Goal: Task Accomplishment & Management: Complete application form

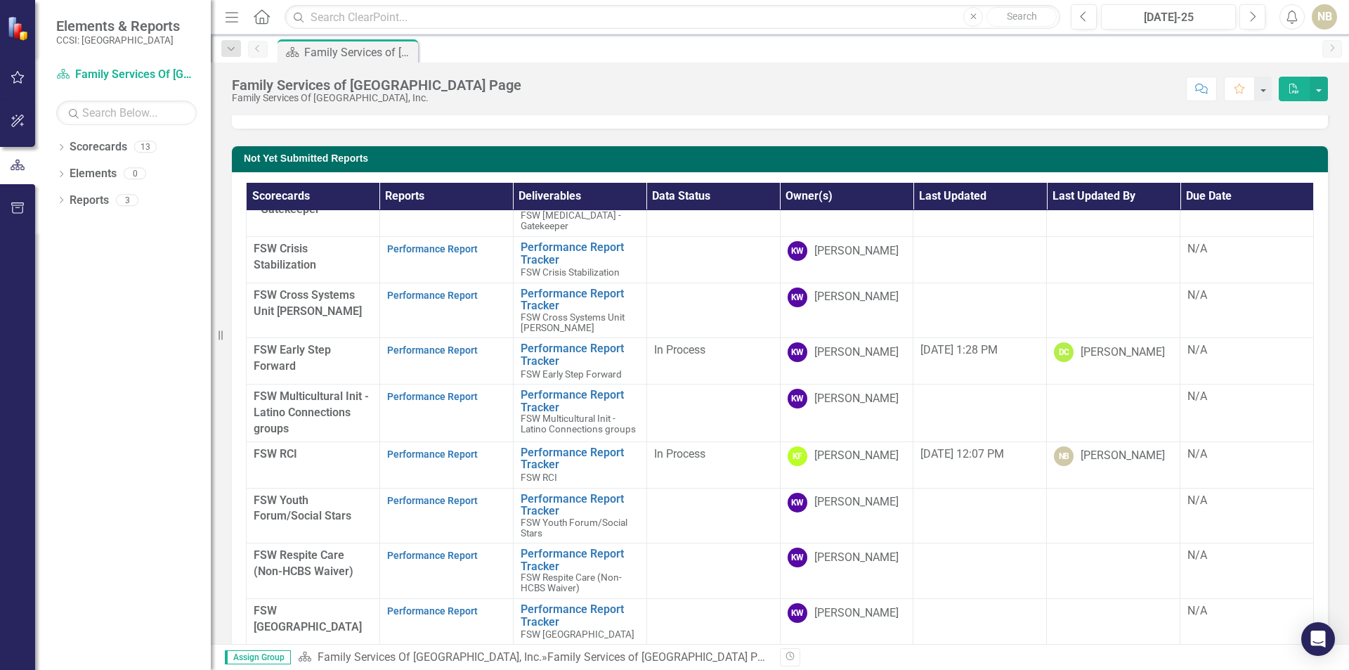
scroll to position [46, 0]
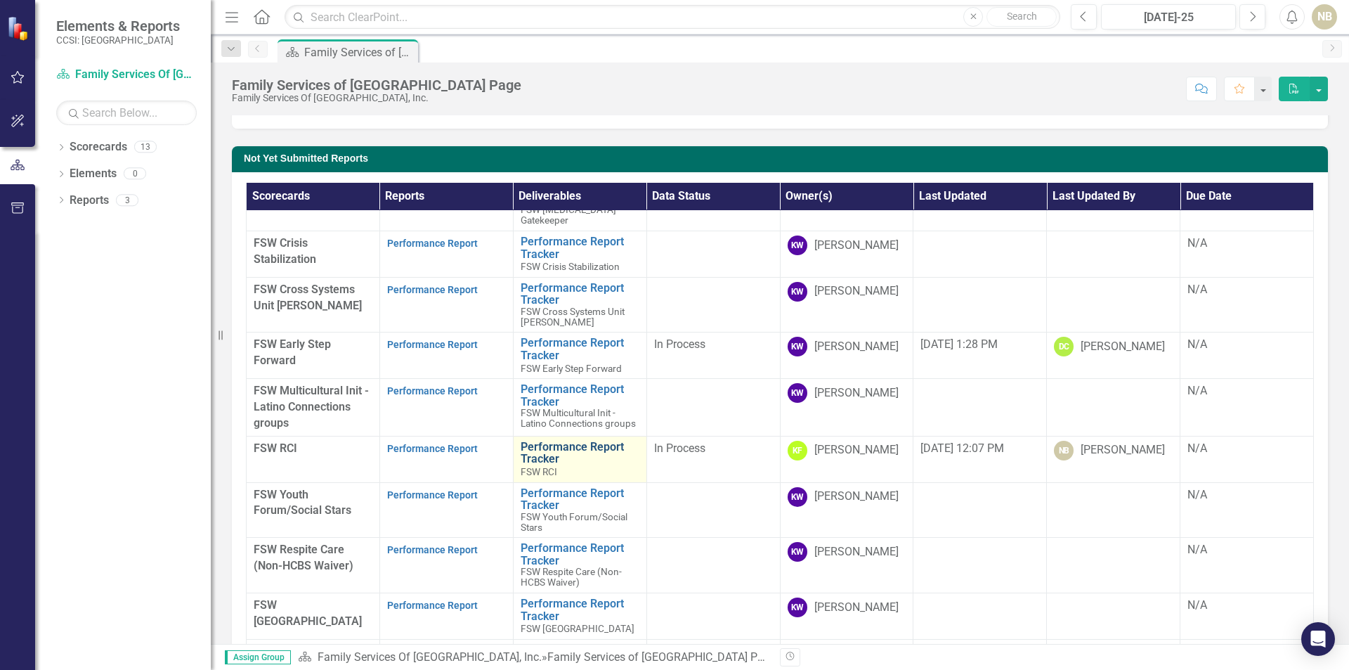
click at [542, 449] on link "Performance Report Tracker" at bounding box center [580, 453] width 119 height 25
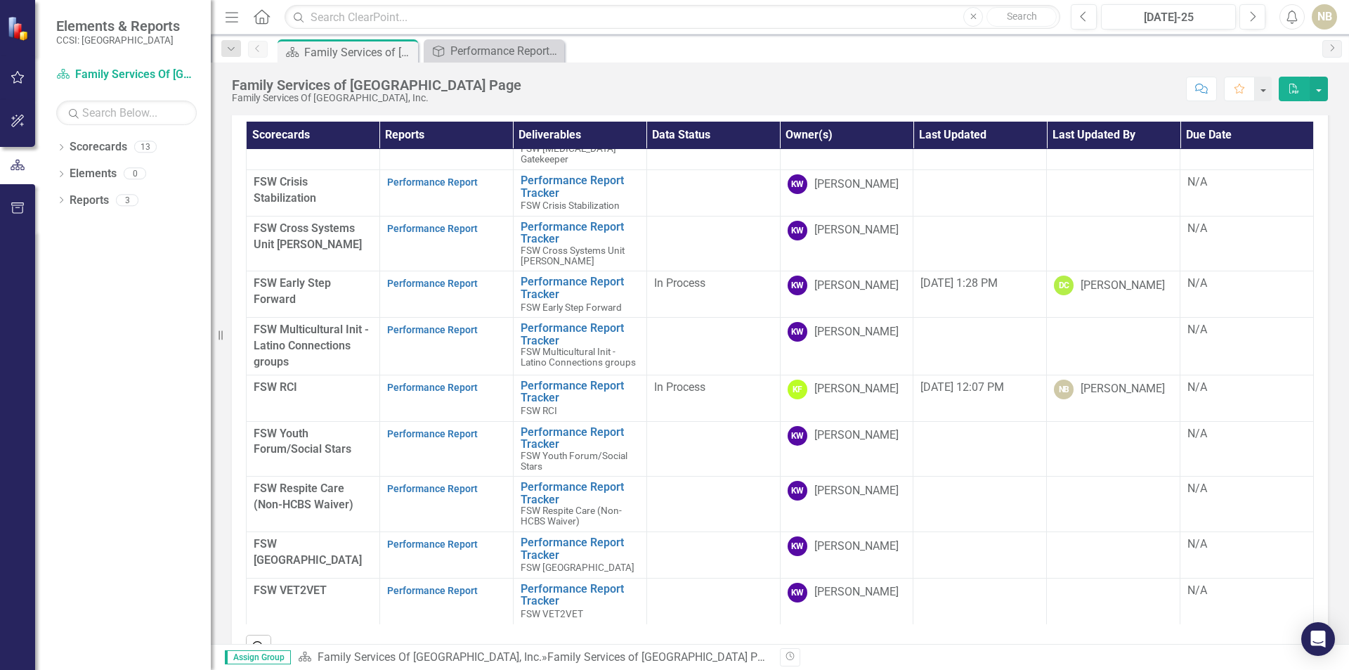
scroll to position [281, 0]
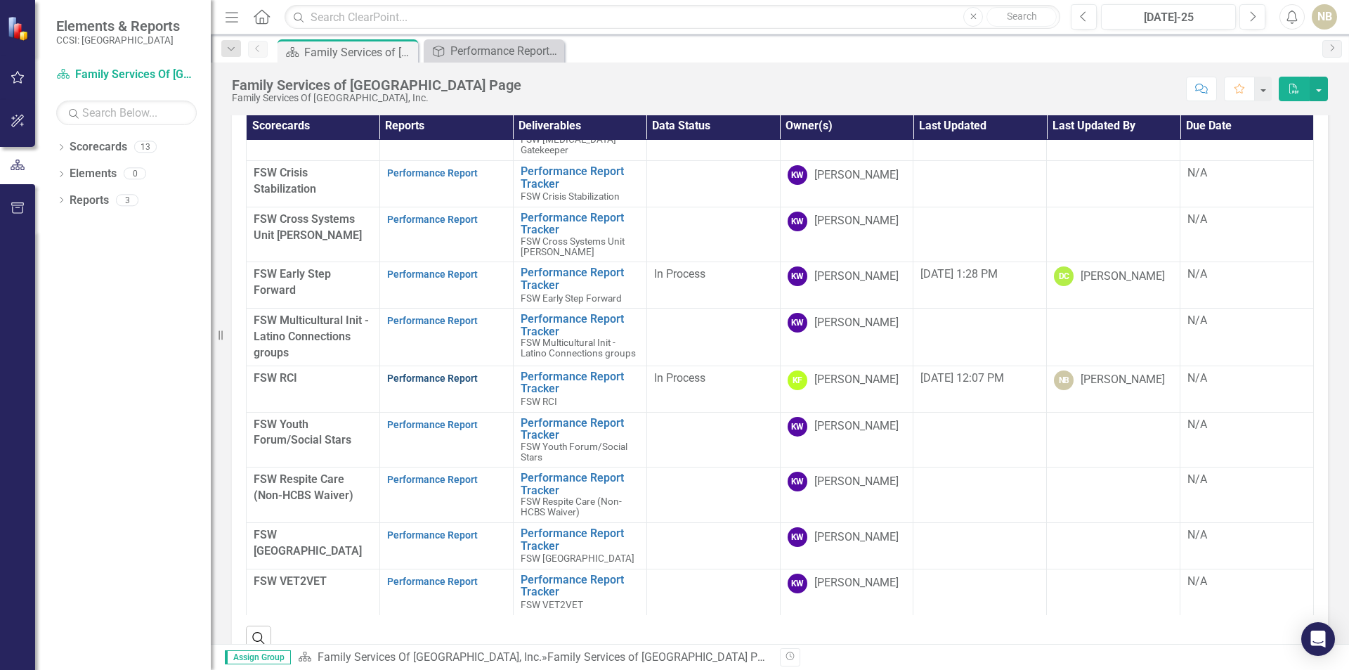
click at [405, 372] on link "Performance Report" at bounding box center [432, 377] width 91 height 11
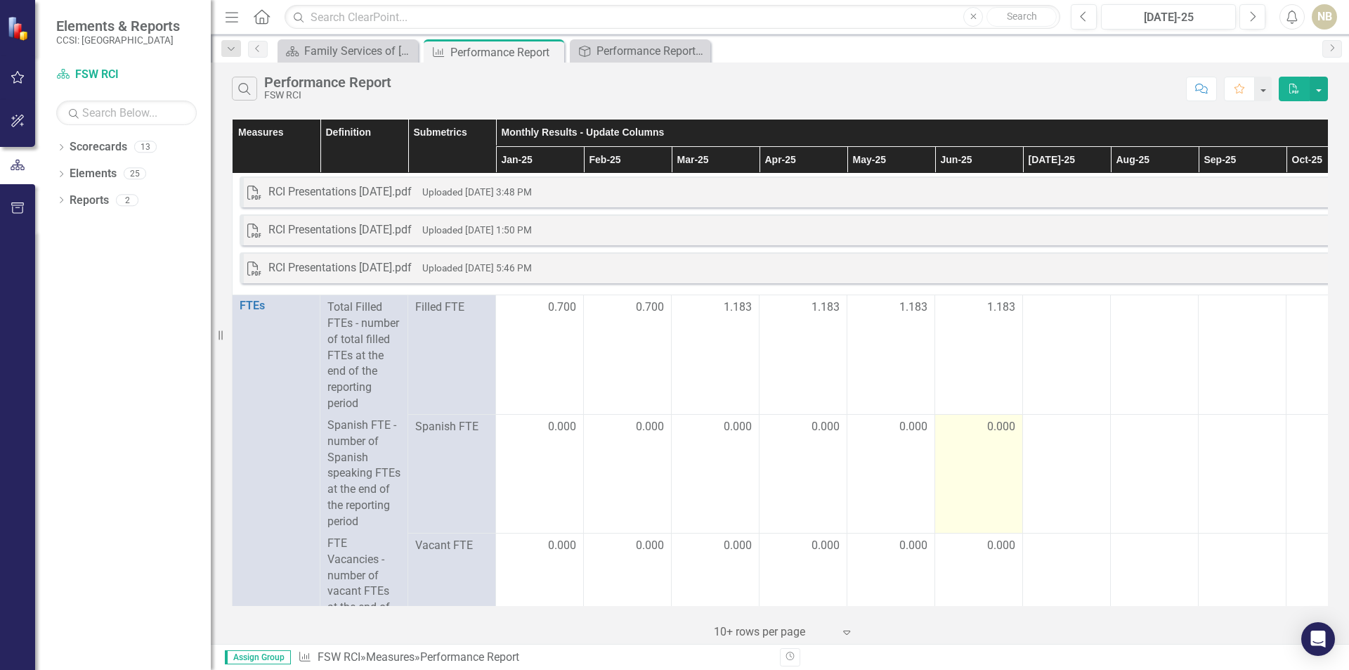
scroll to position [70, 0]
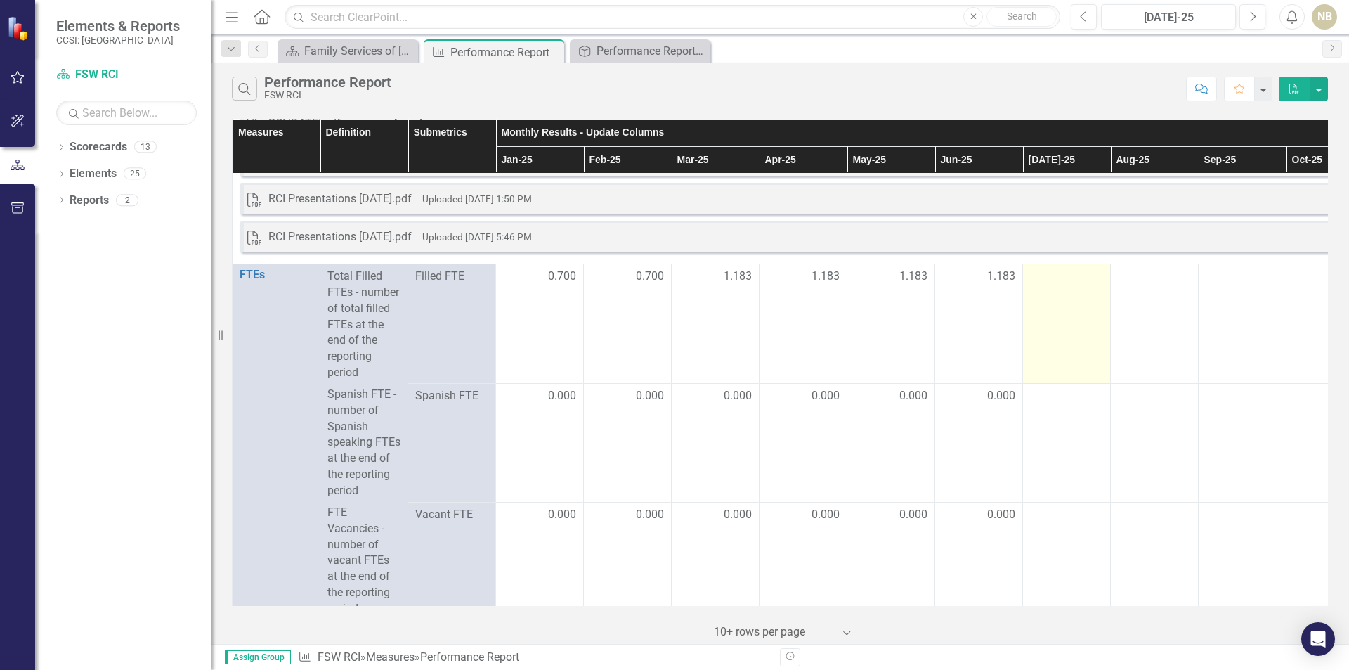
click at [1093, 351] on td at bounding box center [1067, 323] width 88 height 119
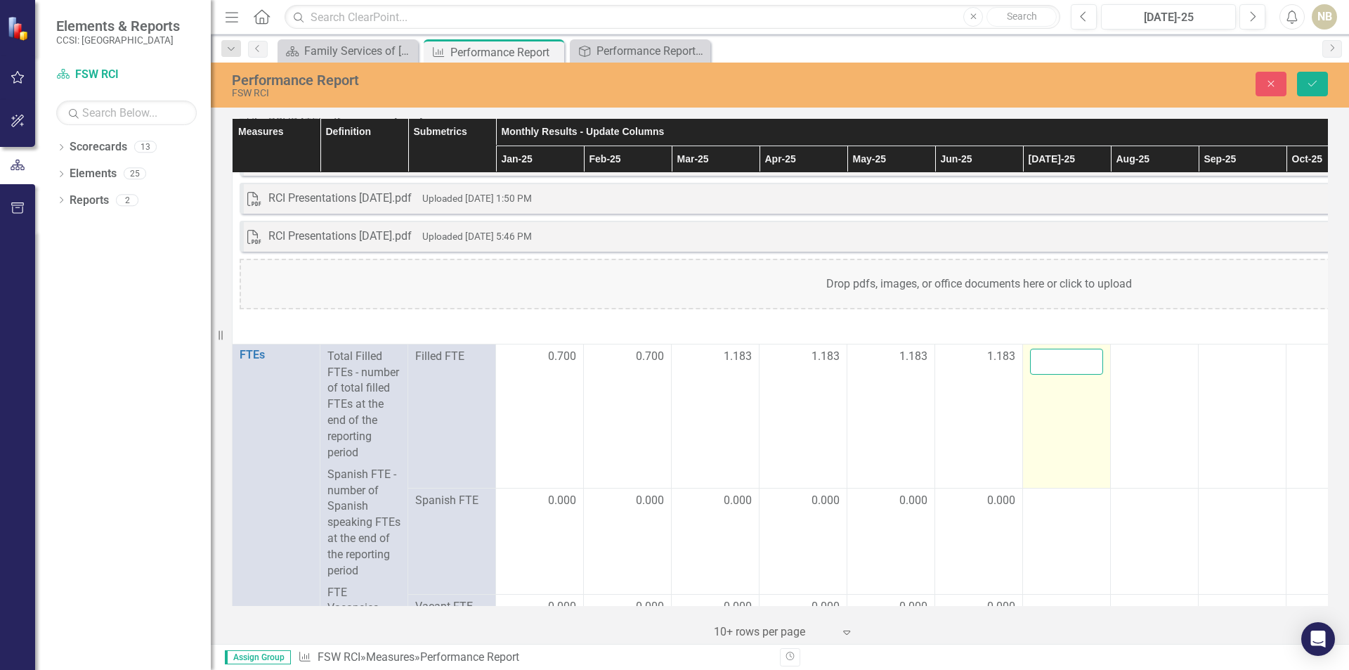
click at [1048, 367] on input "number" at bounding box center [1066, 361] width 73 height 26
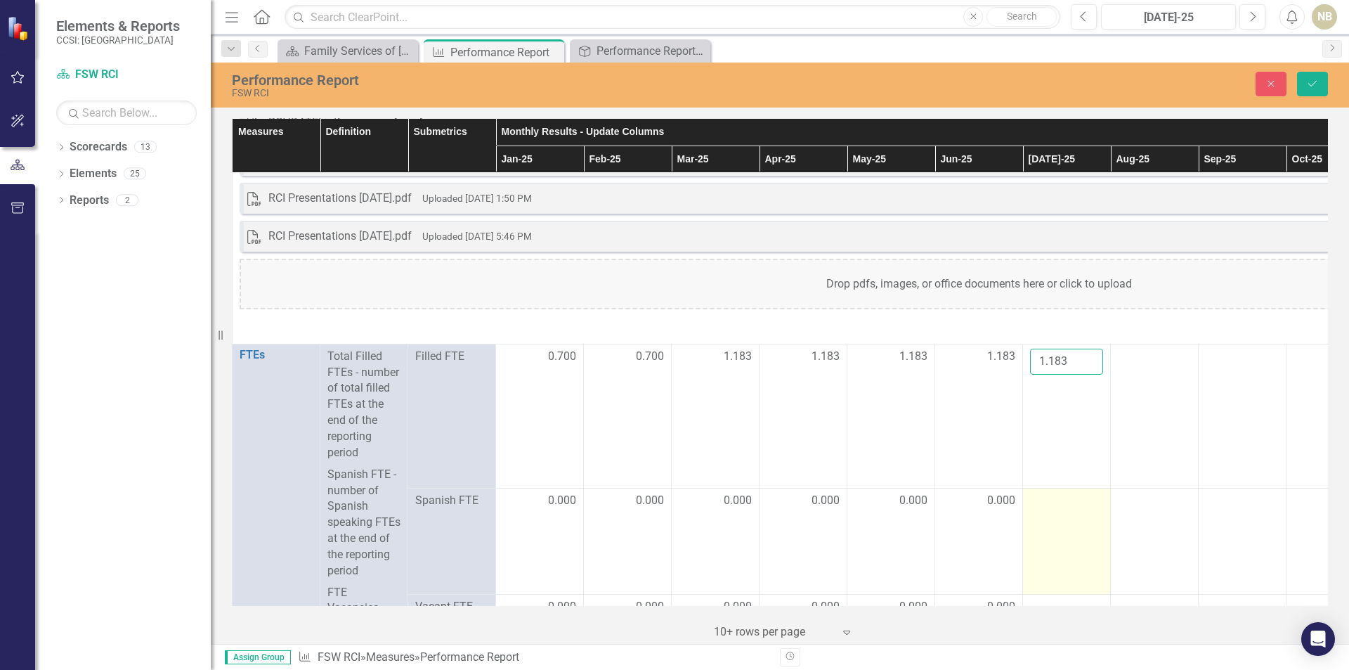
type input "1.183"
click at [1073, 540] on td at bounding box center [1067, 541] width 88 height 107
click at [1075, 540] on td at bounding box center [1067, 541] width 88 height 107
click at [1072, 511] on td at bounding box center [1067, 539] width 88 height 131
click at [1072, 504] on input "number" at bounding box center [1066, 491] width 73 height 26
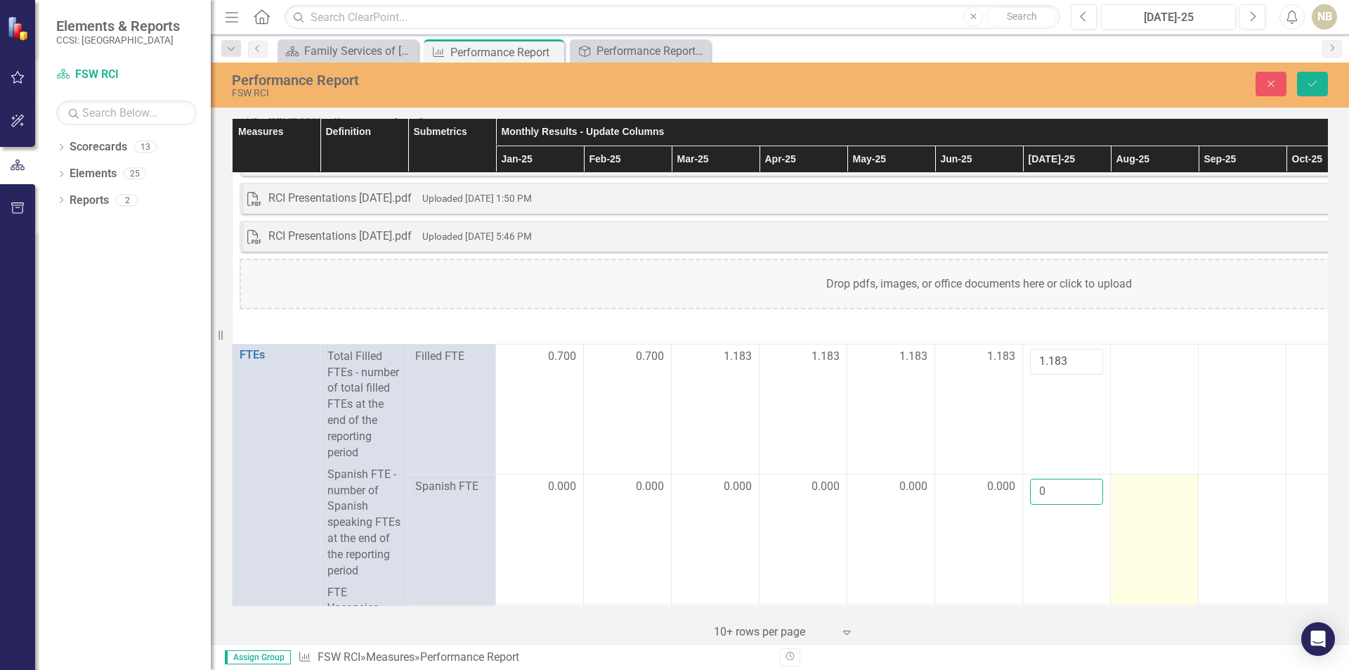
type input "0"
click at [1194, 538] on td at bounding box center [1155, 539] width 88 height 131
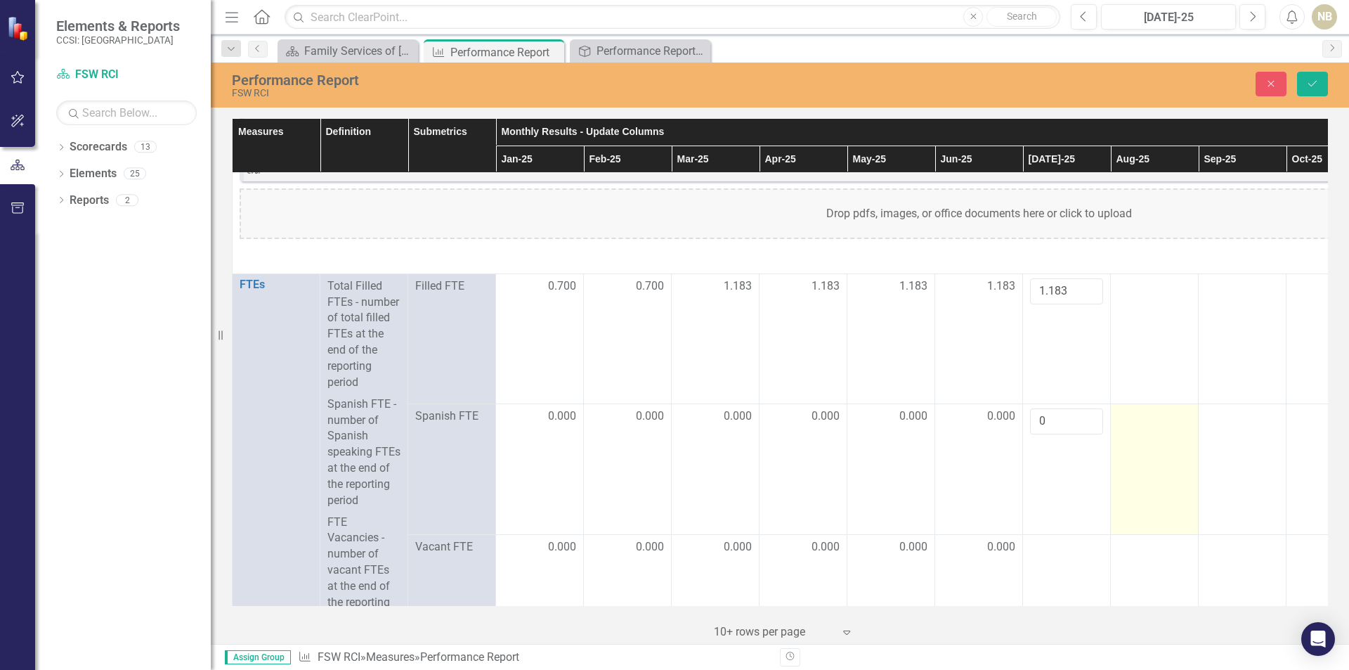
scroll to position [211, 0]
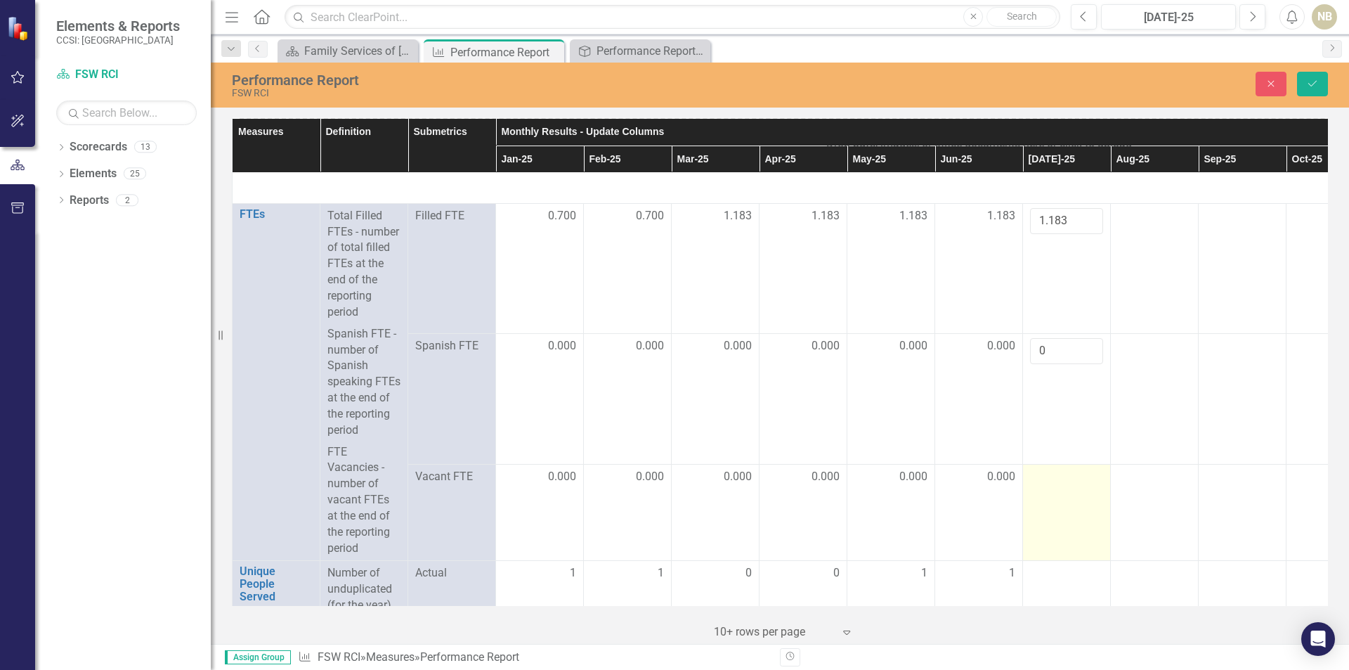
click at [1082, 514] on td at bounding box center [1067, 512] width 88 height 97
click at [1055, 471] on input "number" at bounding box center [1066, 459] width 73 height 26
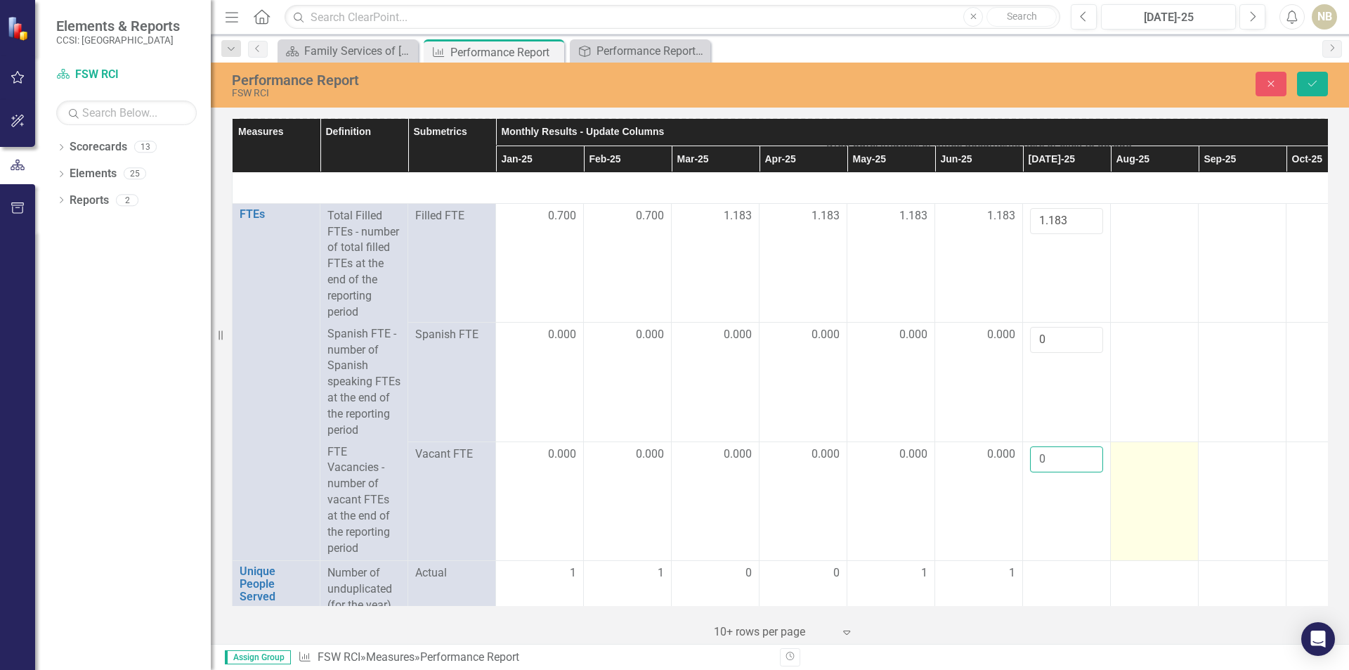
type input "0"
click at [1178, 497] on td at bounding box center [1155, 500] width 88 height 119
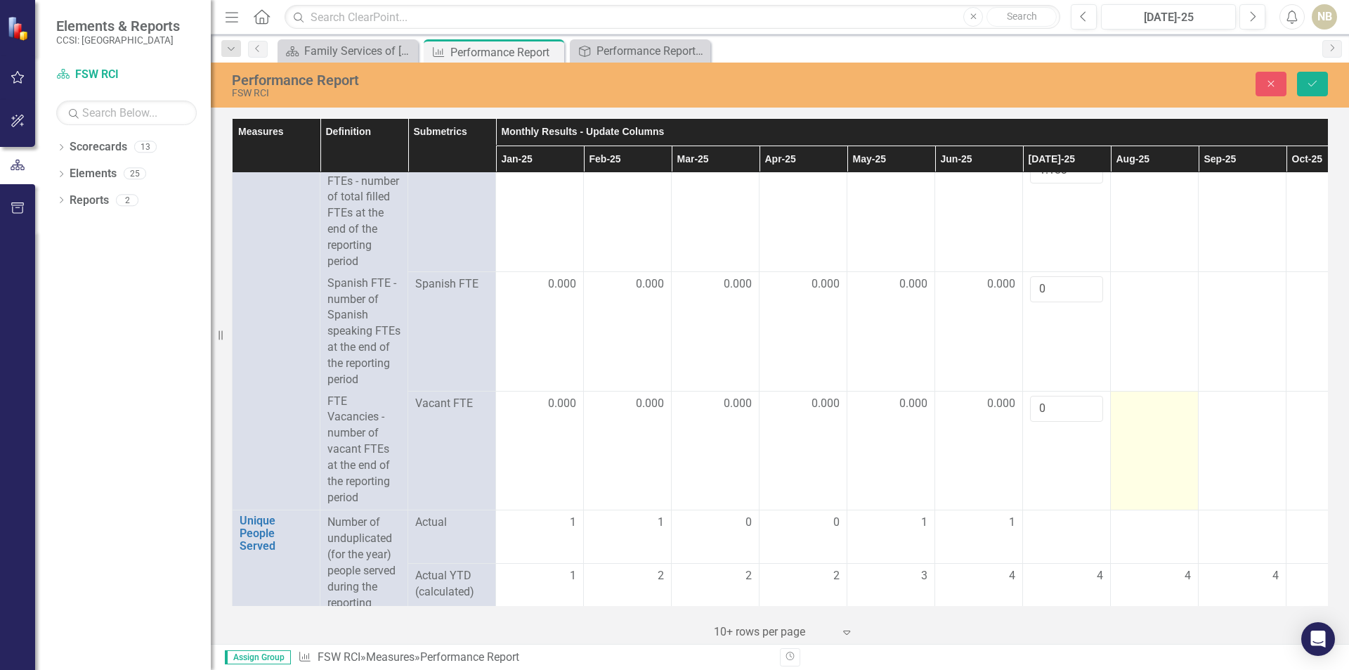
scroll to position [422, 0]
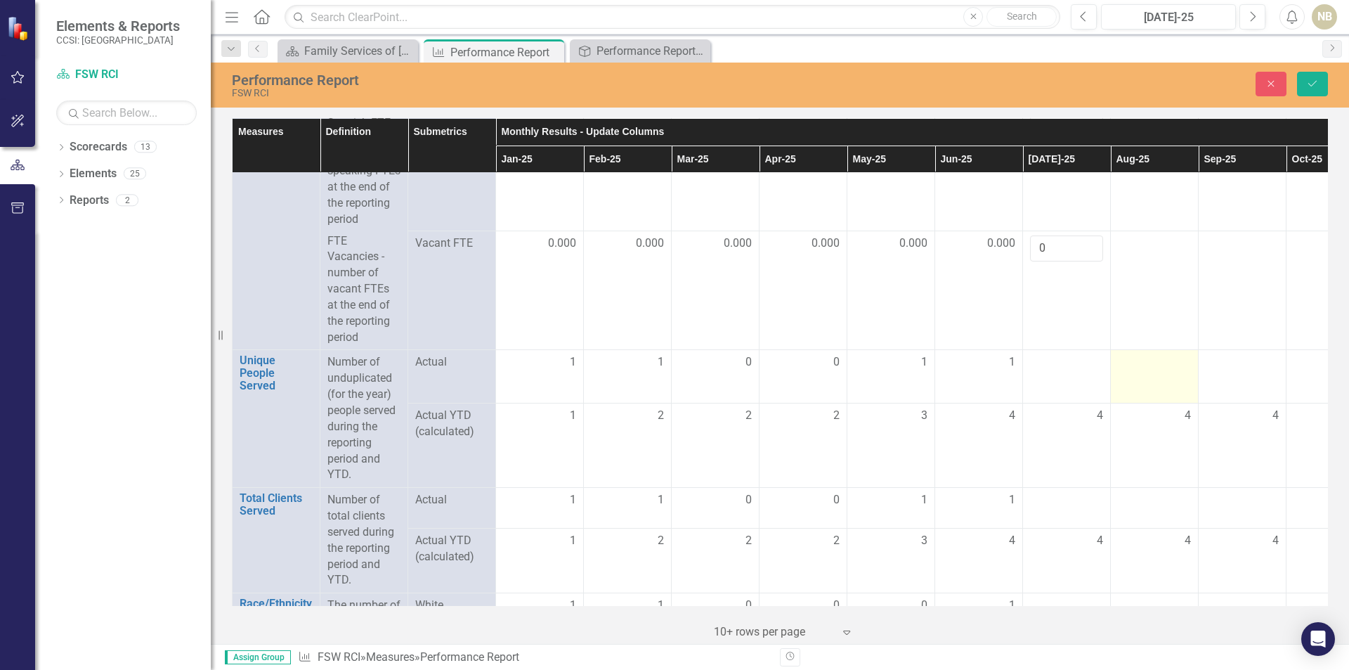
click at [1142, 389] on td at bounding box center [1155, 376] width 88 height 53
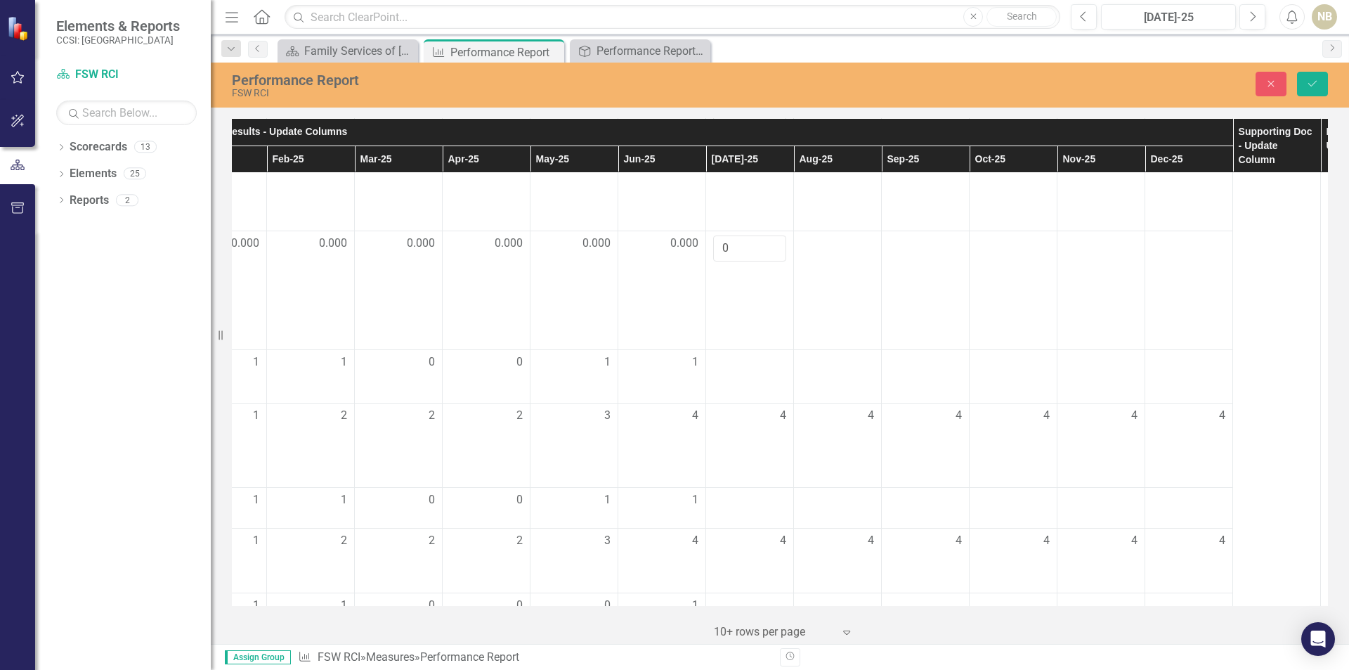
scroll to position [422, 408]
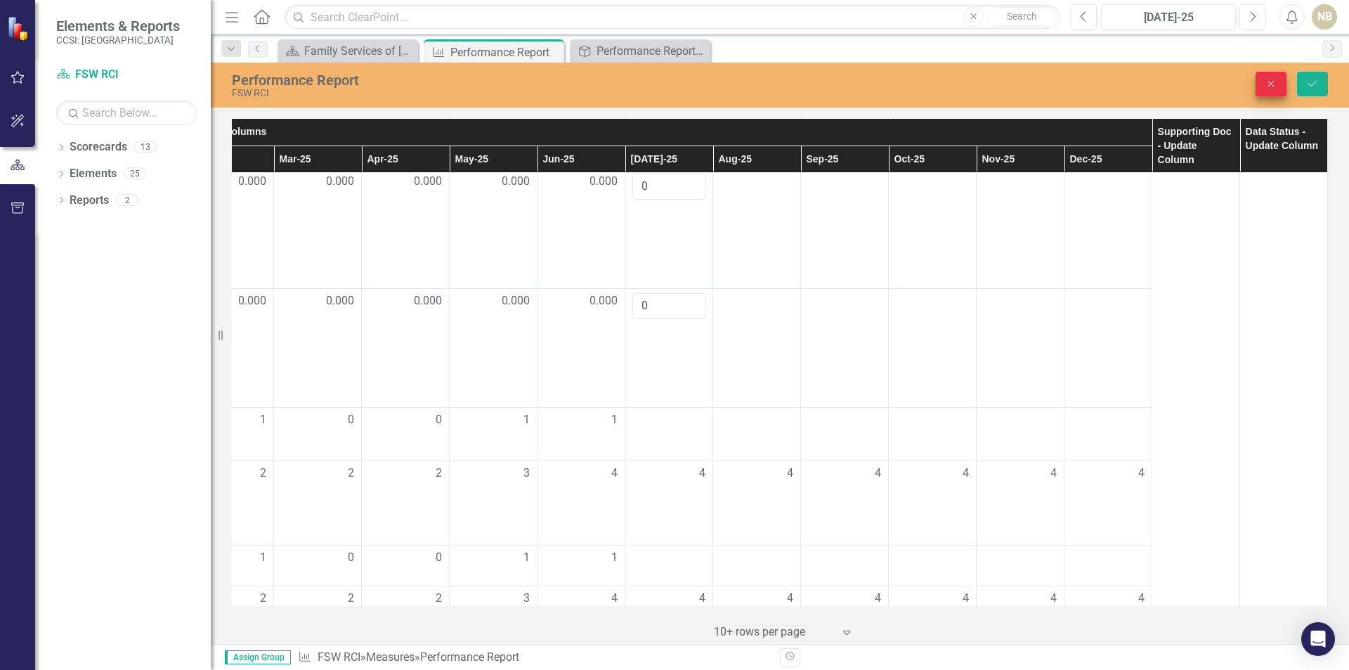
scroll to position [281, 408]
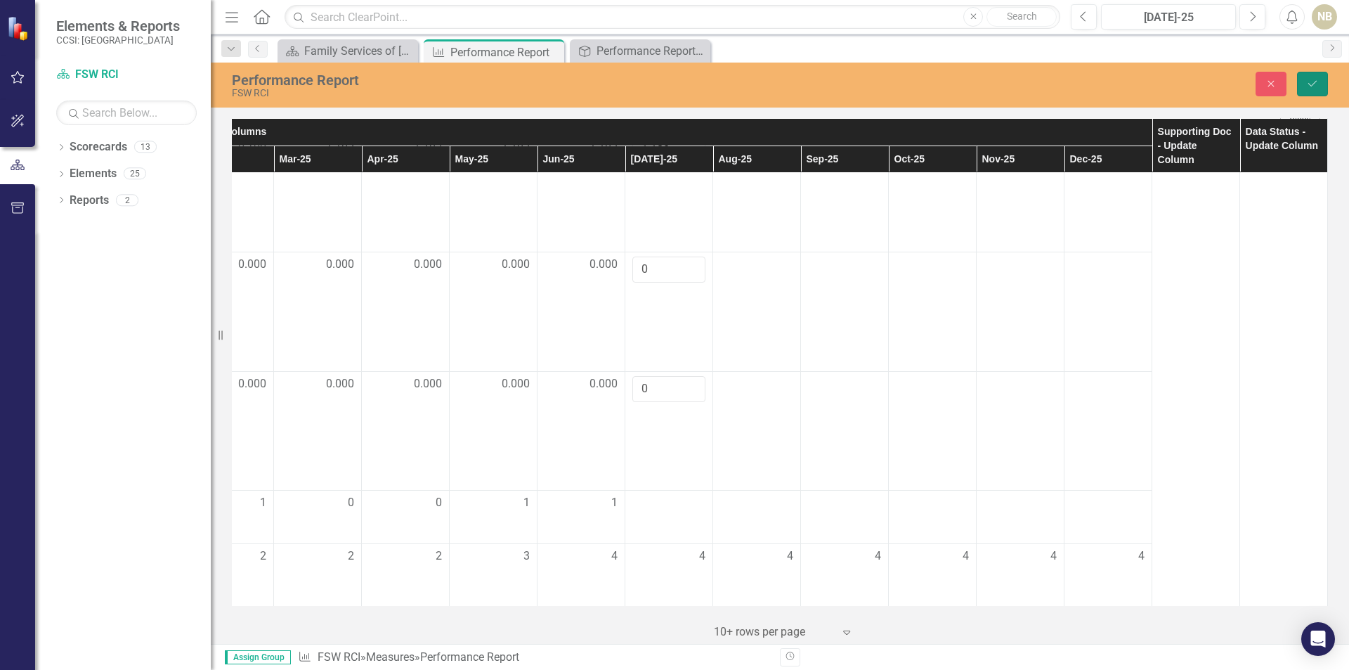
click at [1321, 77] on button "Save" at bounding box center [1312, 84] width 31 height 25
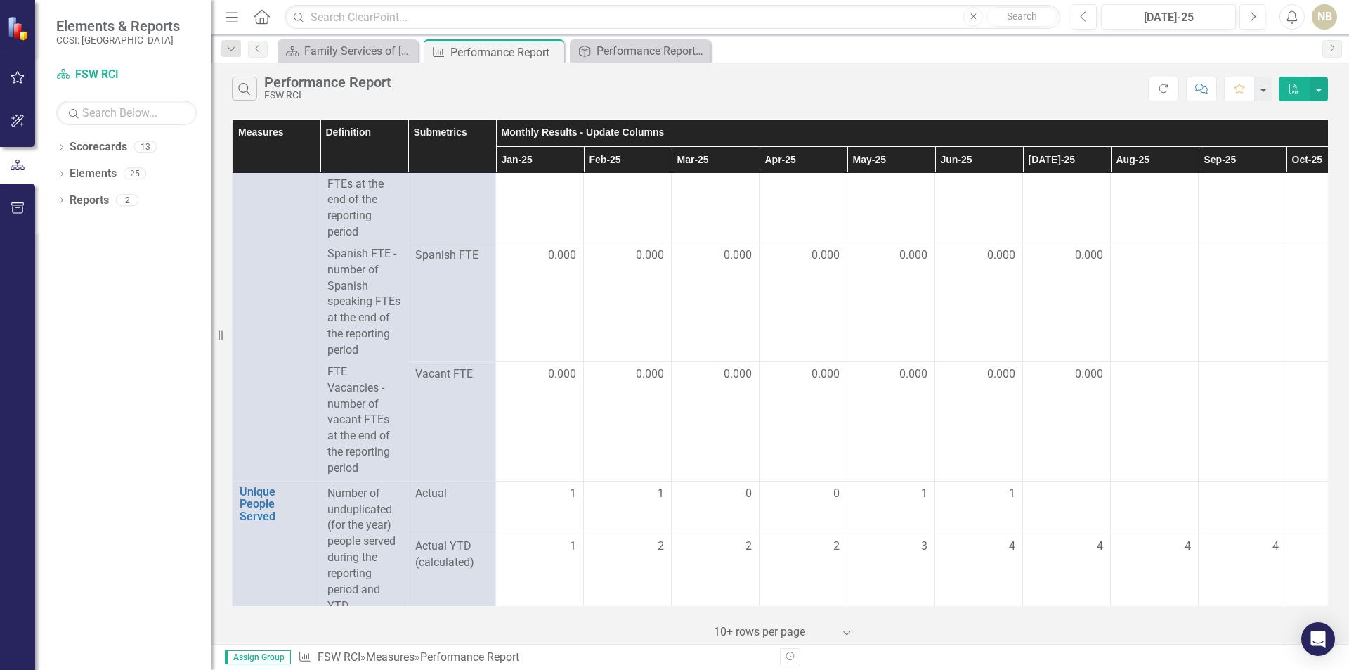
scroll to position [211, 408]
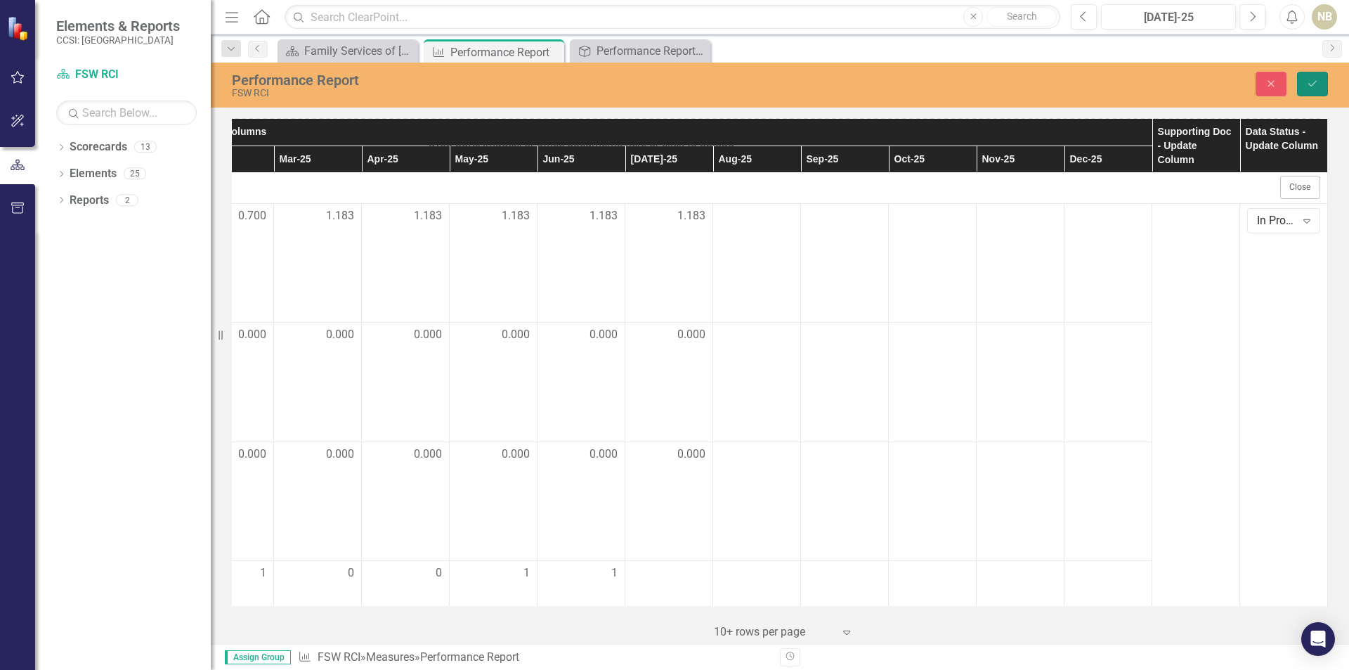
click at [1312, 93] on button "Save" at bounding box center [1312, 84] width 31 height 25
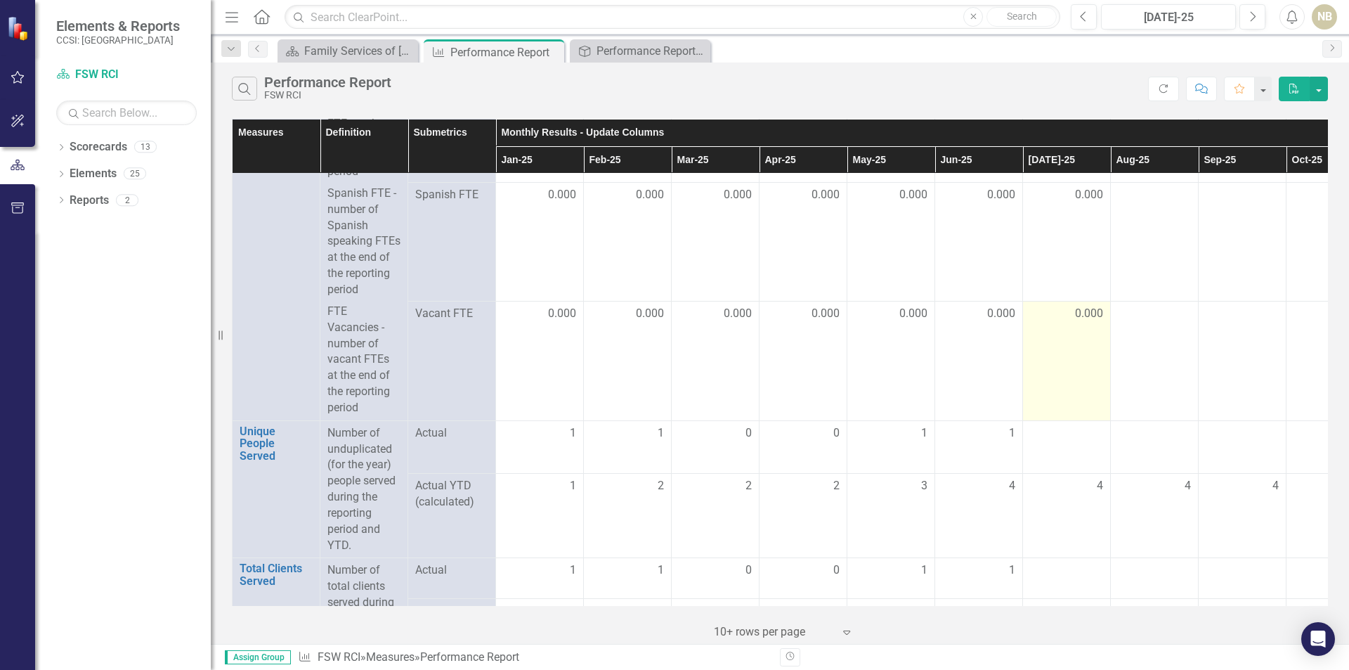
scroll to position [281, 0]
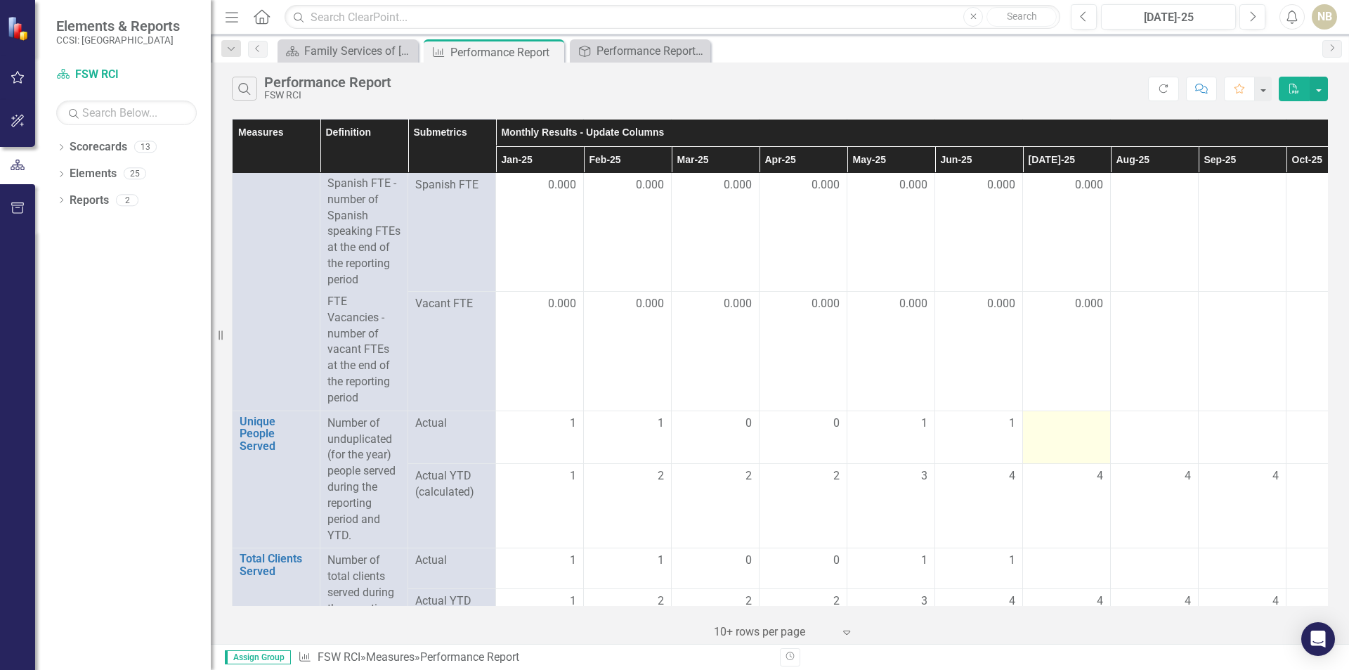
click at [1061, 452] on td at bounding box center [1067, 436] width 88 height 53
click at [1062, 452] on td at bounding box center [1067, 436] width 88 height 53
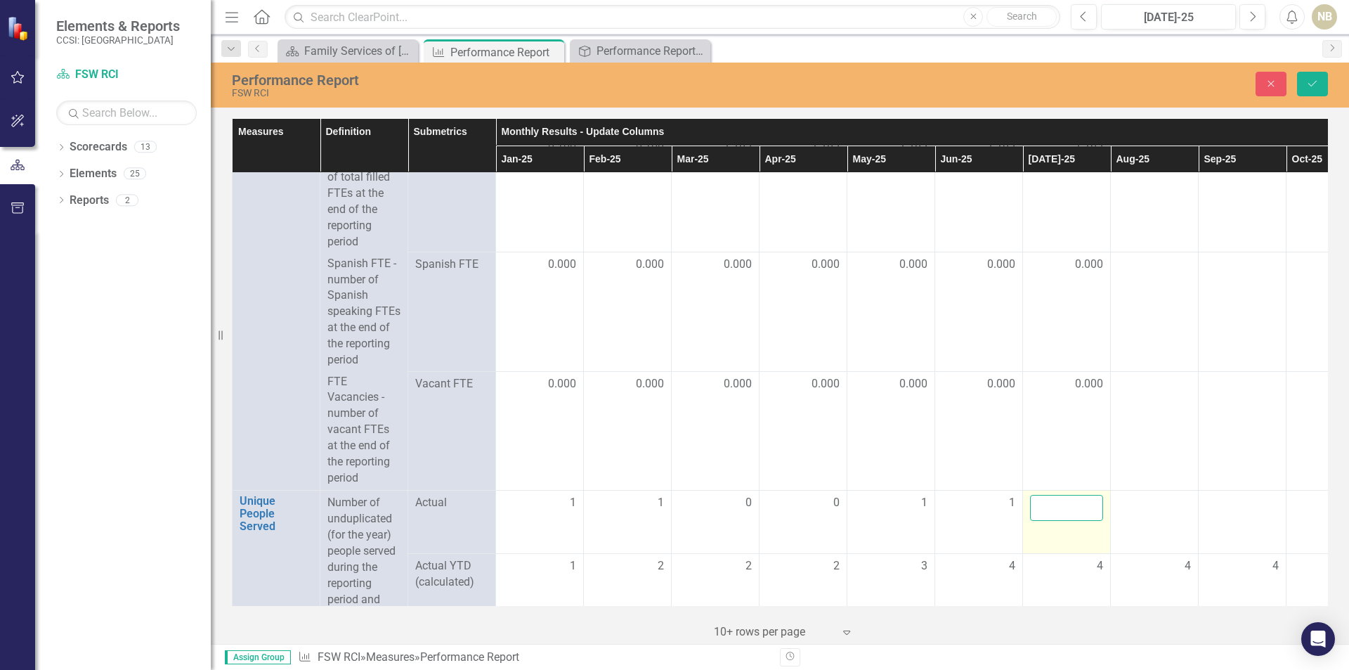
click at [1063, 514] on input "number" at bounding box center [1066, 508] width 73 height 26
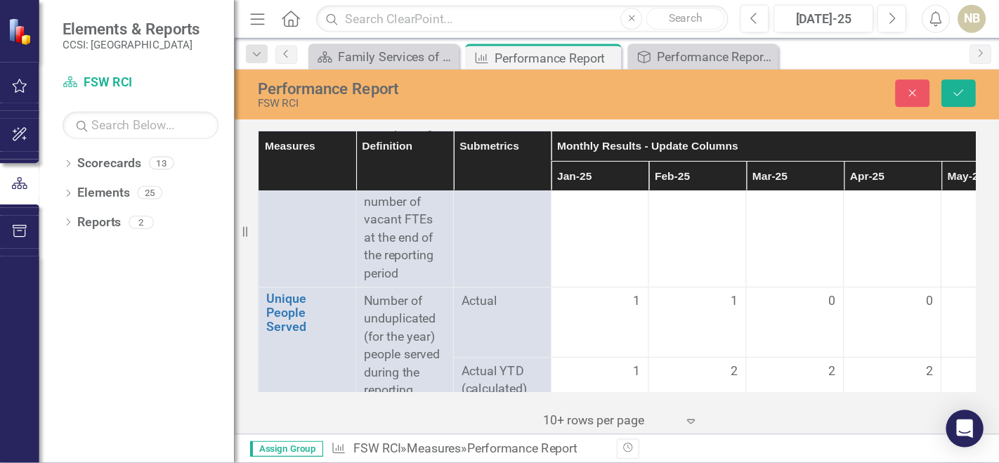
scroll to position [492, 0]
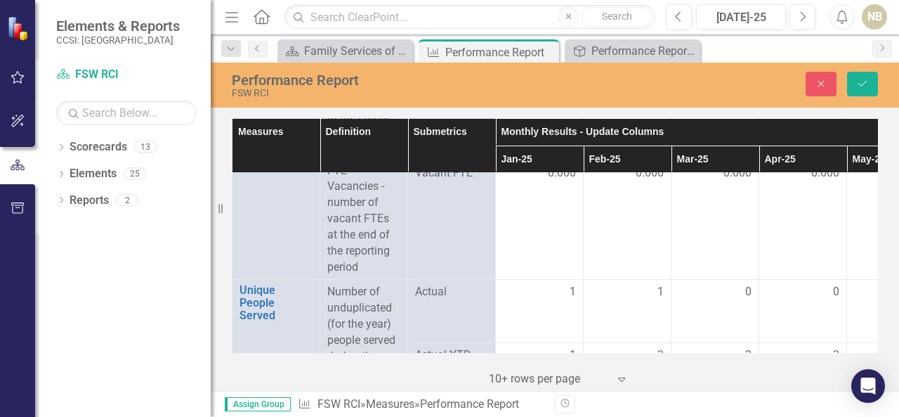
click at [756, 52] on div "Scorecard Family Services of [GEOGRAPHIC_DATA] Page Close Measure Performance R…" at bounding box center [570, 50] width 591 height 22
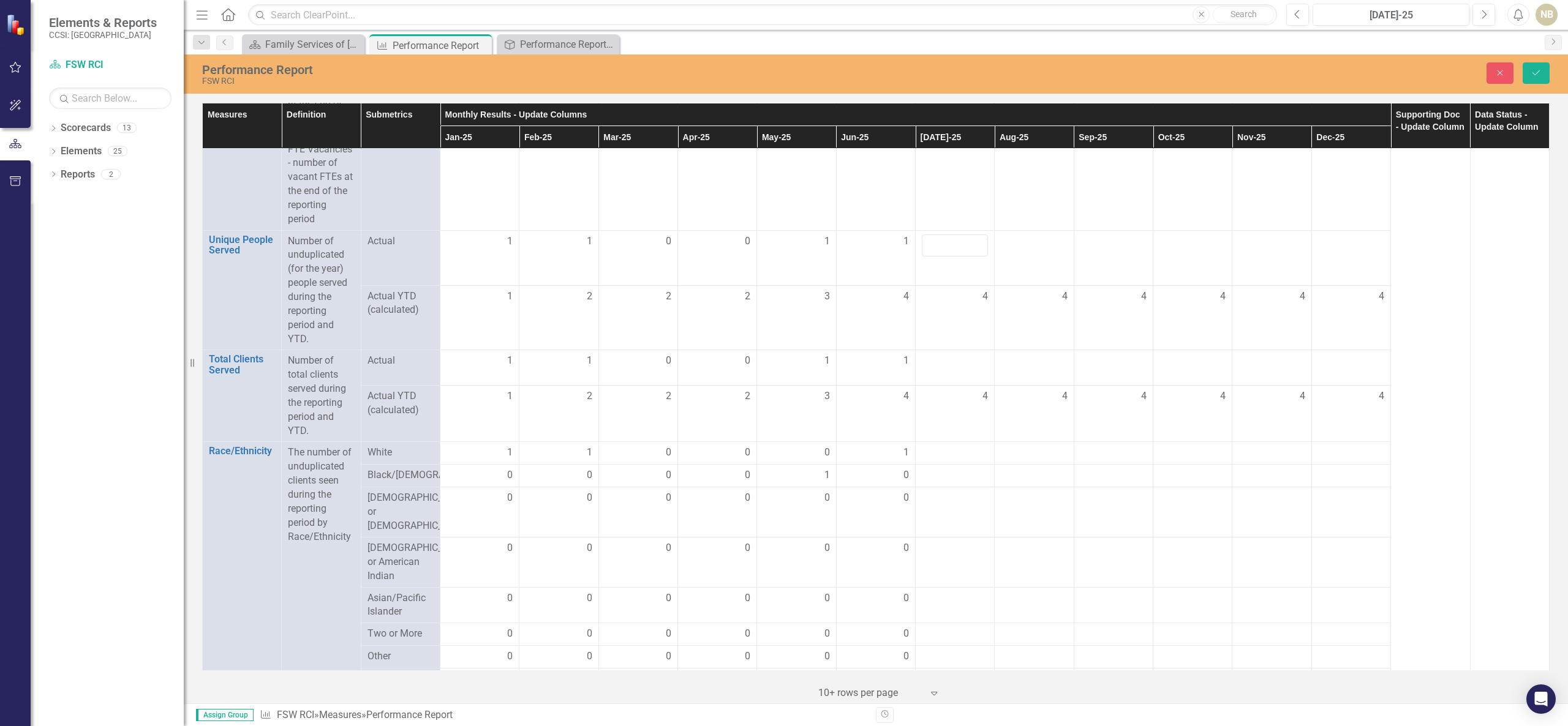
scroll to position [426, 0]
drag, startPoint x: 659, startPoint y: 45, endPoint x: 1318, endPoint y: 91, distance: 660.6
click at [1175, 91] on div "Performance Report FSW RCI Close Save" at bounding box center [876, 74] width 1384 height 39
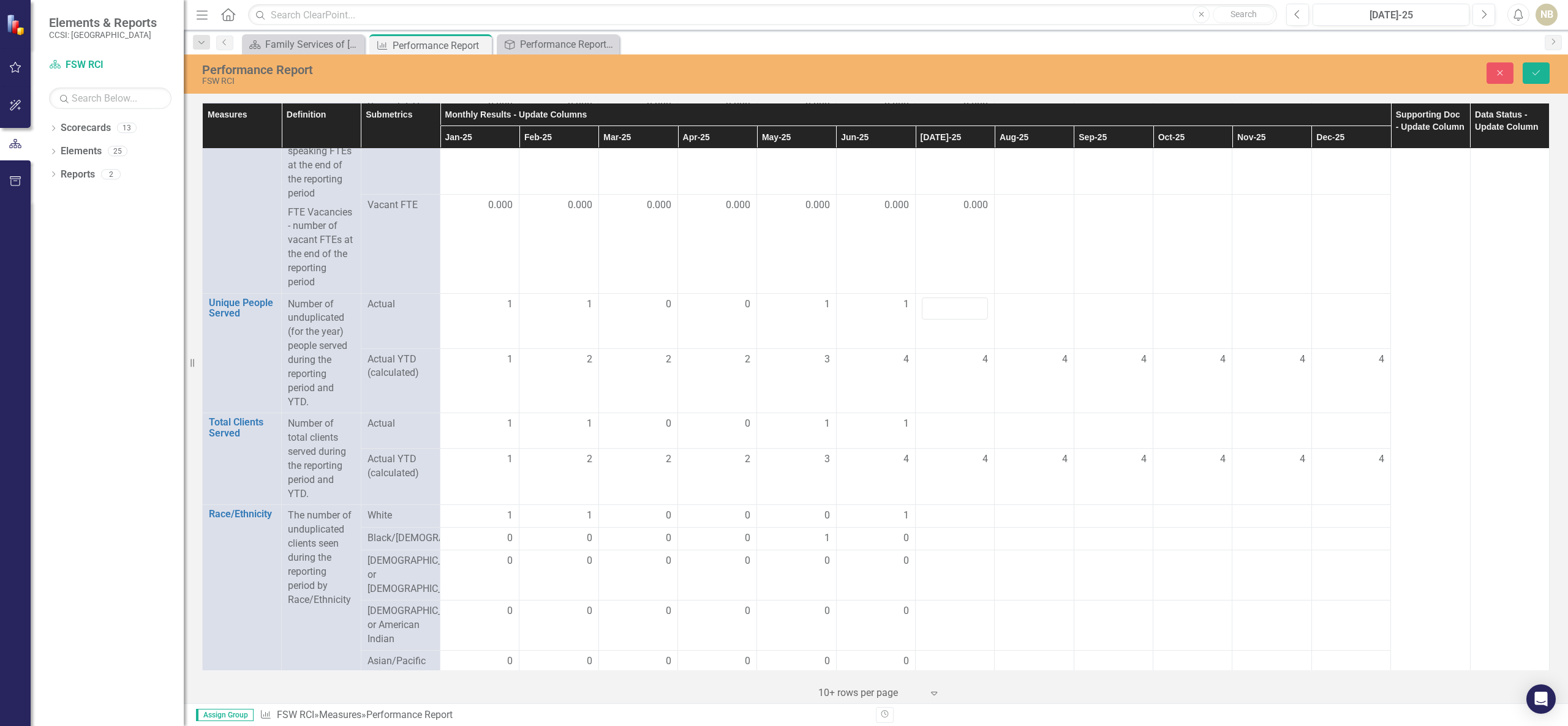
scroll to position [368, 0]
click at [960, 310] on input "number" at bounding box center [954, 305] width 66 height 23
type input "0"
click at [958, 430] on td at bounding box center [954, 426] width 79 height 36
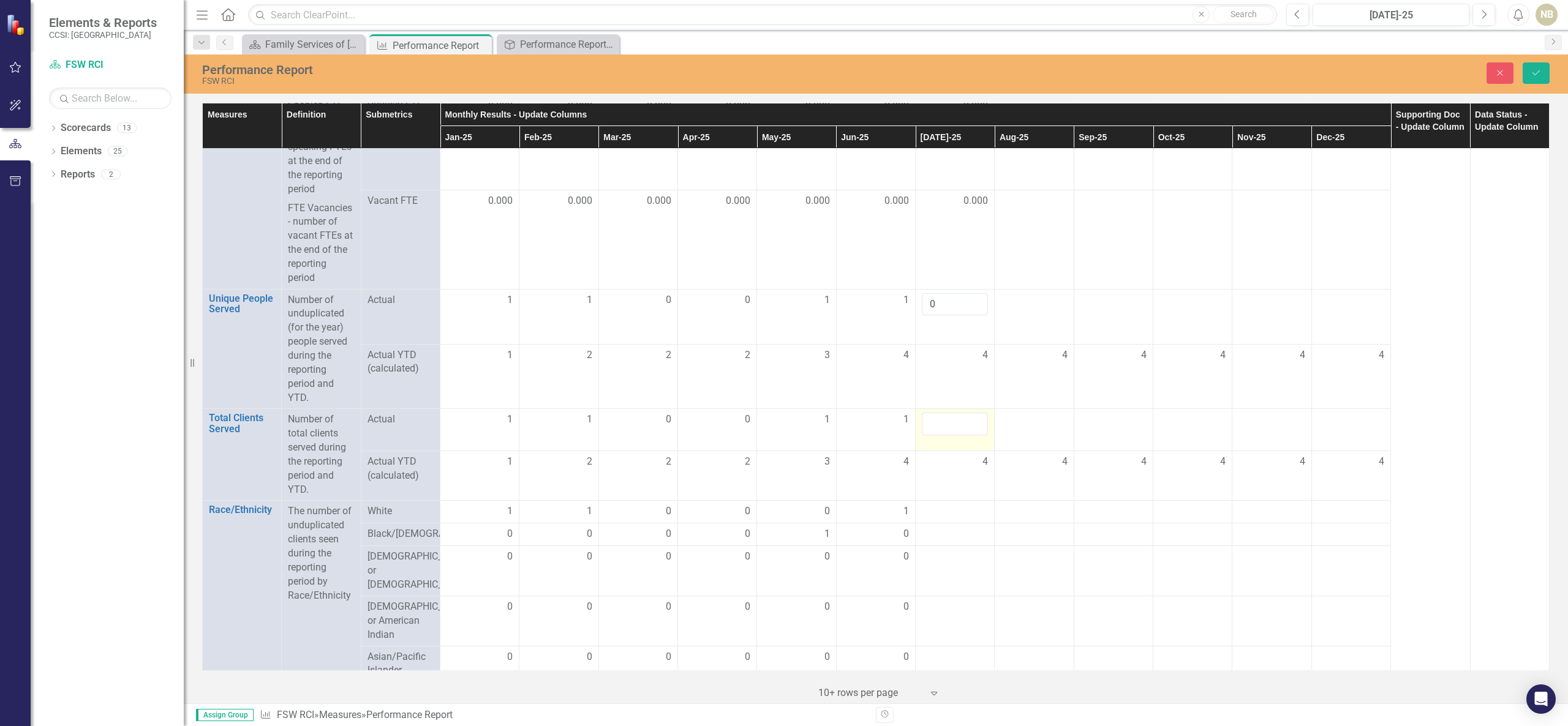
click at [958, 430] on td at bounding box center [954, 430] width 79 height 42
click at [958, 430] on input "number" at bounding box center [954, 424] width 66 height 23
type input "2"
click at [960, 513] on div at bounding box center [954, 512] width 66 height 15
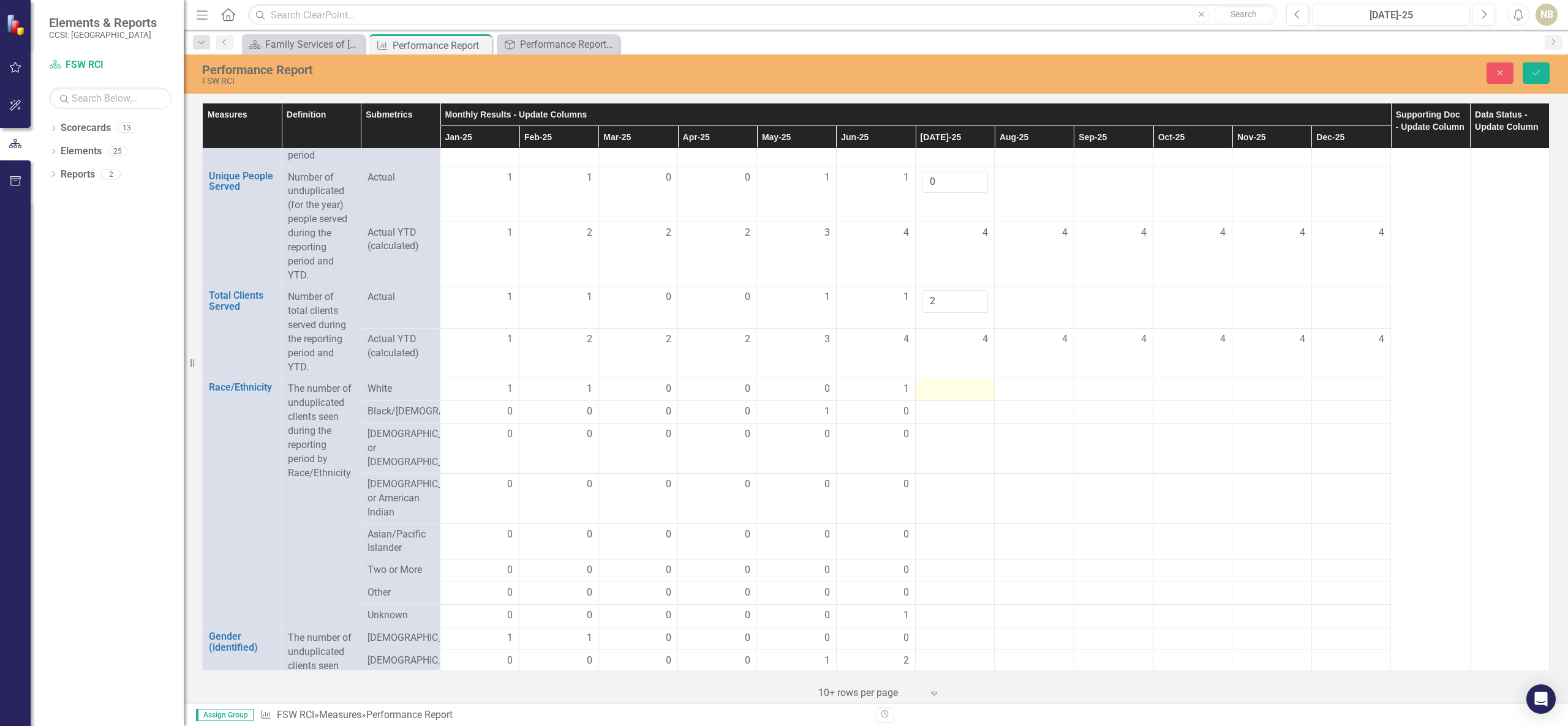
click at [954, 394] on div at bounding box center [954, 389] width 66 height 15
click at [954, 394] on input "number" at bounding box center [954, 393] width 66 height 23
type input "1"
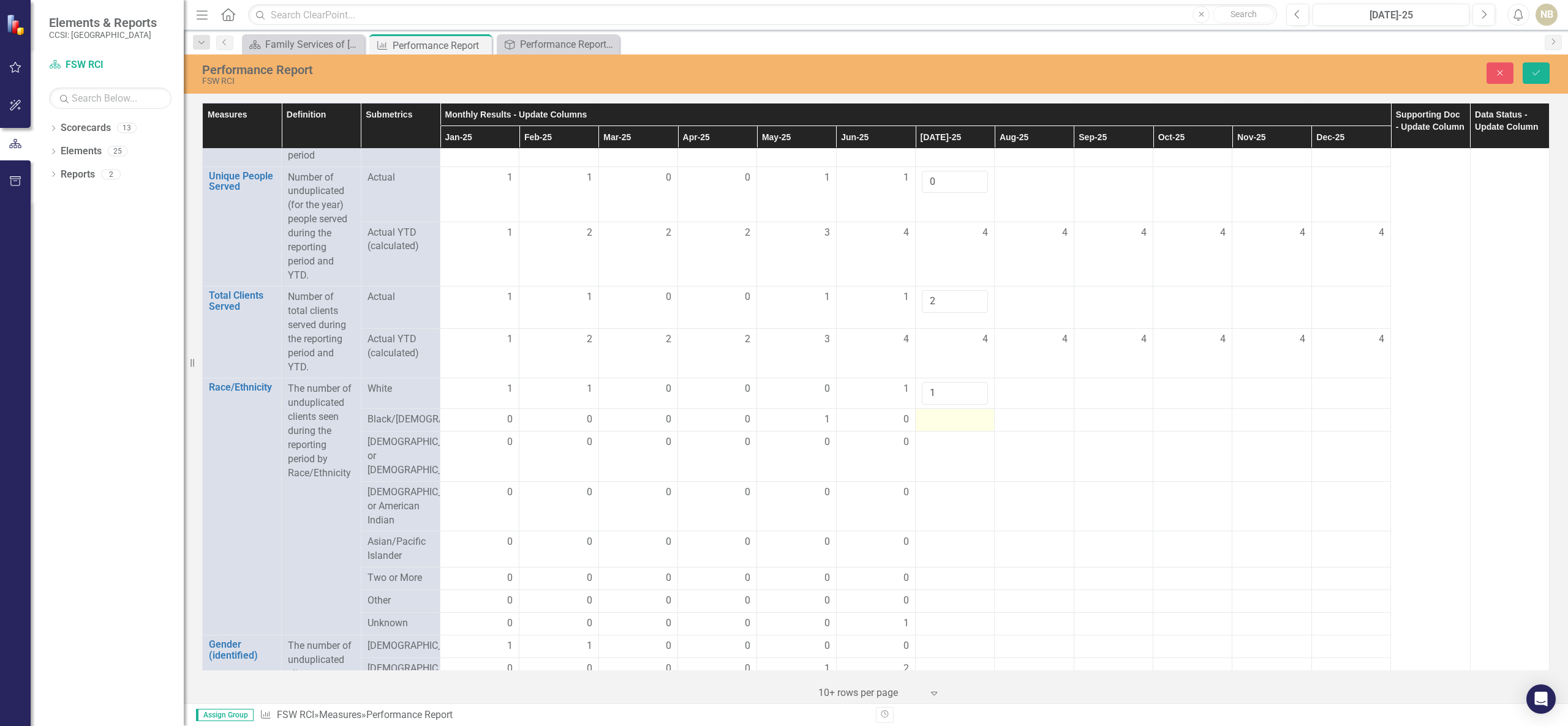
click at [960, 431] on td at bounding box center [954, 420] width 79 height 23
click at [960, 436] on input "number" at bounding box center [954, 424] width 66 height 23
type input "0"
click at [956, 458] on div at bounding box center [954, 451] width 66 height 15
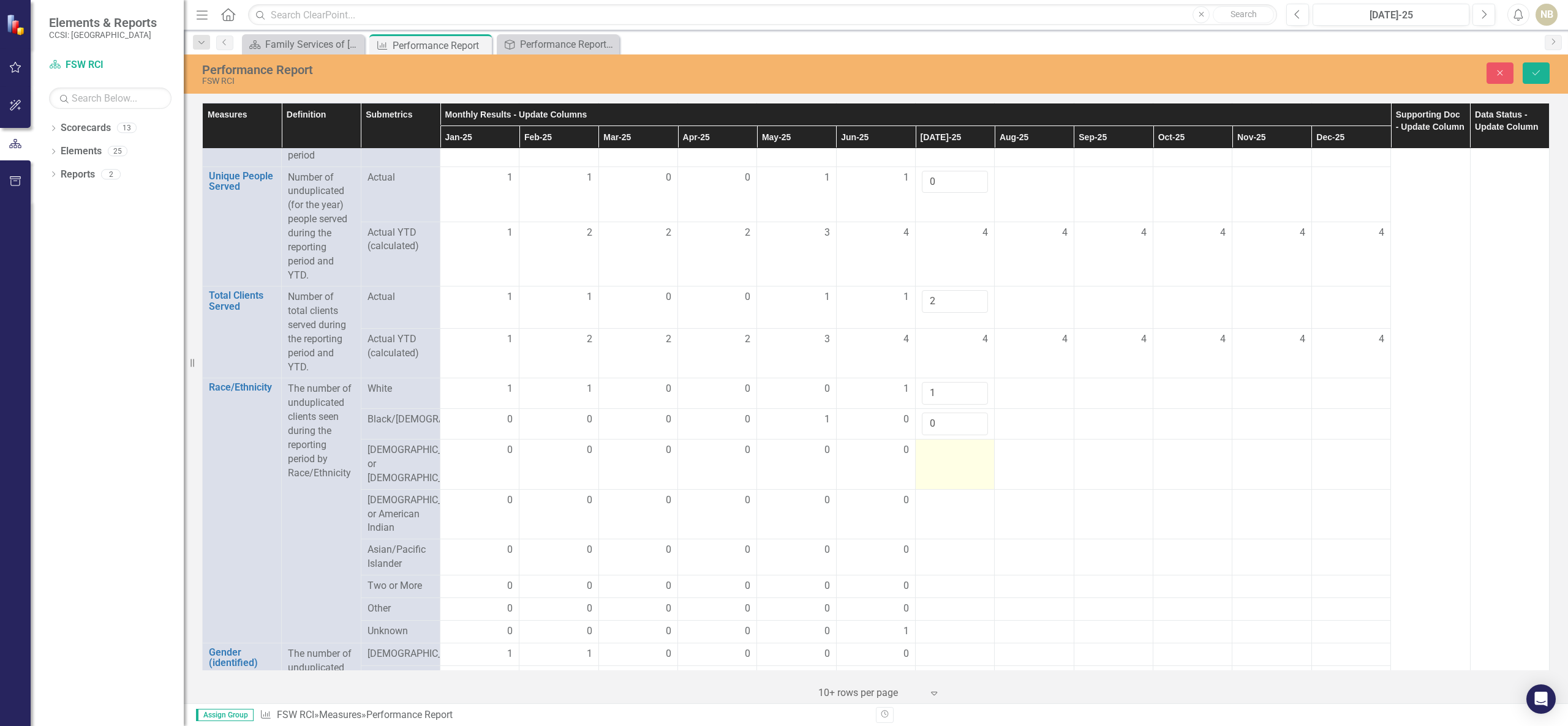
click at [956, 458] on div at bounding box center [954, 451] width 66 height 15
click at [956, 465] on input "number" at bounding box center [954, 455] width 66 height 23
type input "0"
click at [963, 526] on td at bounding box center [954, 514] width 79 height 51
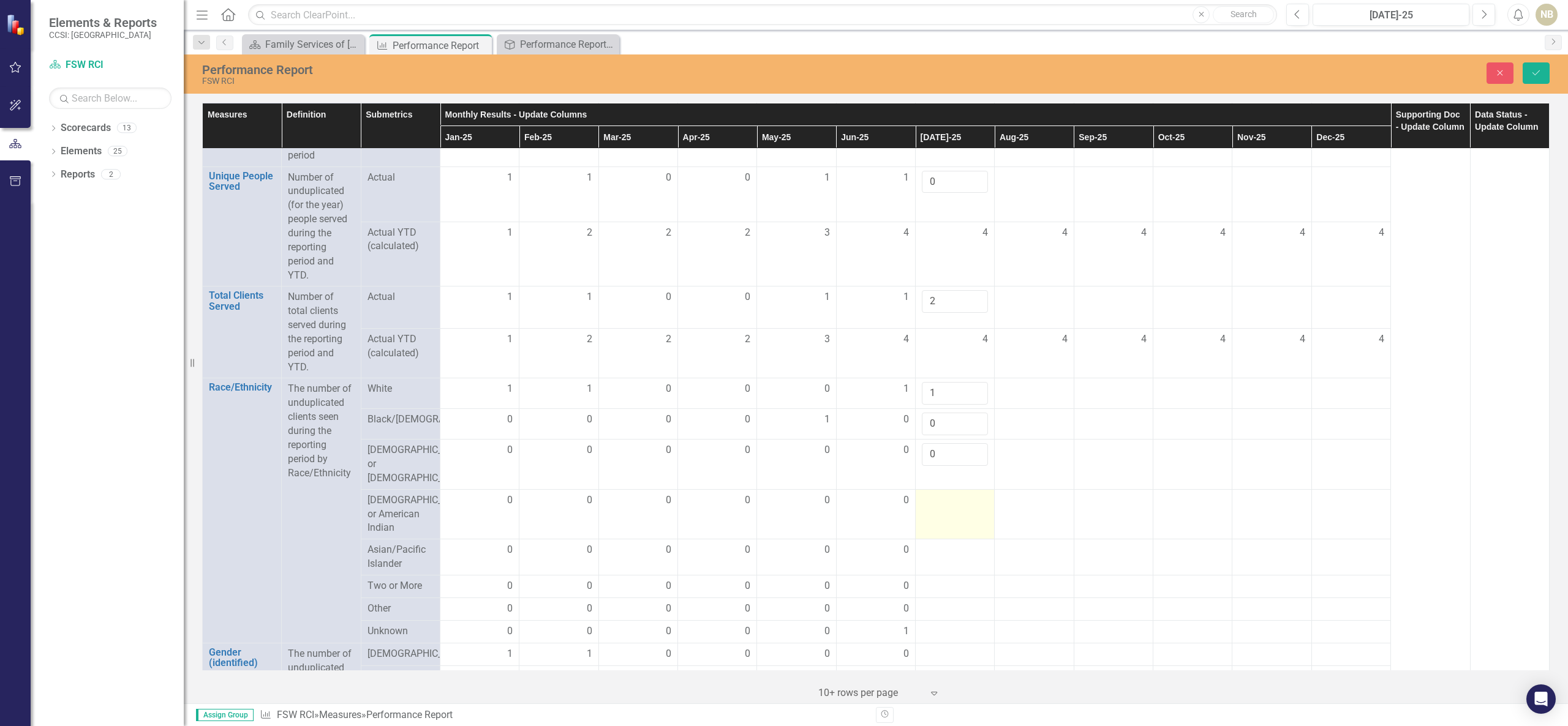
click at [963, 526] on td at bounding box center [954, 514] width 79 height 51
type input "0"
drag, startPoint x: 1549, startPoint y: 371, endPoint x: 1550, endPoint y: 390, distance: 19.0
click at [1175, 390] on div "Measures Definition Submetrics Monthly Results - Update Columns Supporting Doc …" at bounding box center [876, 402] width 1384 height 604
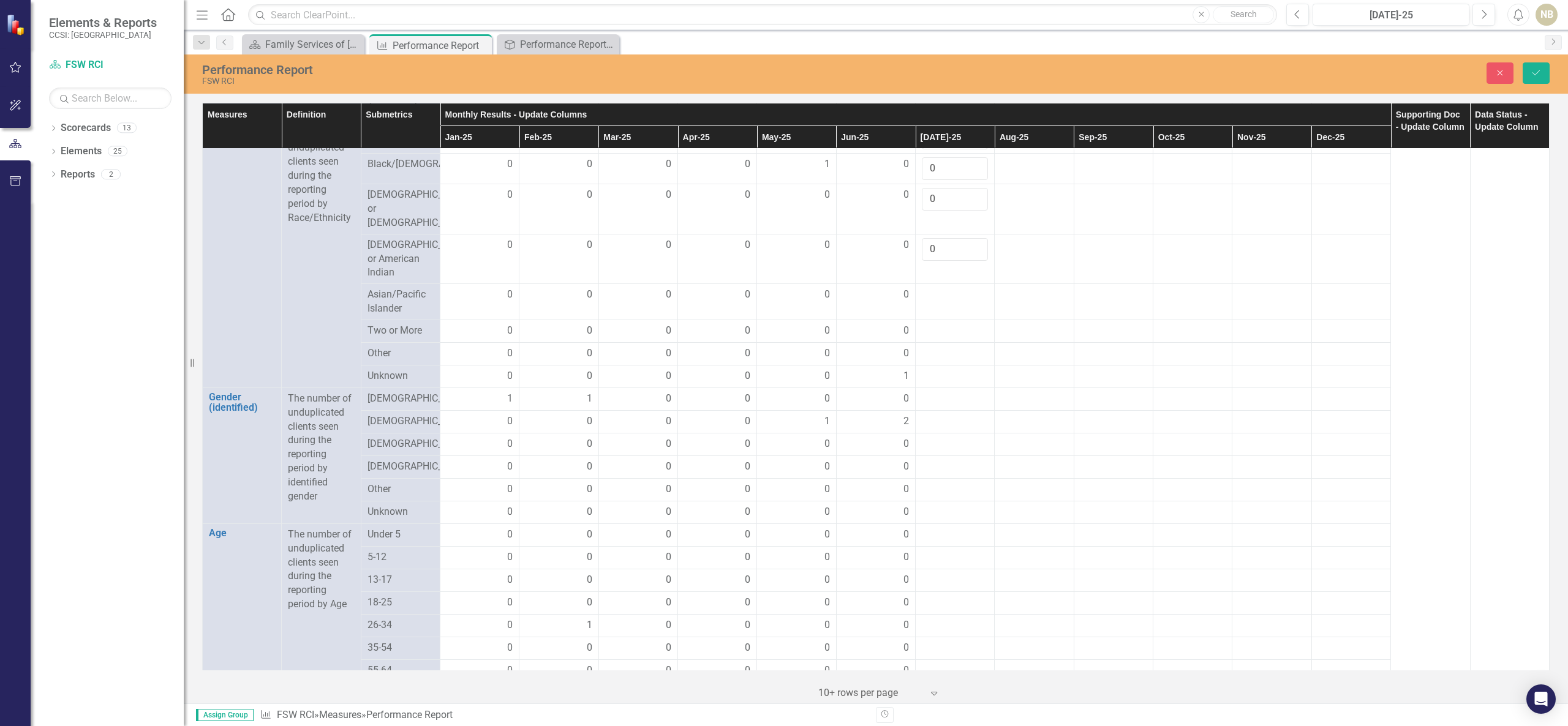
scroll to position [767, 0]
click at [949, 298] on td at bounding box center [954, 280] width 79 height 36
click at [954, 288] on input "number" at bounding box center [954, 278] width 66 height 23
type input "0"
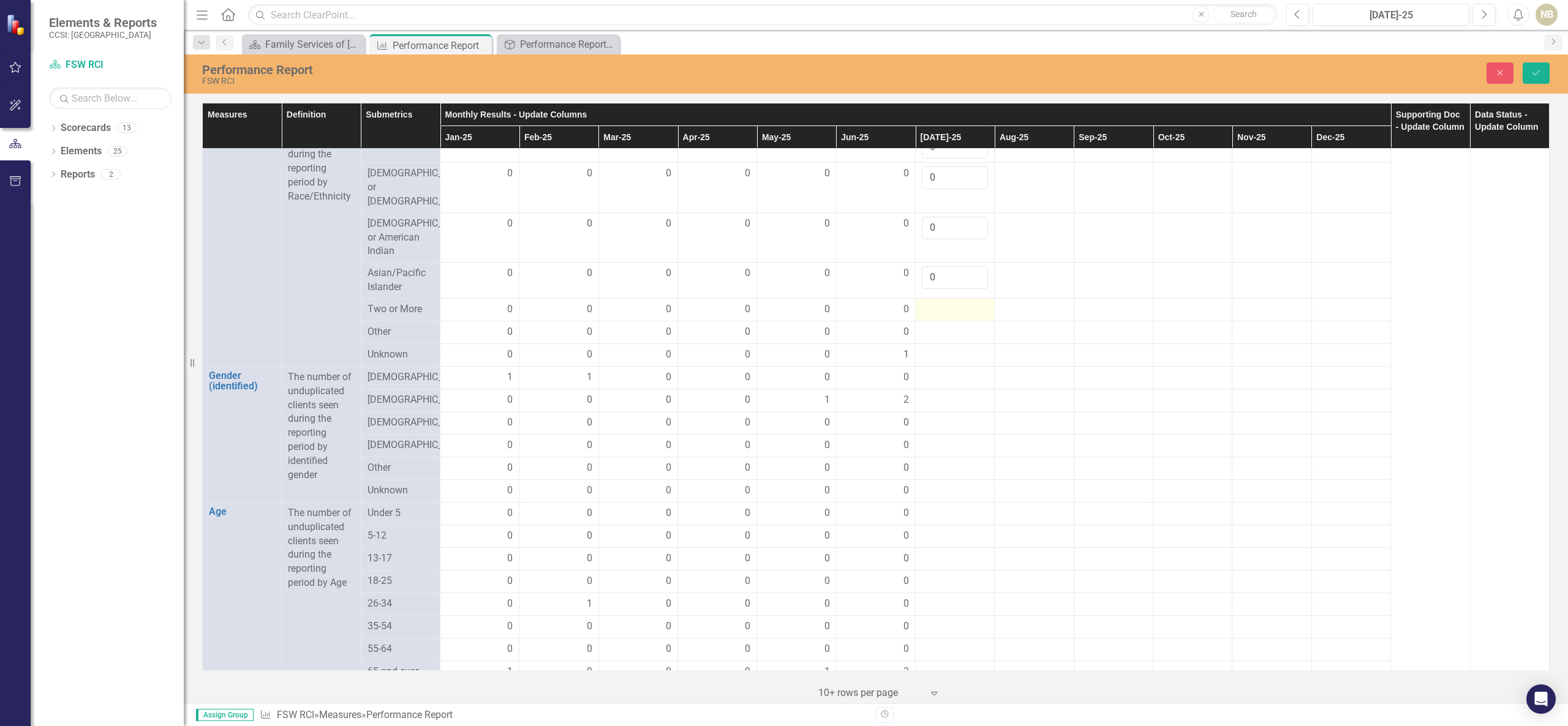
click at [947, 315] on div at bounding box center [954, 309] width 66 height 15
click at [948, 321] on input "number" at bounding box center [954, 314] width 66 height 23
type input "0"
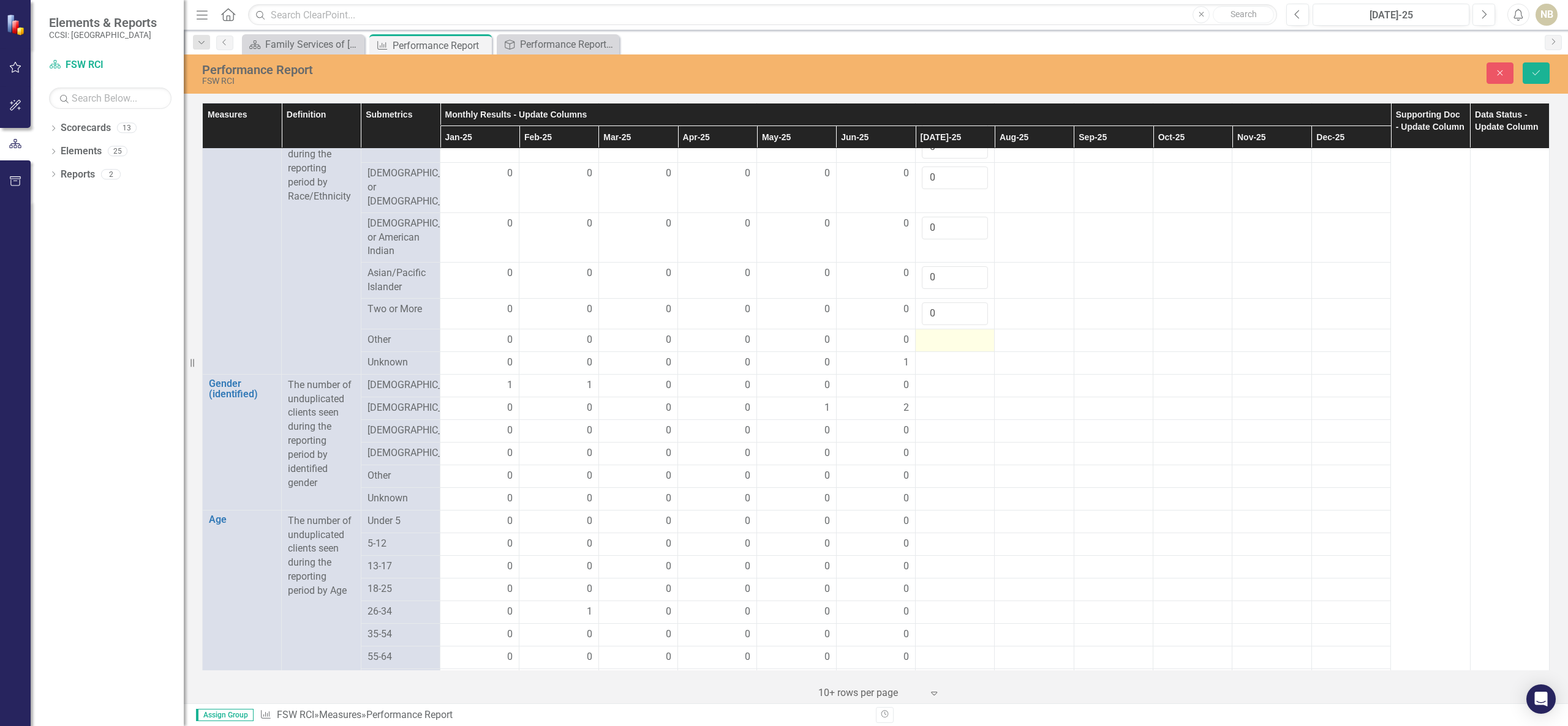
click at [947, 347] on div at bounding box center [954, 340] width 66 height 15
click at [947, 349] on input "number" at bounding box center [954, 344] width 66 height 23
type input "0"
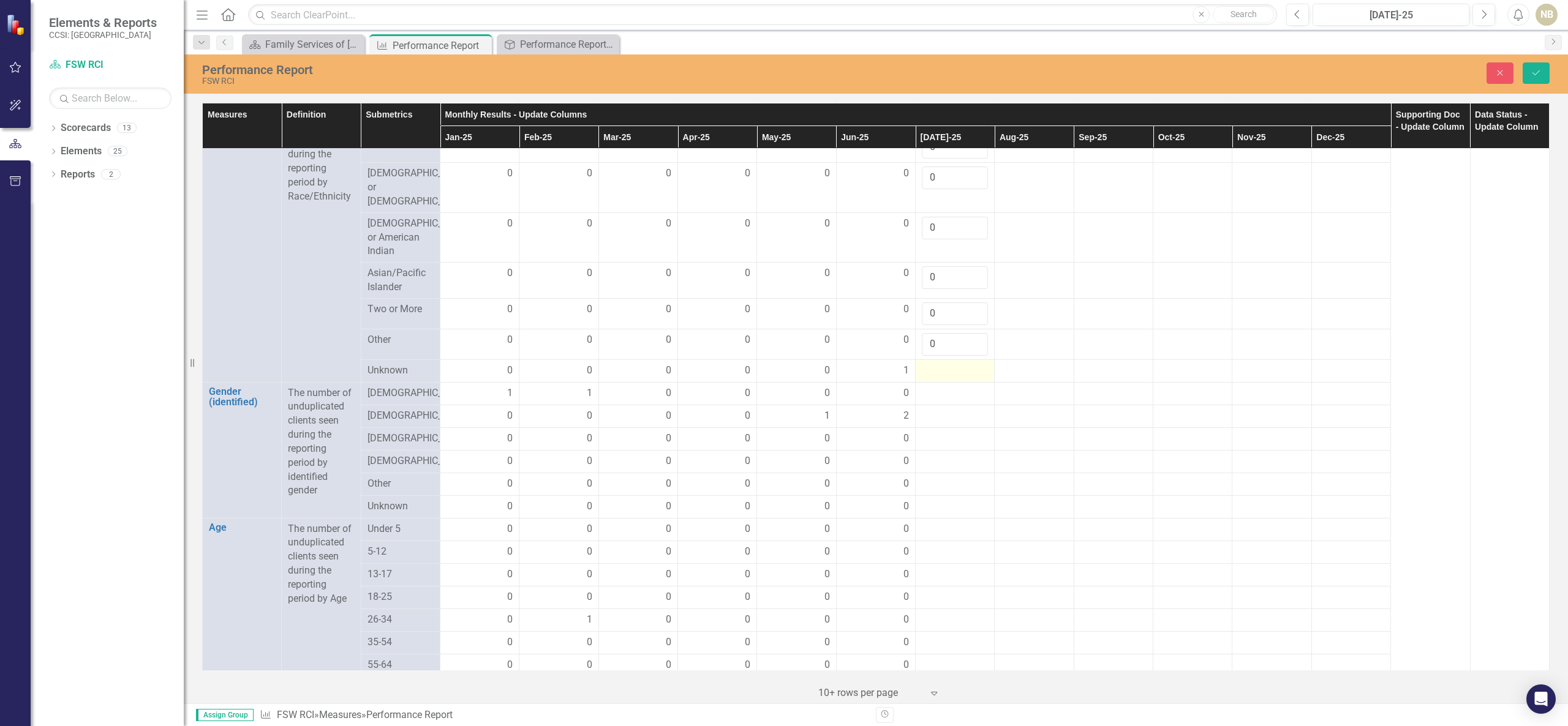
click at [937, 378] on div at bounding box center [954, 370] width 66 height 15
click at [937, 381] on input "number" at bounding box center [954, 375] width 66 height 23
type input "0"
click at [971, 431] on div at bounding box center [954, 424] width 66 height 15
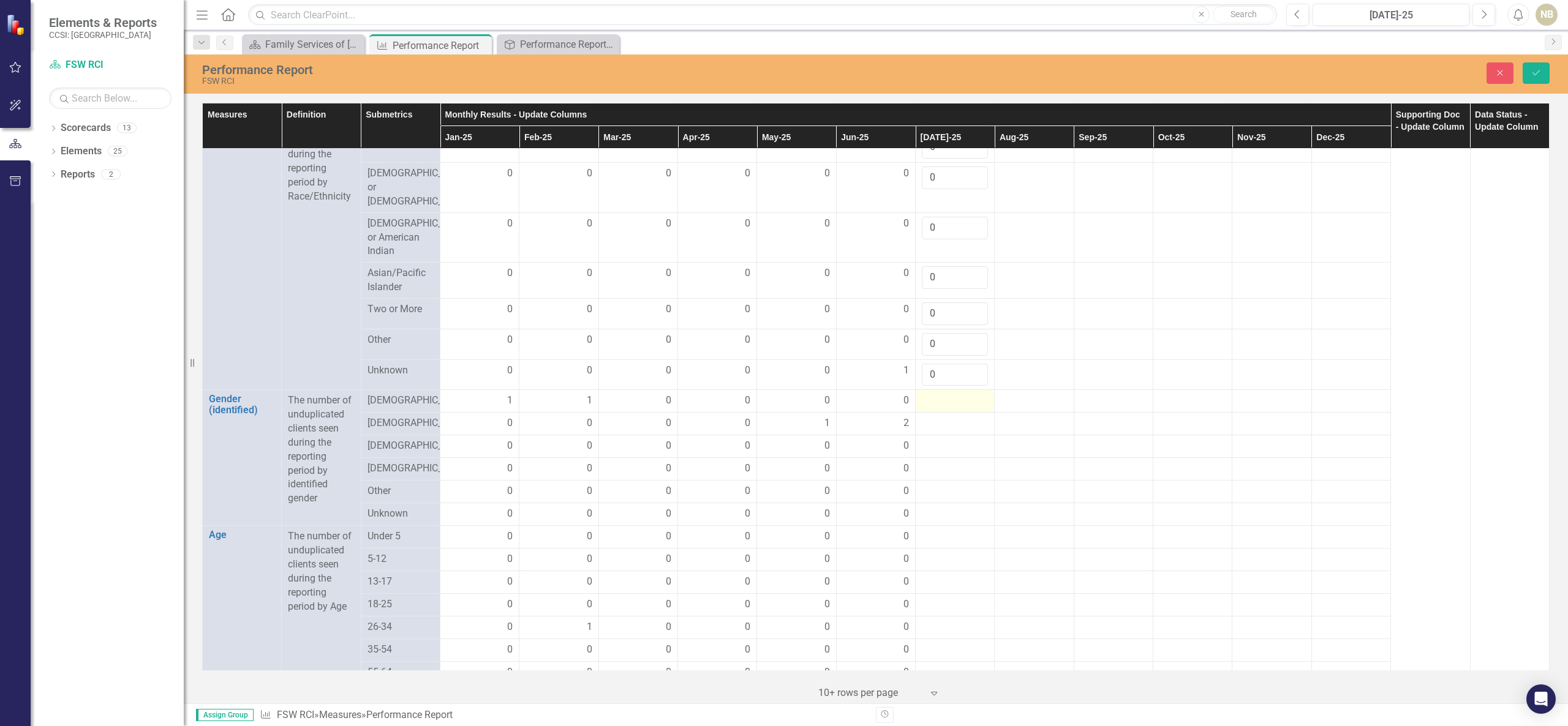
click at [956, 413] on td at bounding box center [954, 402] width 79 height 23
click at [956, 409] on div at bounding box center [954, 401] width 66 height 15
click at [956, 417] on input "number" at bounding box center [954, 405] width 66 height 23
click at [1175, 66] on button "Save" at bounding box center [1536, 73] width 27 height 22
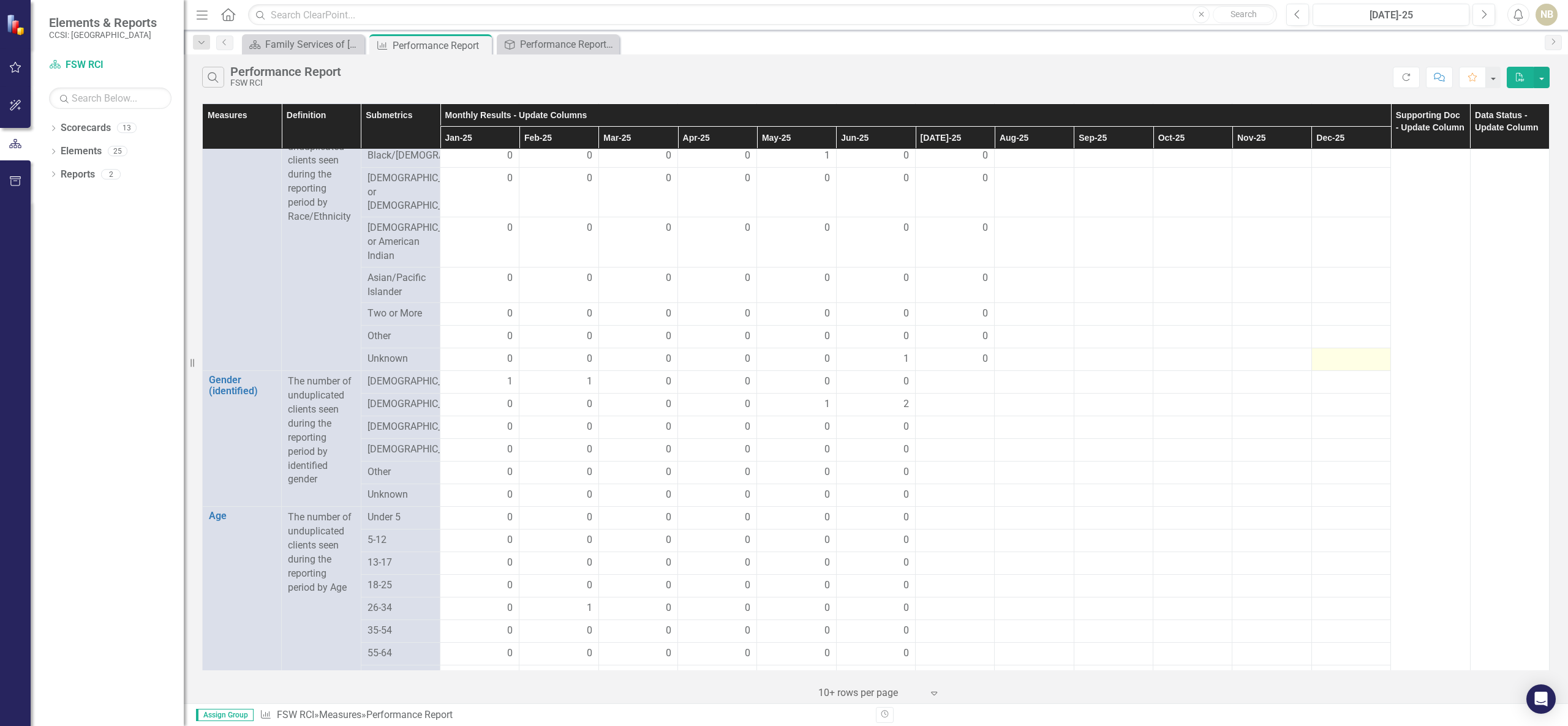
scroll to position [735, 0]
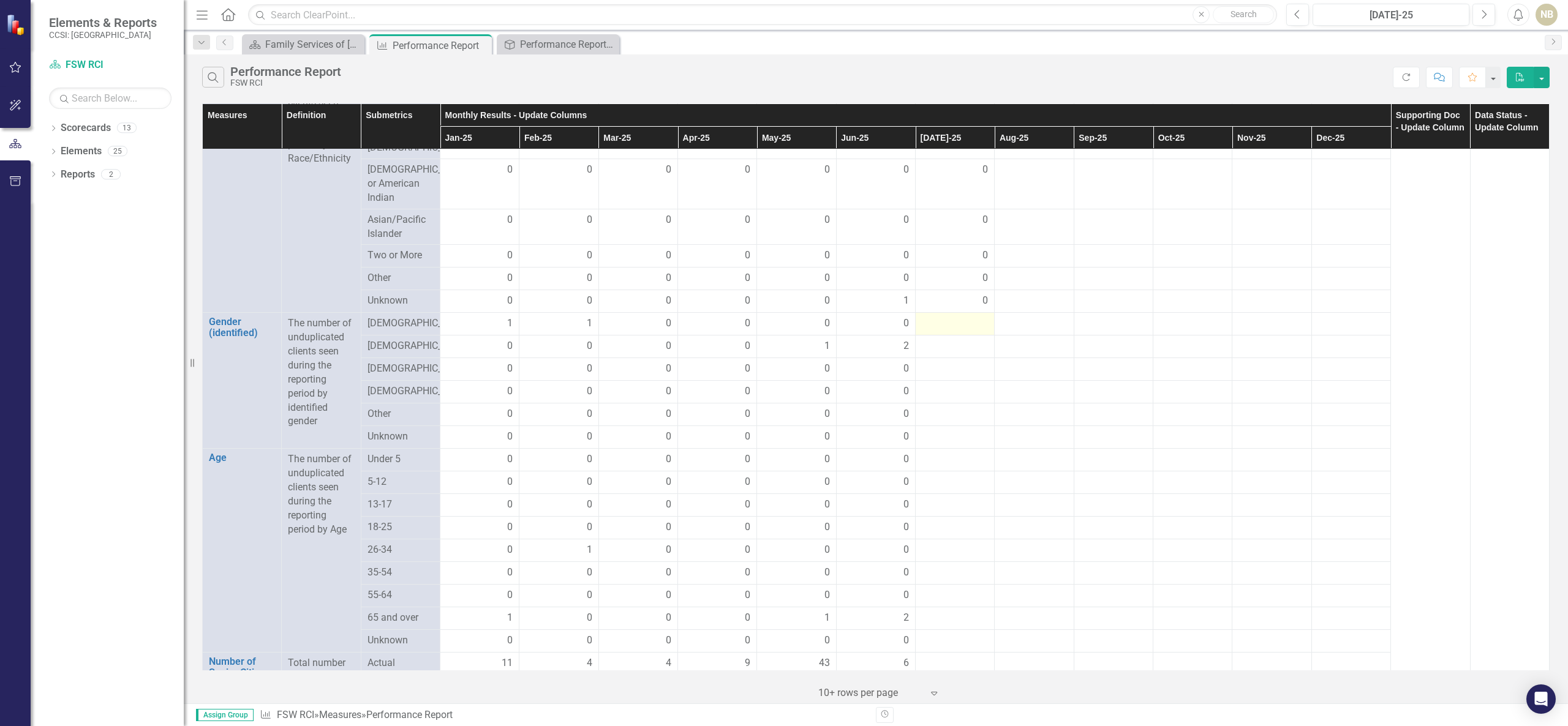
click at [956, 331] on div at bounding box center [954, 323] width 66 height 15
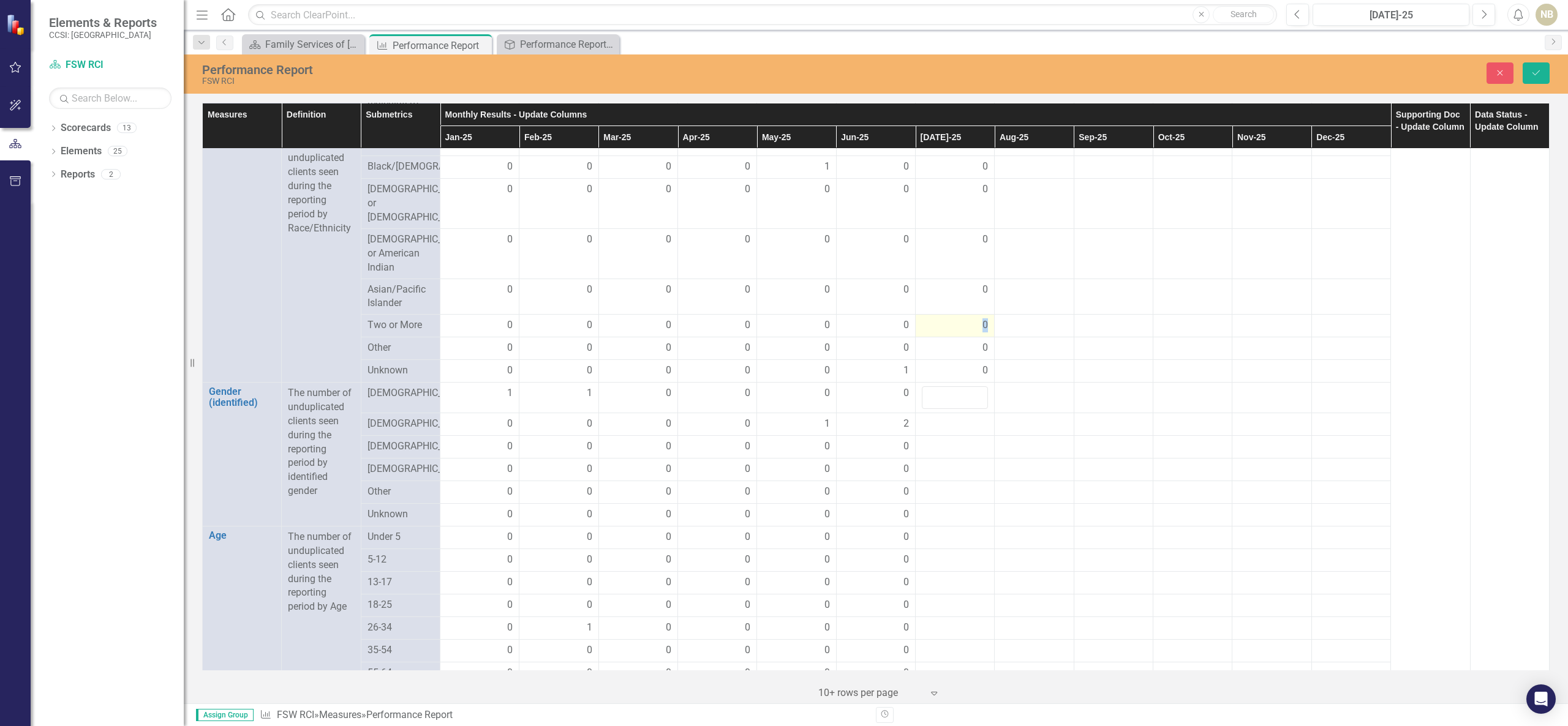
click at [954, 333] on div "0" at bounding box center [954, 325] width 66 height 14
click at [954, 409] on input "number" at bounding box center [954, 397] width 66 height 23
type input "0"
click at [958, 431] on div at bounding box center [954, 424] width 66 height 15
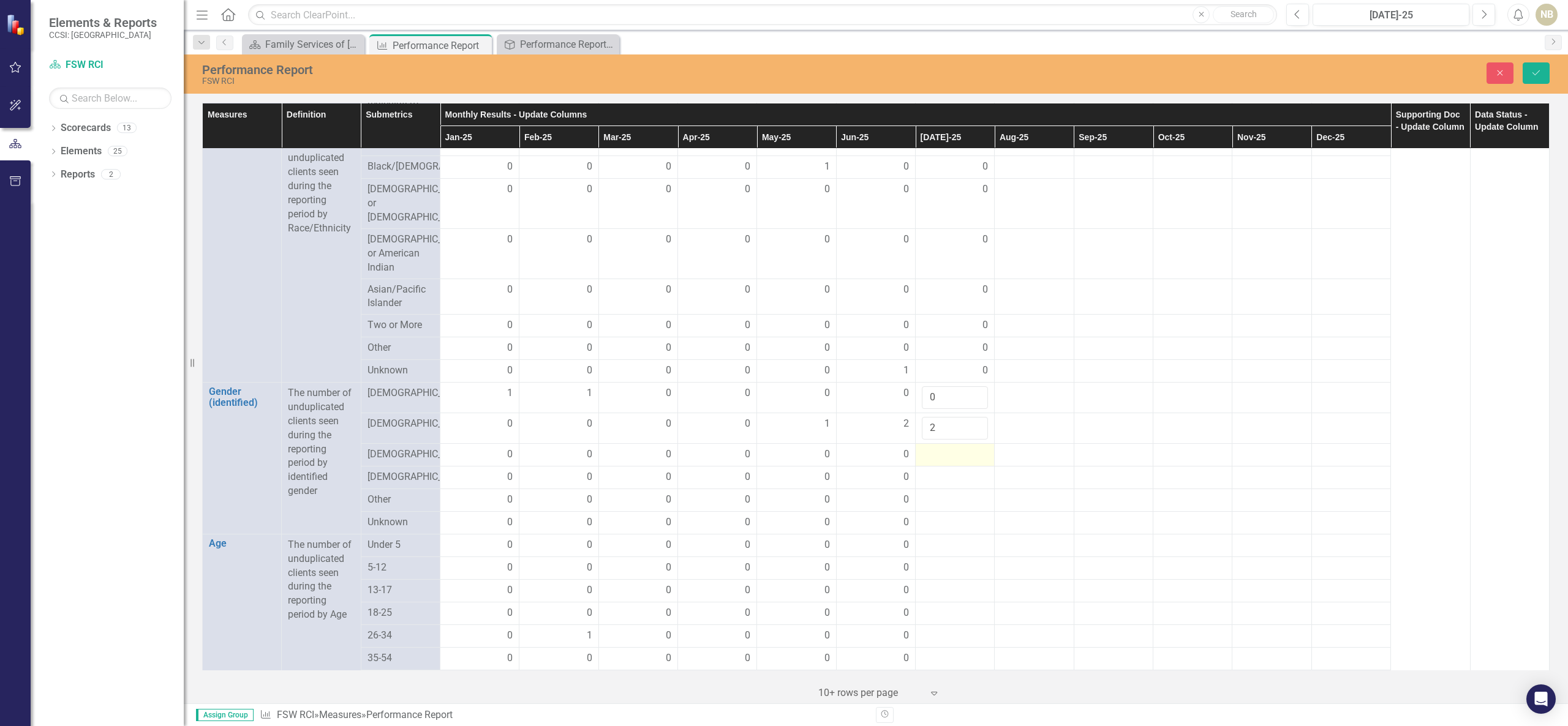
type input "2"
click at [963, 465] on td at bounding box center [954, 455] width 79 height 23
drag, startPoint x: 971, startPoint y: 486, endPoint x: 954, endPoint y: 481, distance: 17.7
click at [959, 471] on input "number" at bounding box center [954, 459] width 66 height 23
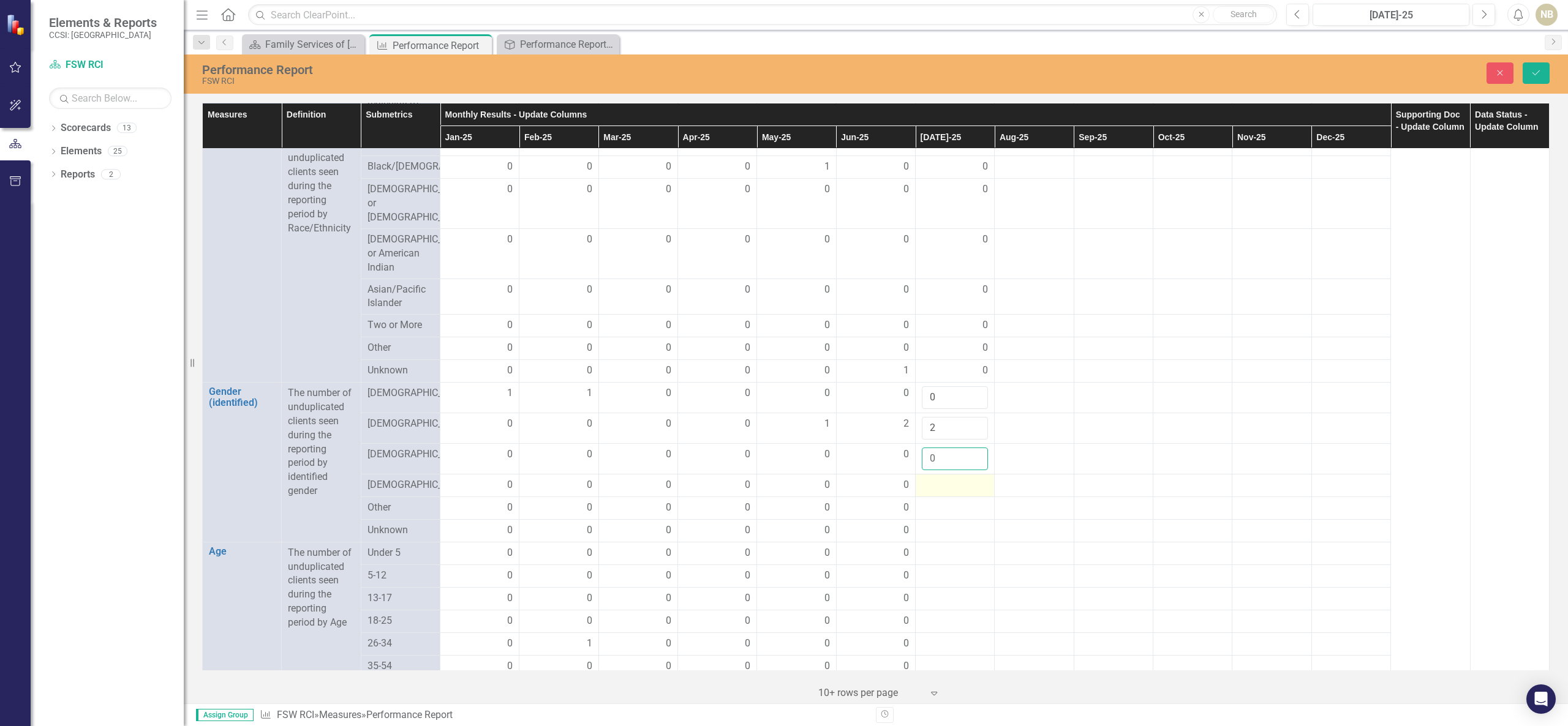
type input "0"
click at [944, 493] on div at bounding box center [954, 485] width 66 height 15
click at [944, 501] on input "number" at bounding box center [954, 490] width 66 height 23
click at [948, 524] on div at bounding box center [954, 516] width 66 height 15
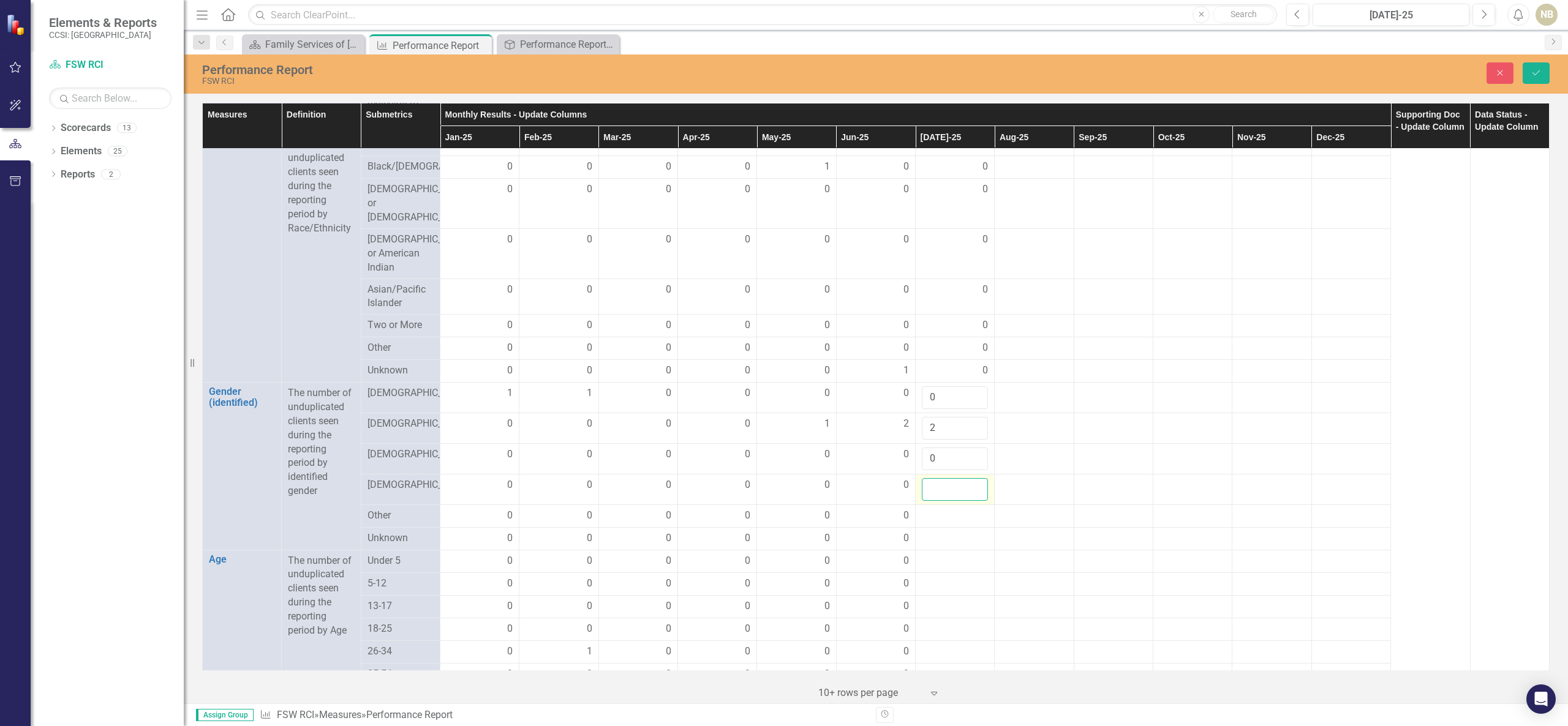
click at [940, 501] on input "number" at bounding box center [954, 490] width 66 height 23
type input "0"
click at [949, 524] on div at bounding box center [954, 516] width 66 height 15
click at [949, 532] on input "number" at bounding box center [954, 520] width 66 height 23
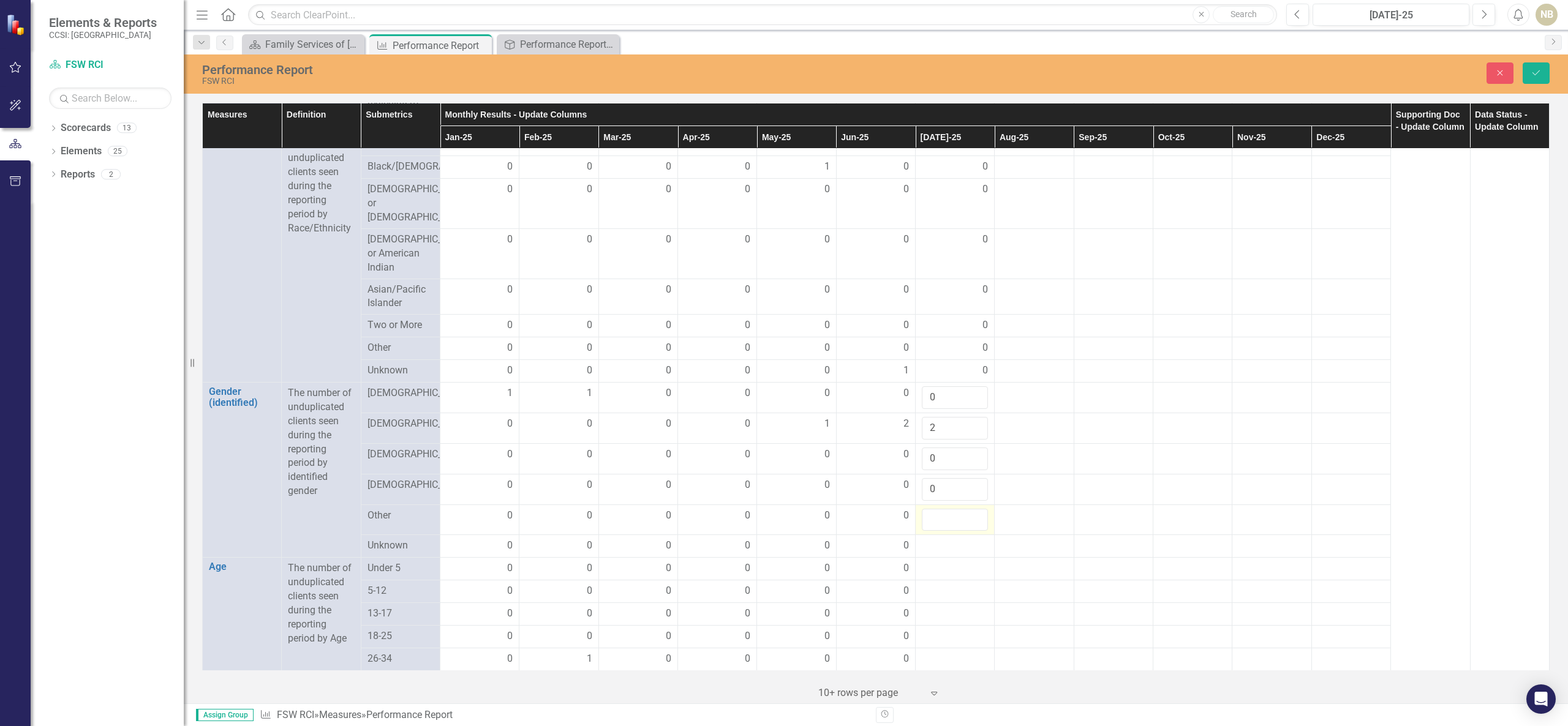
click at [951, 532] on input "number" at bounding box center [954, 520] width 66 height 23
type input "0"
click at [948, 553] on div at bounding box center [954, 546] width 66 height 15
click at [948, 561] on input "number" at bounding box center [954, 550] width 66 height 23
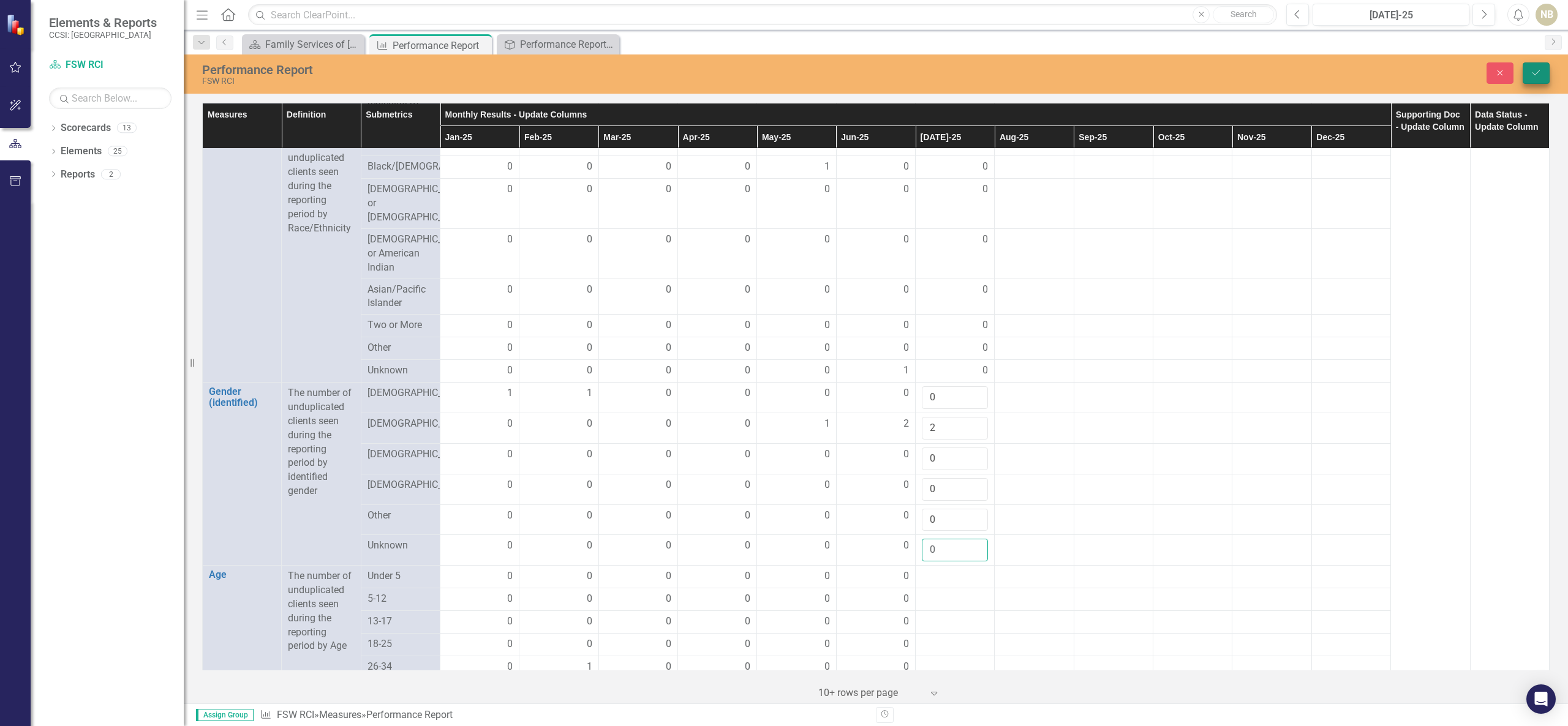
type input "0"
click at [1175, 69] on icon "Save" at bounding box center [1536, 73] width 11 height 9
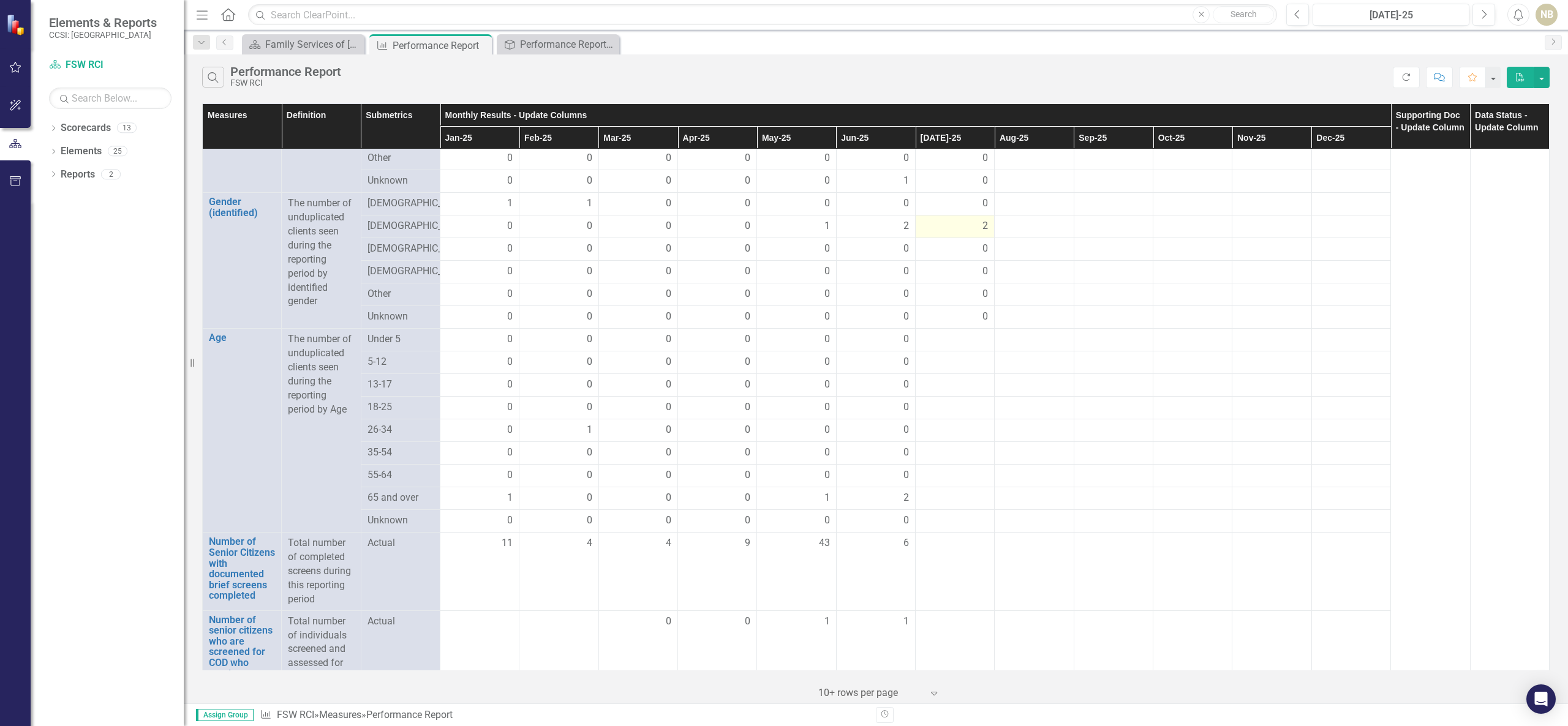
scroll to position [858, 0]
click at [973, 345] on div at bounding box center [954, 337] width 66 height 15
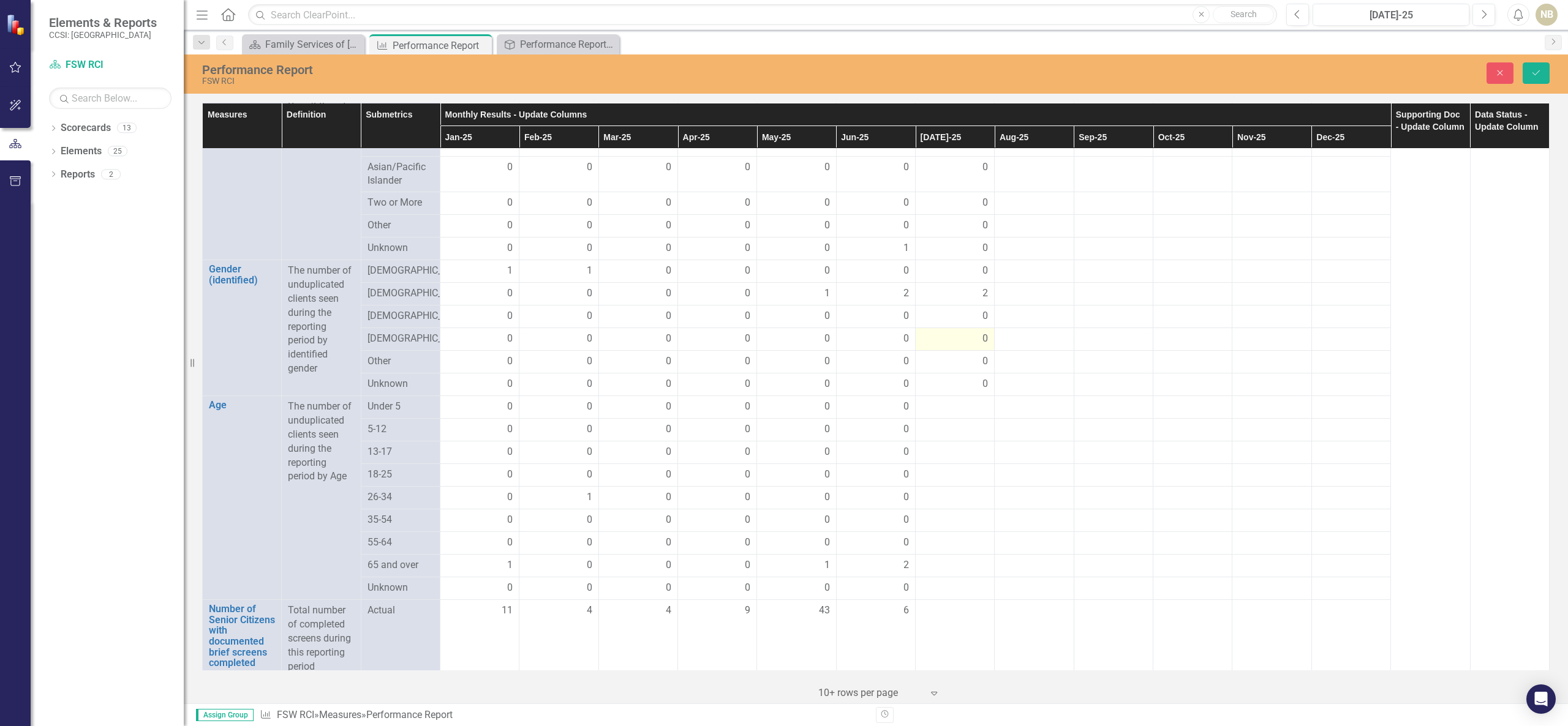
click at [968, 351] on td "0" at bounding box center [954, 340] width 79 height 23
click at [950, 423] on input "number" at bounding box center [954, 411] width 66 height 23
type input "0"
click at [955, 445] on div at bounding box center [954, 438] width 66 height 15
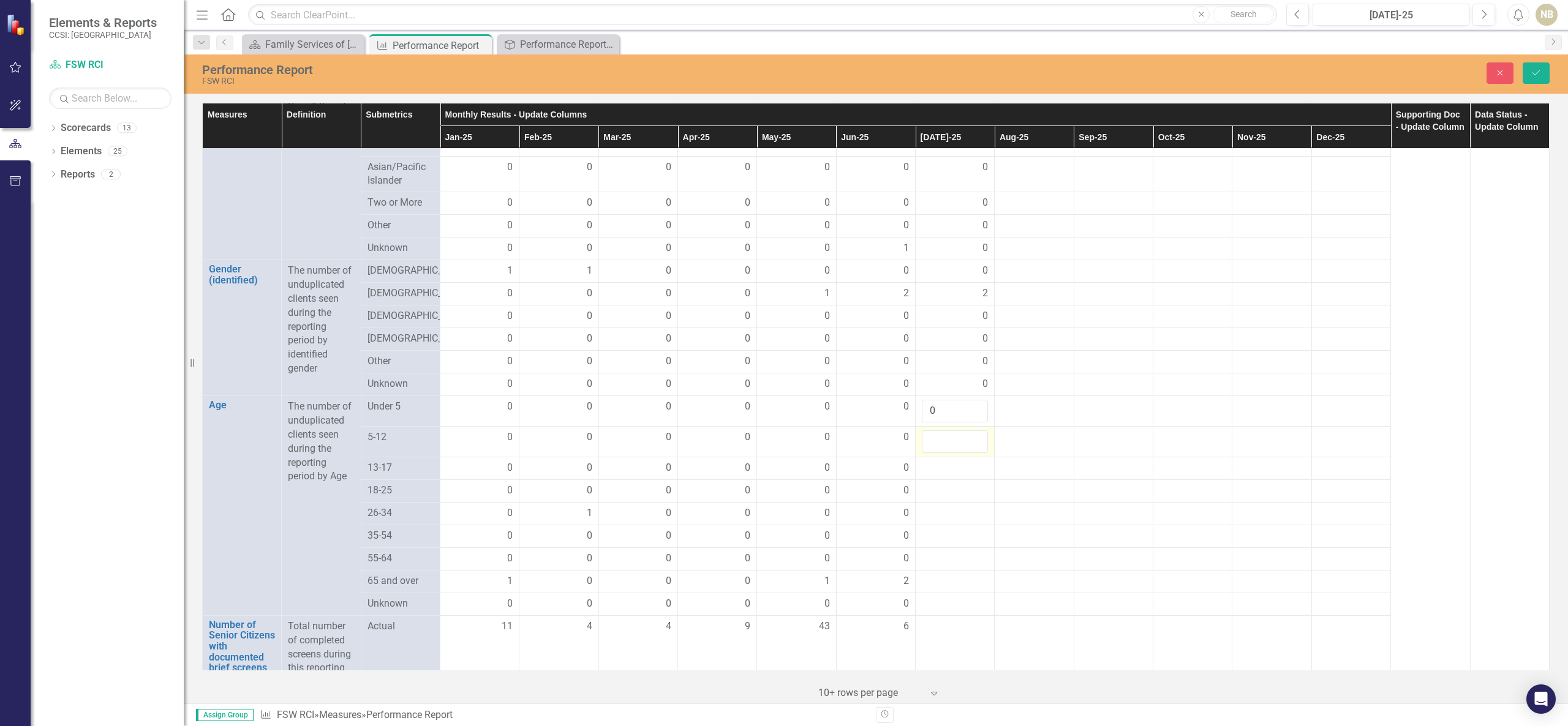
click at [955, 453] on input "number" at bounding box center [954, 442] width 66 height 23
type input "0"
click at [954, 476] on div at bounding box center [954, 468] width 66 height 15
click at [954, 484] on div at bounding box center [954, 472] width 66 height 23
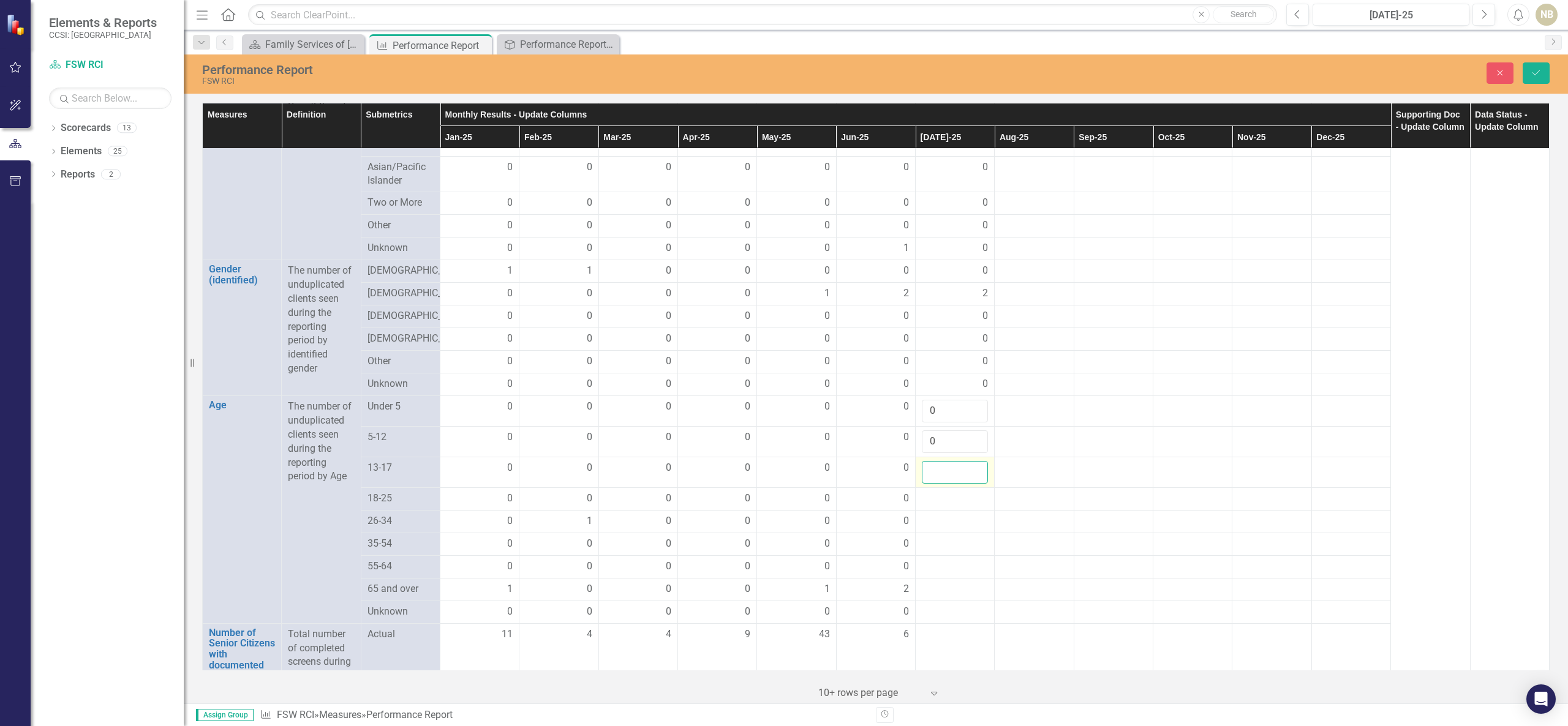
click at [954, 484] on input "number" at bounding box center [954, 472] width 66 height 23
type input "0"
click at [953, 506] on div at bounding box center [954, 499] width 66 height 15
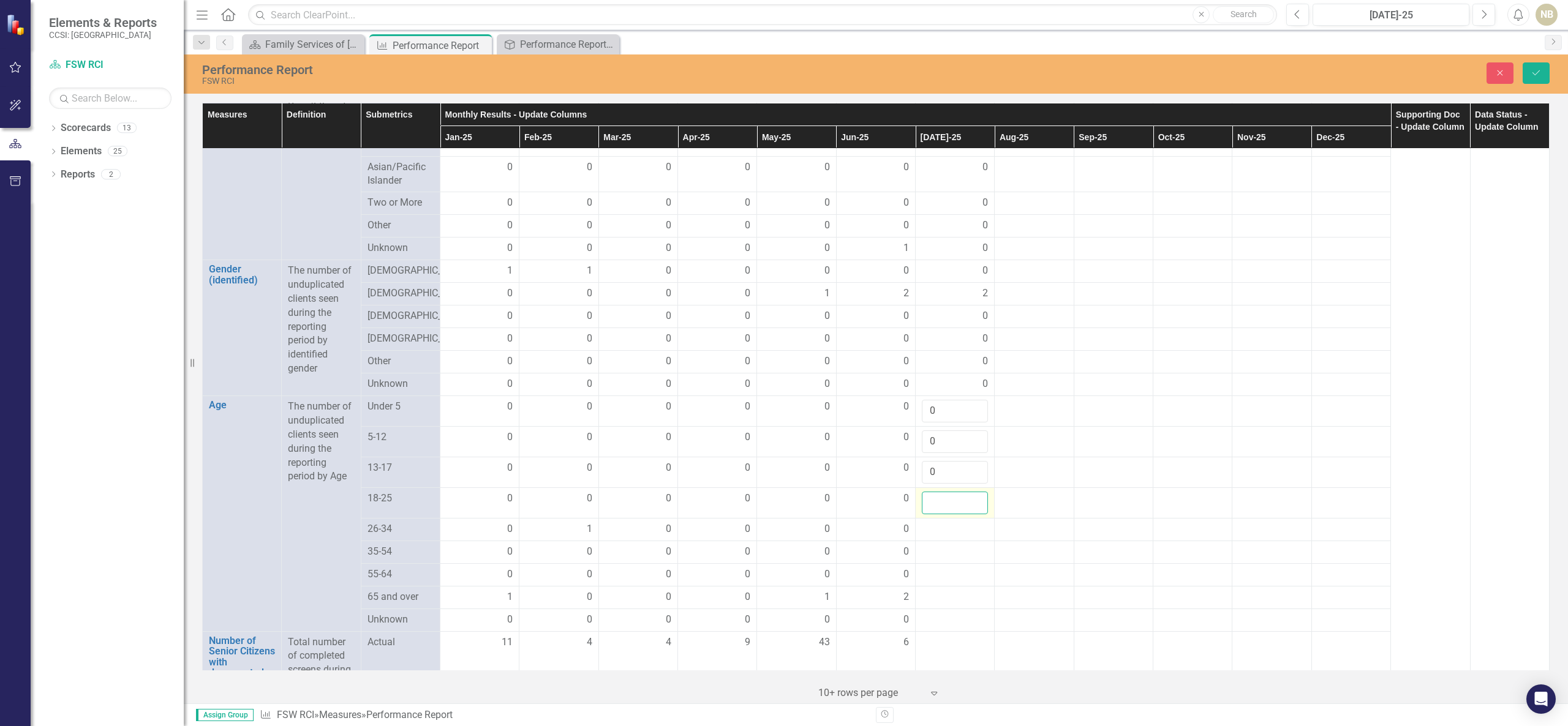
click at [953, 514] on input "number" at bounding box center [954, 503] width 66 height 23
type input "0"
click at [952, 537] on div at bounding box center [954, 529] width 66 height 15
click at [951, 537] on div at bounding box center [954, 529] width 66 height 15
click at [951, 545] on input "number" at bounding box center [954, 533] width 66 height 23
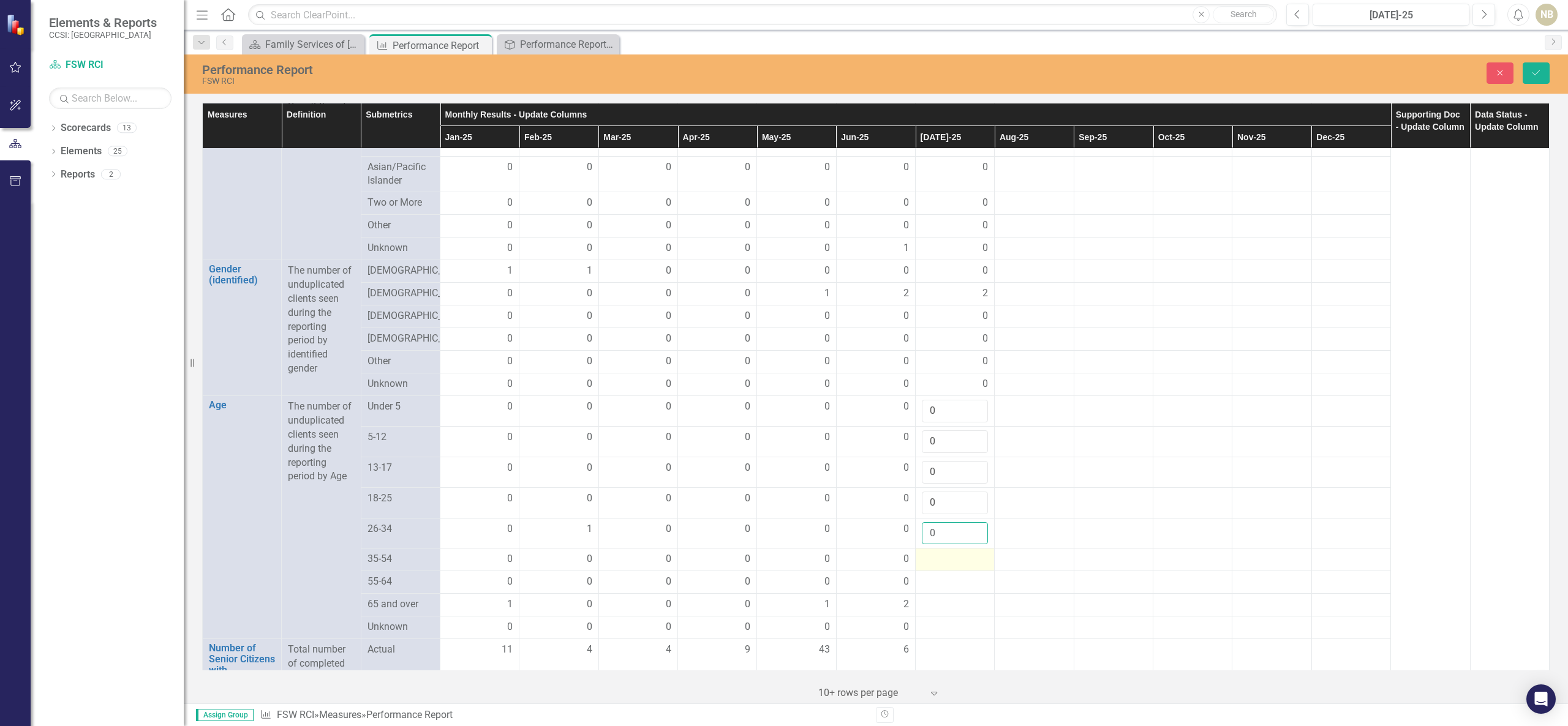
type input "0"
click at [944, 567] on div at bounding box center [954, 560] width 66 height 15
click at [944, 575] on input "number" at bounding box center [954, 564] width 66 height 23
type input "0"
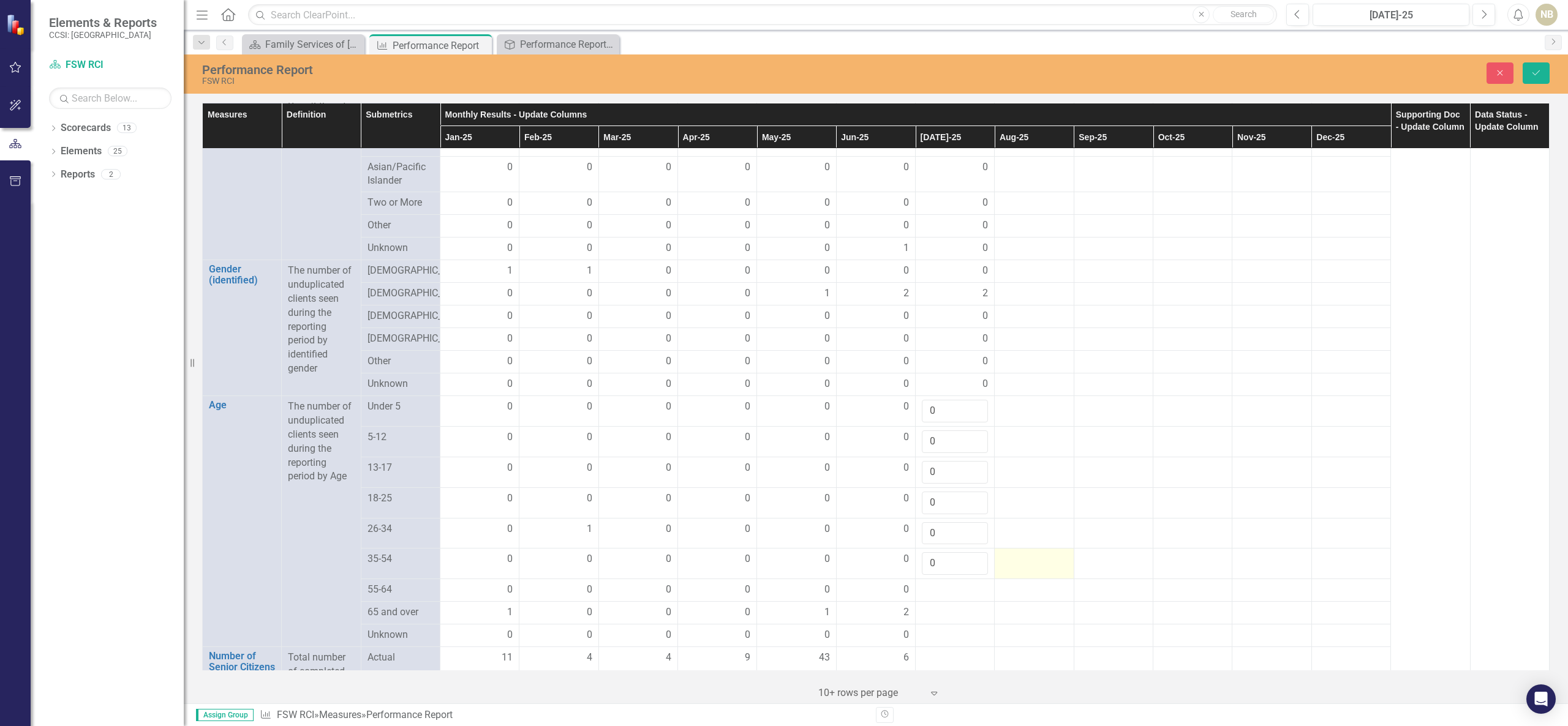
click at [1029, 580] on td at bounding box center [1034, 564] width 79 height 31
drag, startPoint x: 1551, startPoint y: 425, endPoint x: 1544, endPoint y: 448, distance: 24.0
click at [1175, 448] on div "Measures Definition Submetrics Monthly Results - Update Columns Supporting Doc …" at bounding box center [876, 402] width 1384 height 604
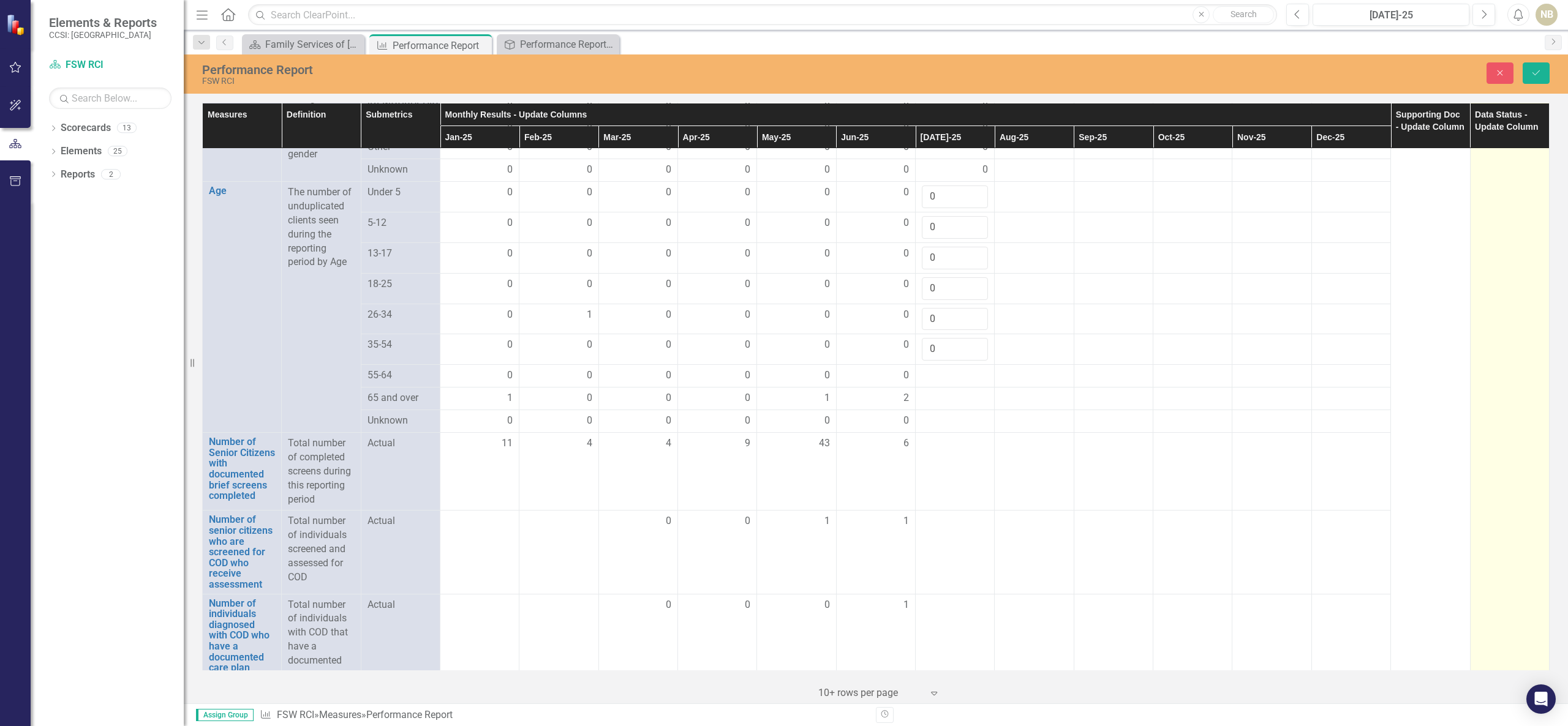
scroll to position [1075, 0]
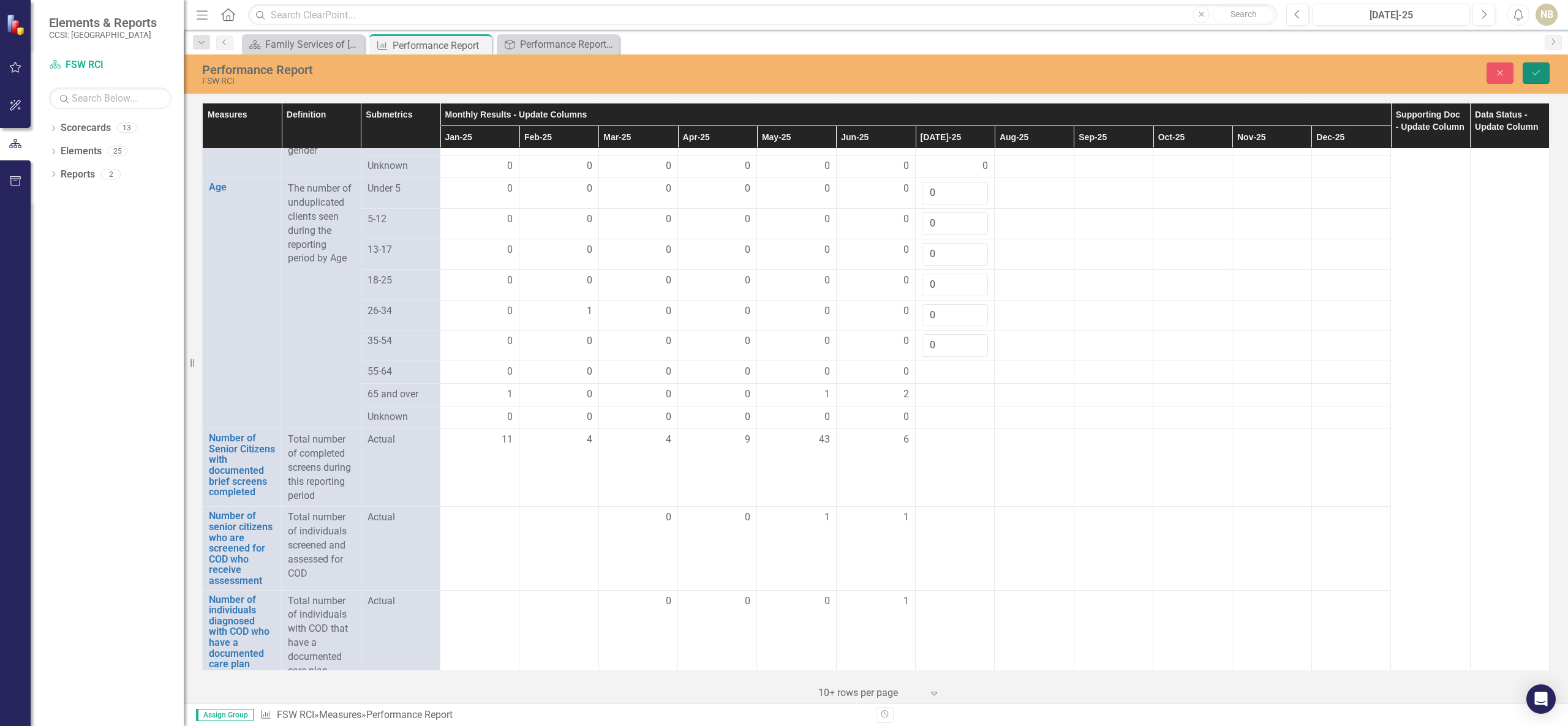
click at [1175, 78] on button "Save" at bounding box center [1536, 73] width 27 height 22
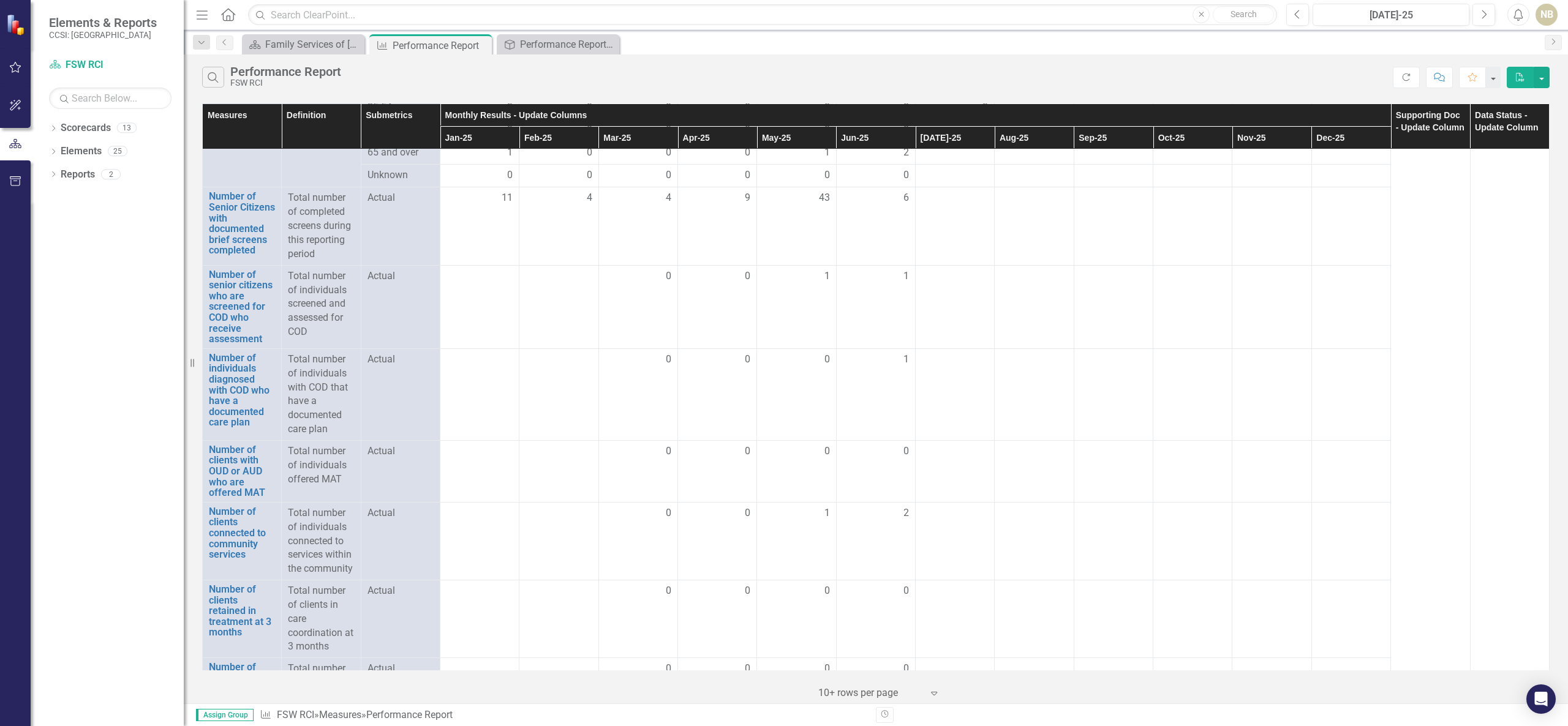
scroll to position [1148, 0]
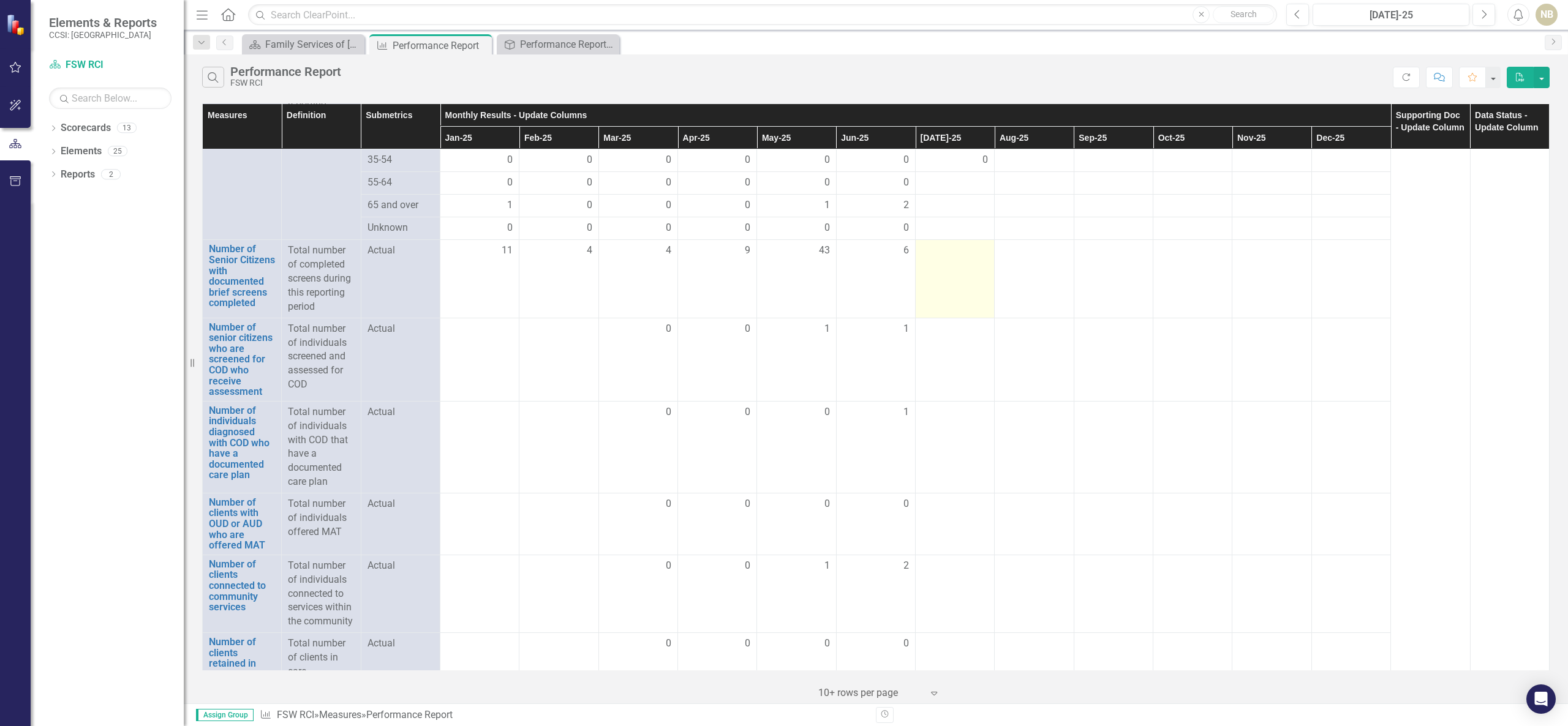
click at [932, 291] on td at bounding box center [954, 278] width 79 height 78
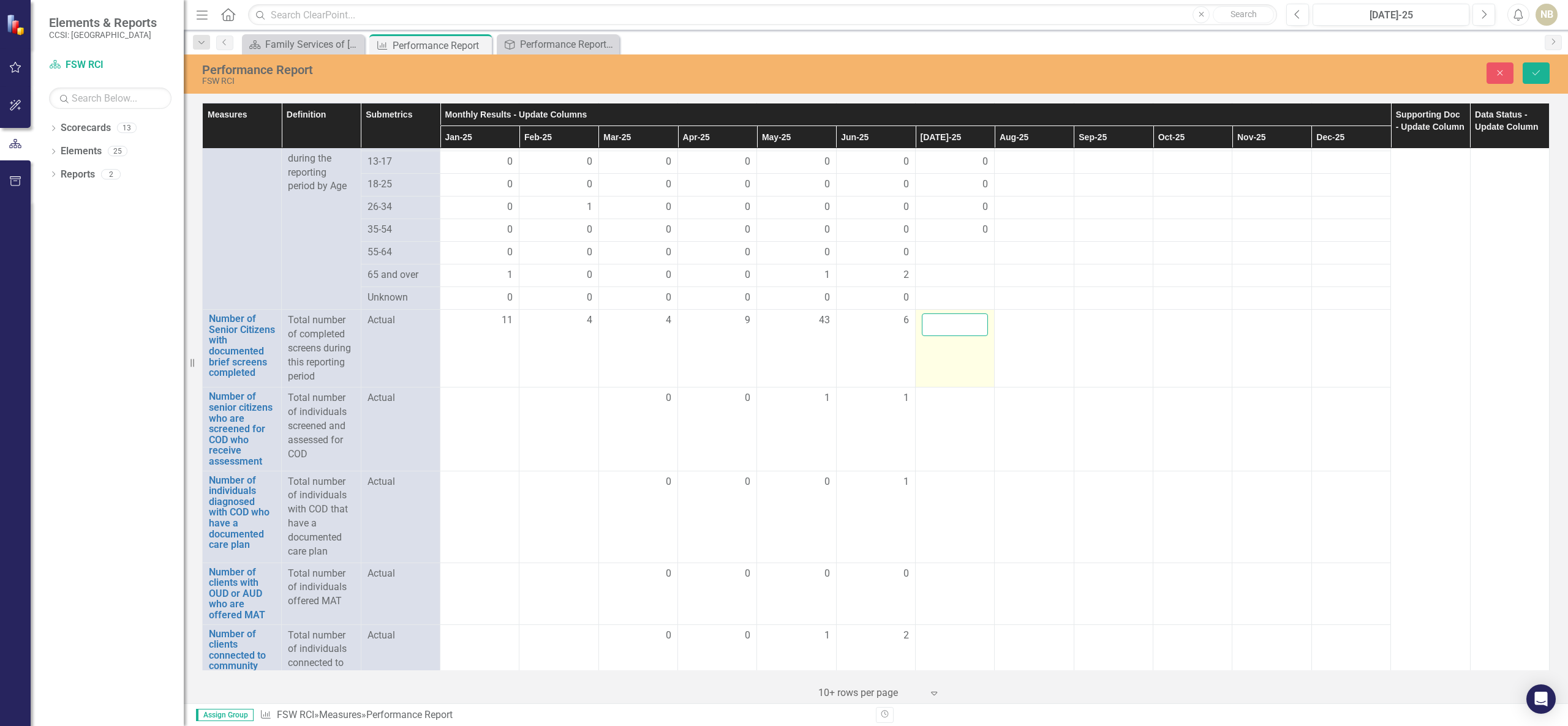
drag, startPoint x: 941, startPoint y: 357, endPoint x: 938, endPoint y: 349, distance: 8.5
click at [938, 356] on td at bounding box center [954, 349] width 79 height 78
click at [941, 336] on input "number" at bounding box center [954, 325] width 66 height 23
type input "2"
click at [947, 406] on div at bounding box center [954, 398] width 66 height 15
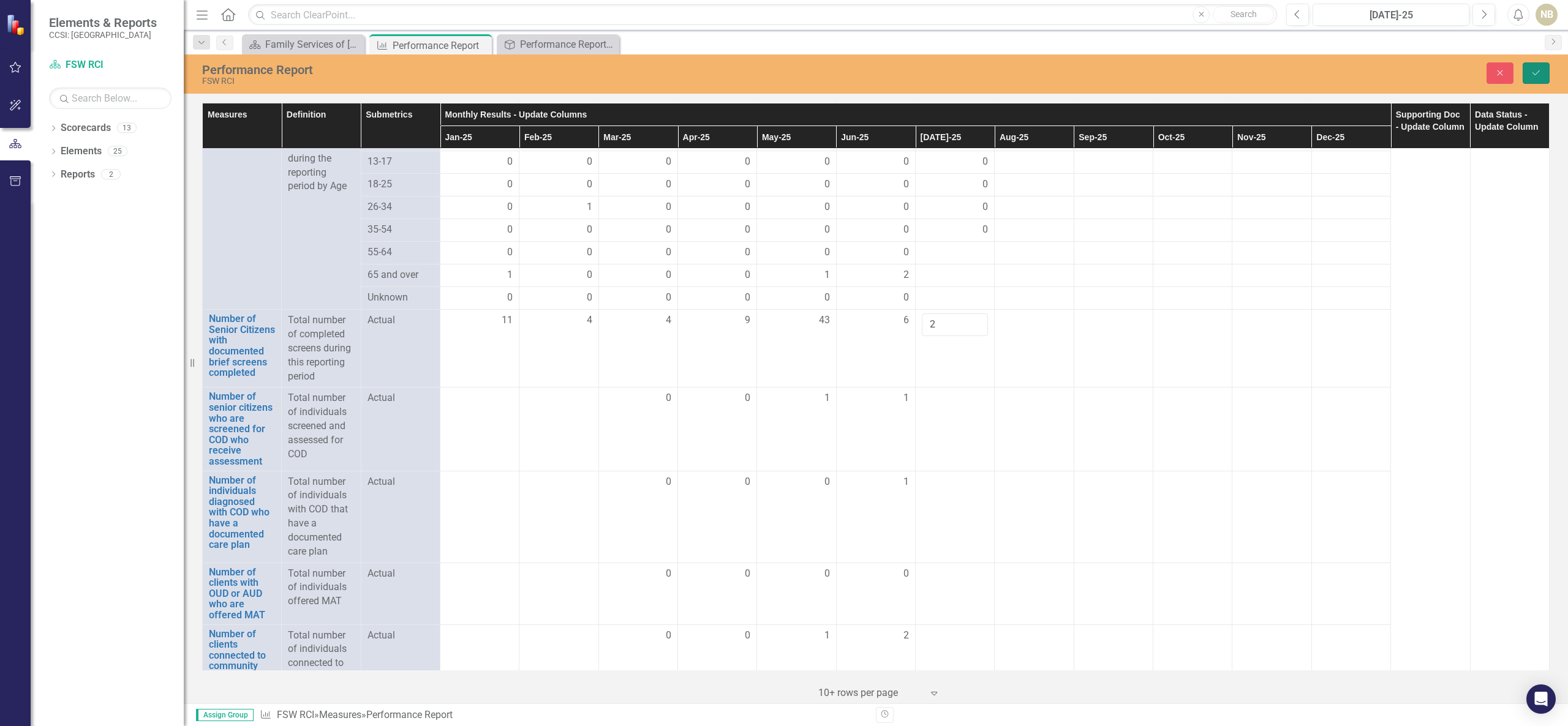
click at [1175, 78] on button "Save" at bounding box center [1536, 73] width 27 height 22
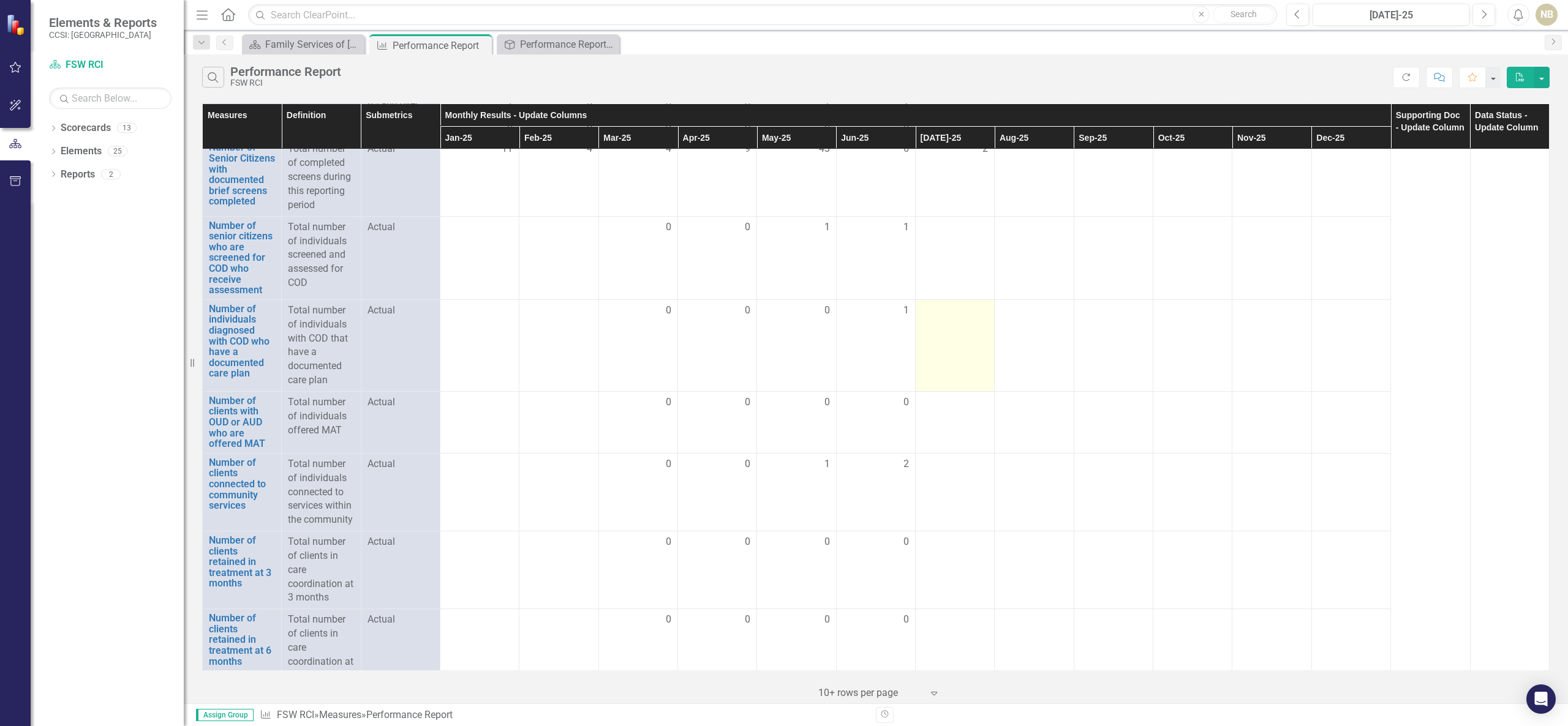
scroll to position [1103, 0]
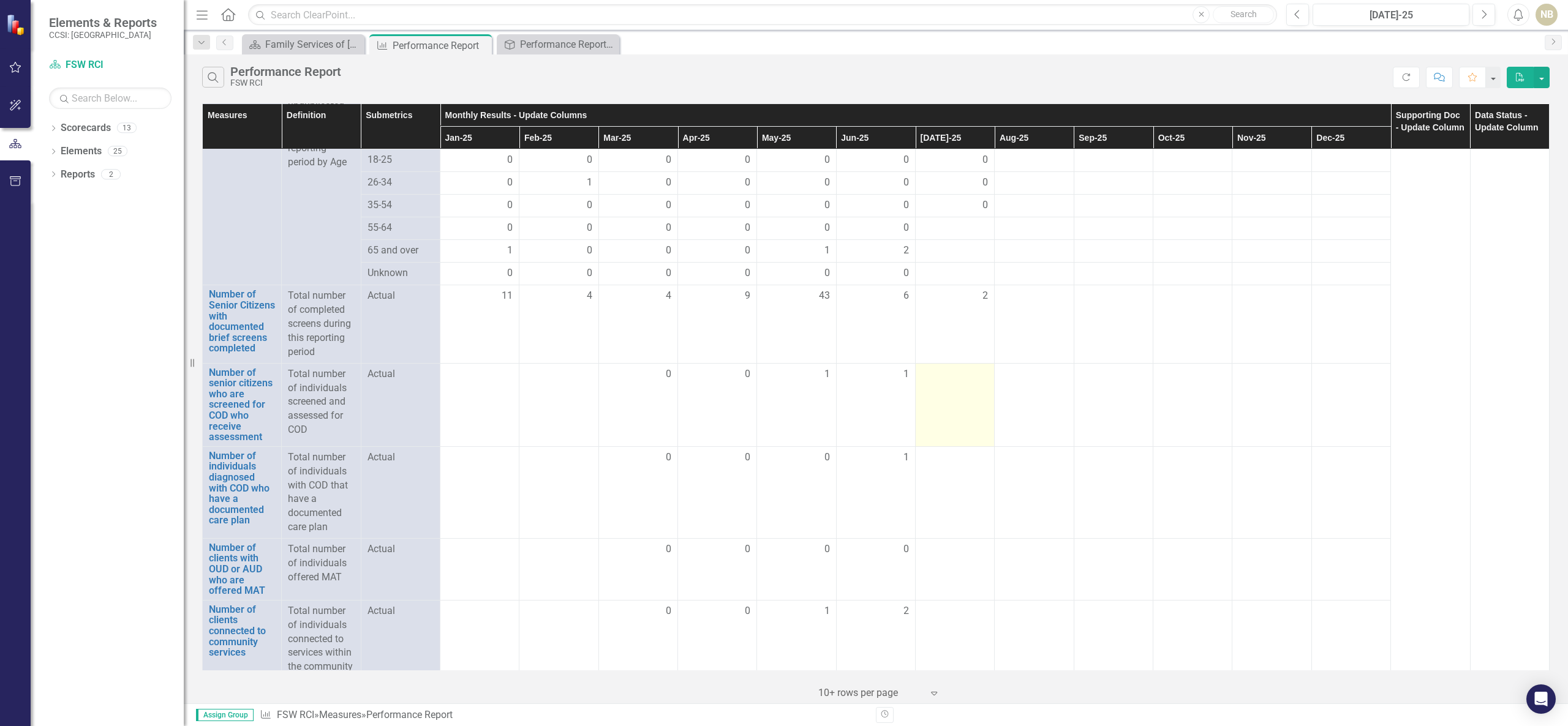
click at [938, 382] on div at bounding box center [954, 375] width 66 height 15
click at [944, 407] on td at bounding box center [954, 405] width 79 height 84
click at [946, 407] on td at bounding box center [954, 405] width 79 height 84
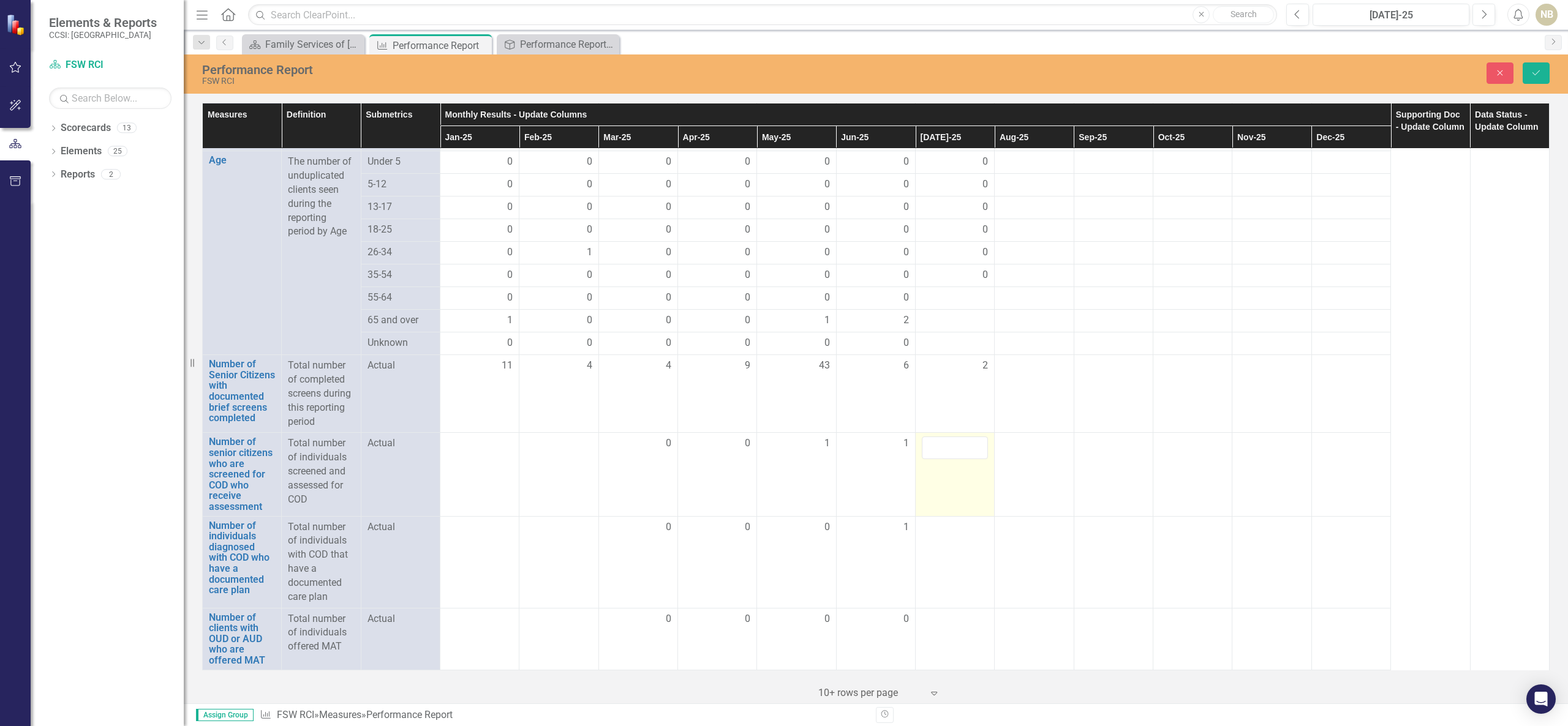
click at [975, 490] on td at bounding box center [954, 475] width 79 height 84
click at [941, 459] on input "number" at bounding box center [954, 448] width 66 height 23
type input "0"
click at [954, 558] on td at bounding box center [954, 561] width 79 height 92
click at [954, 560] on td at bounding box center [954, 561] width 79 height 92
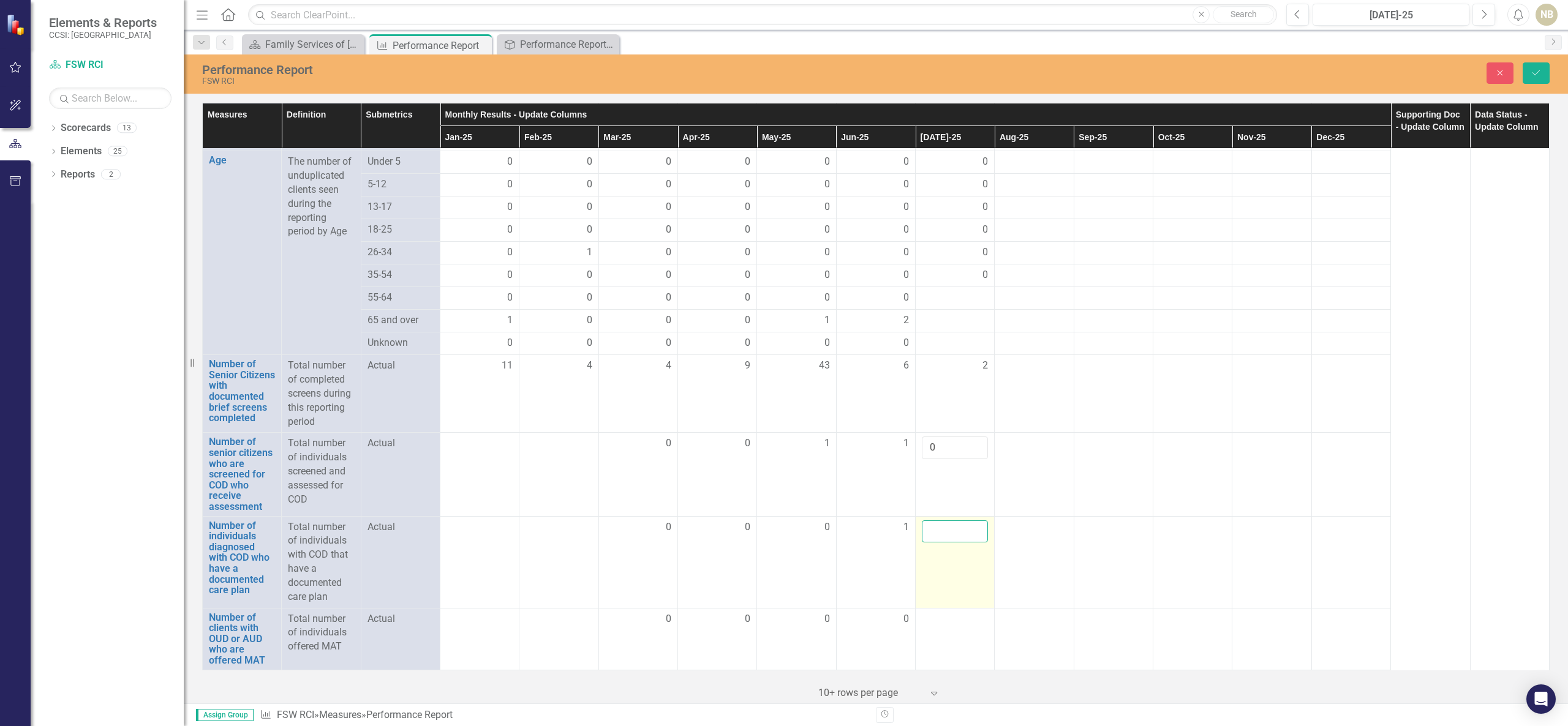
click at [954, 543] on input "number" at bounding box center [954, 532] width 66 height 23
type input "0"
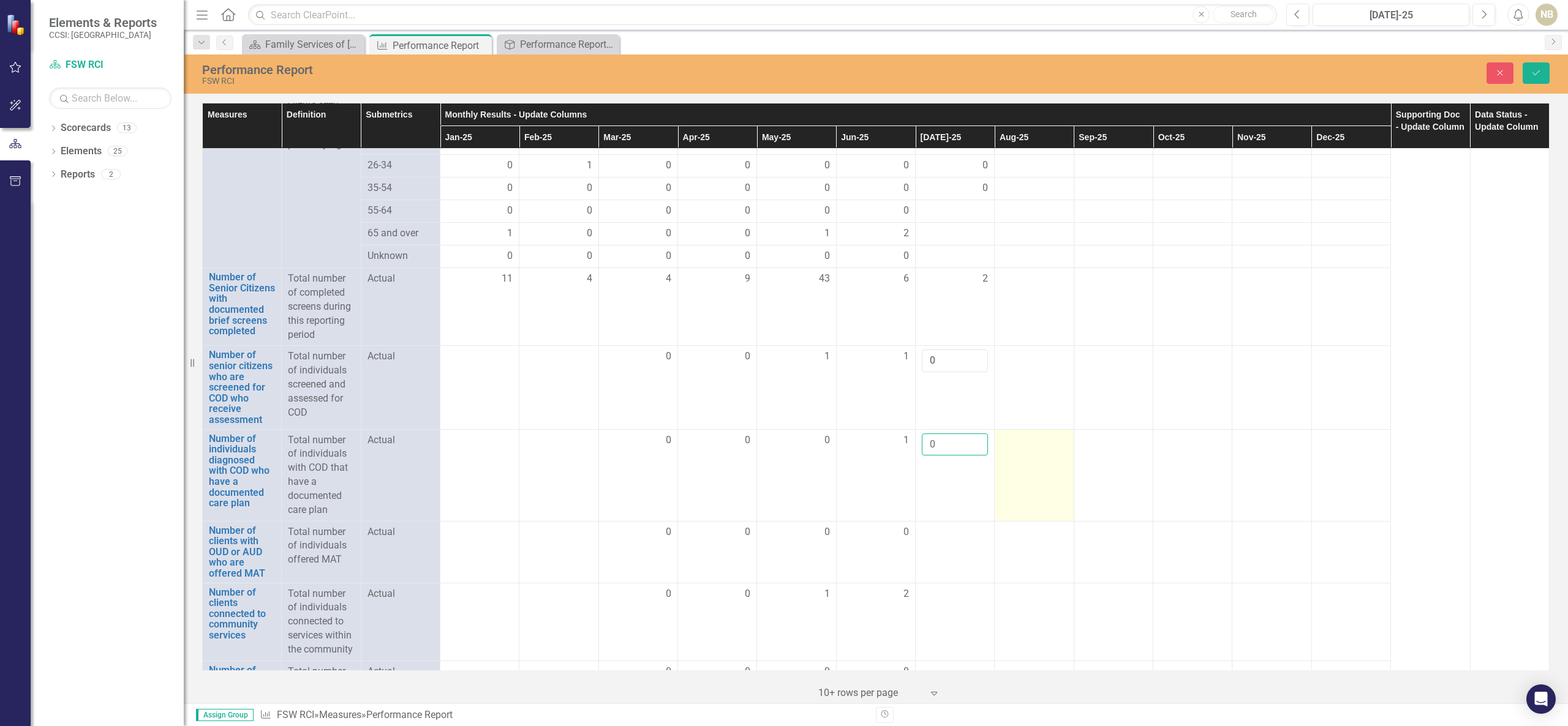
scroll to position [1225, 0]
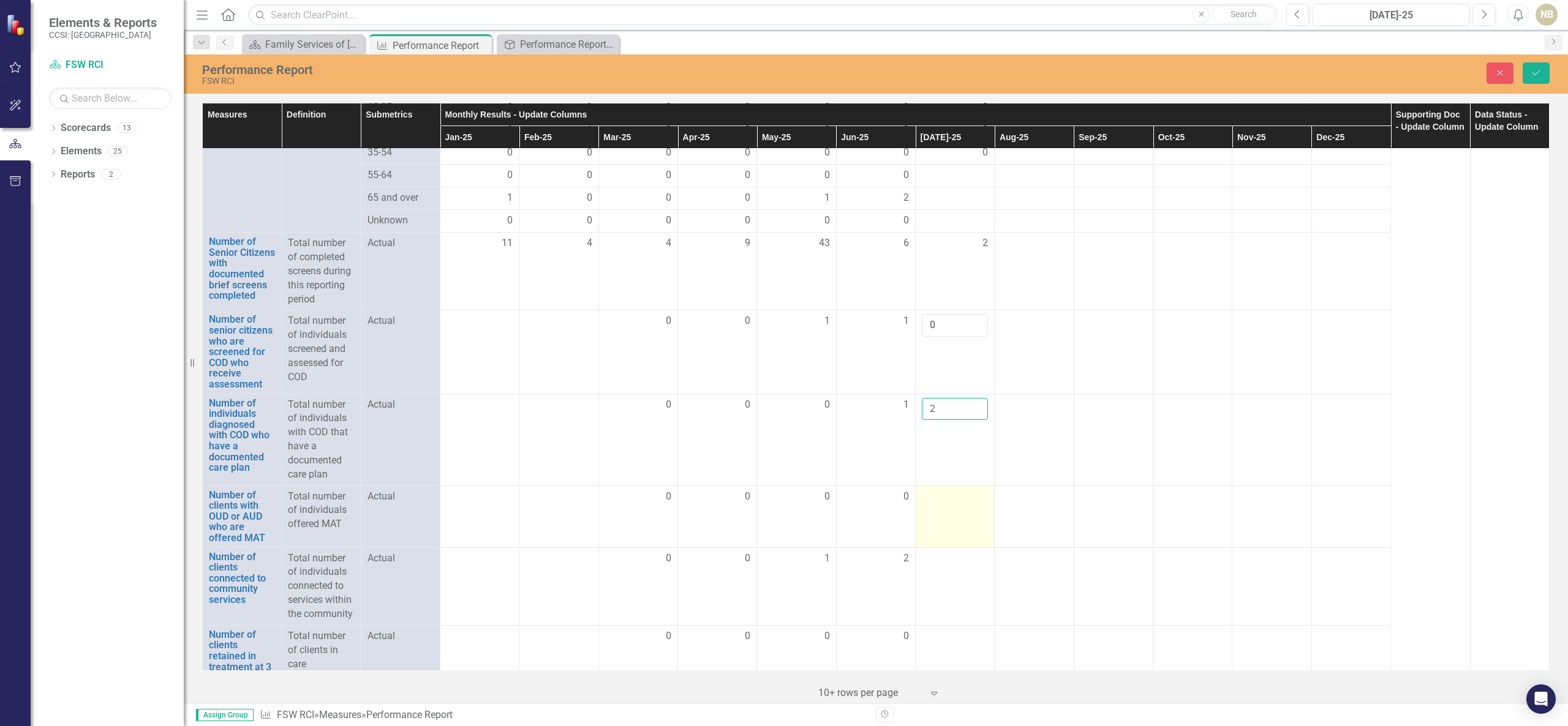
type input "2"
click at [949, 539] on td at bounding box center [954, 516] width 79 height 62
click at [949, 538] on td at bounding box center [954, 516] width 79 height 62
click at [944, 512] on input "number" at bounding box center [954, 501] width 66 height 23
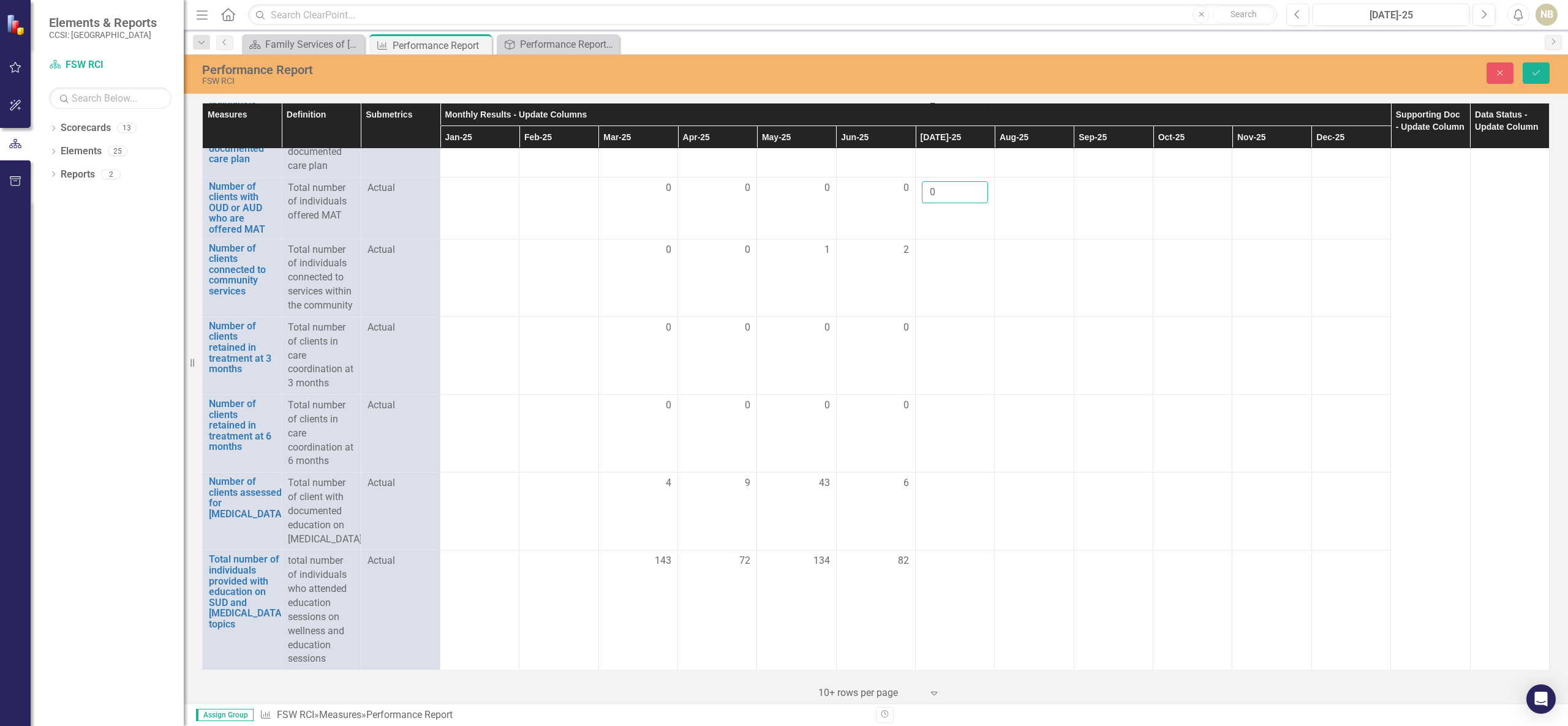
scroll to position [1584, 0]
type input "0"
click at [943, 254] on td at bounding box center [954, 277] width 79 height 78
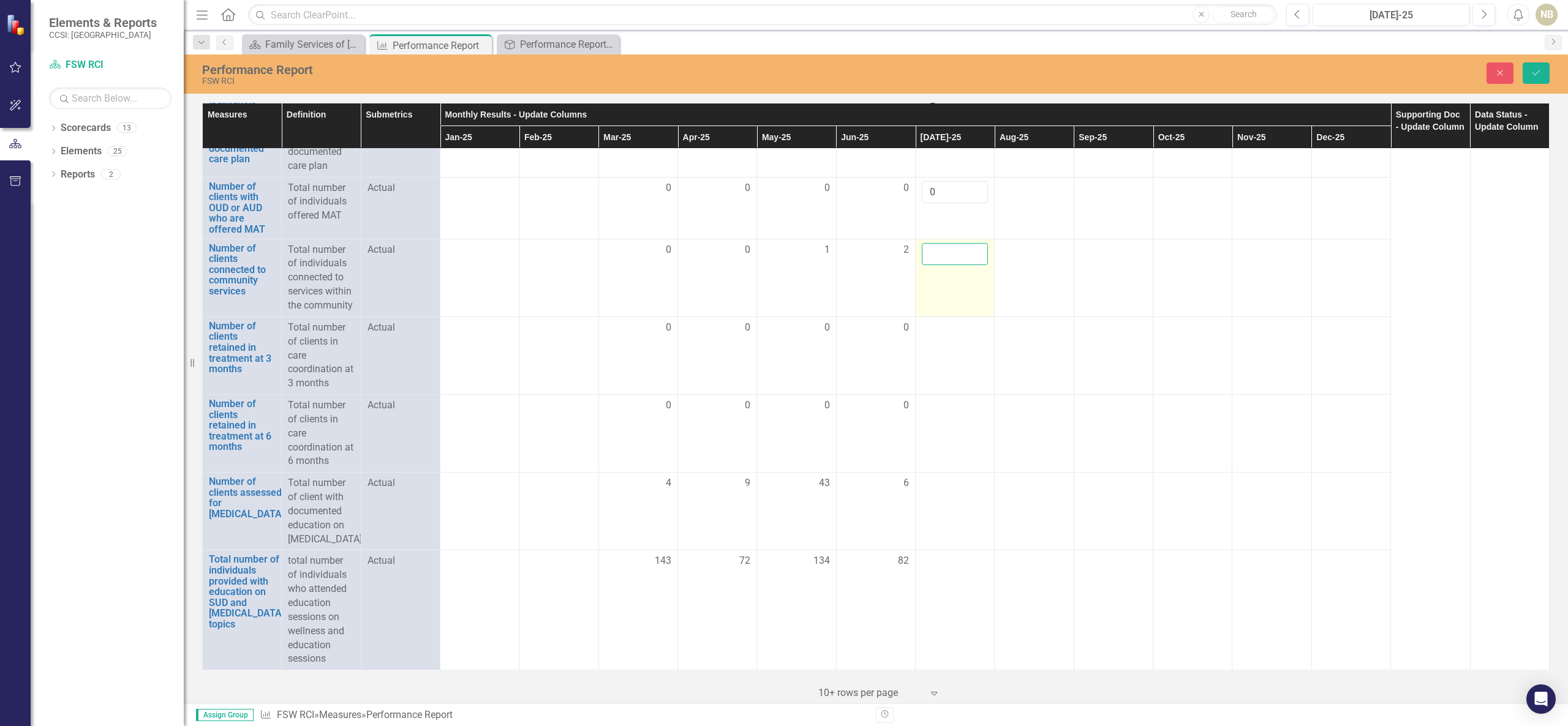
click at [947, 243] on input "number" at bounding box center [954, 254] width 66 height 23
type input "2"
click at [940, 342] on td at bounding box center [954, 355] width 79 height 78
click at [942, 330] on td at bounding box center [954, 355] width 79 height 78
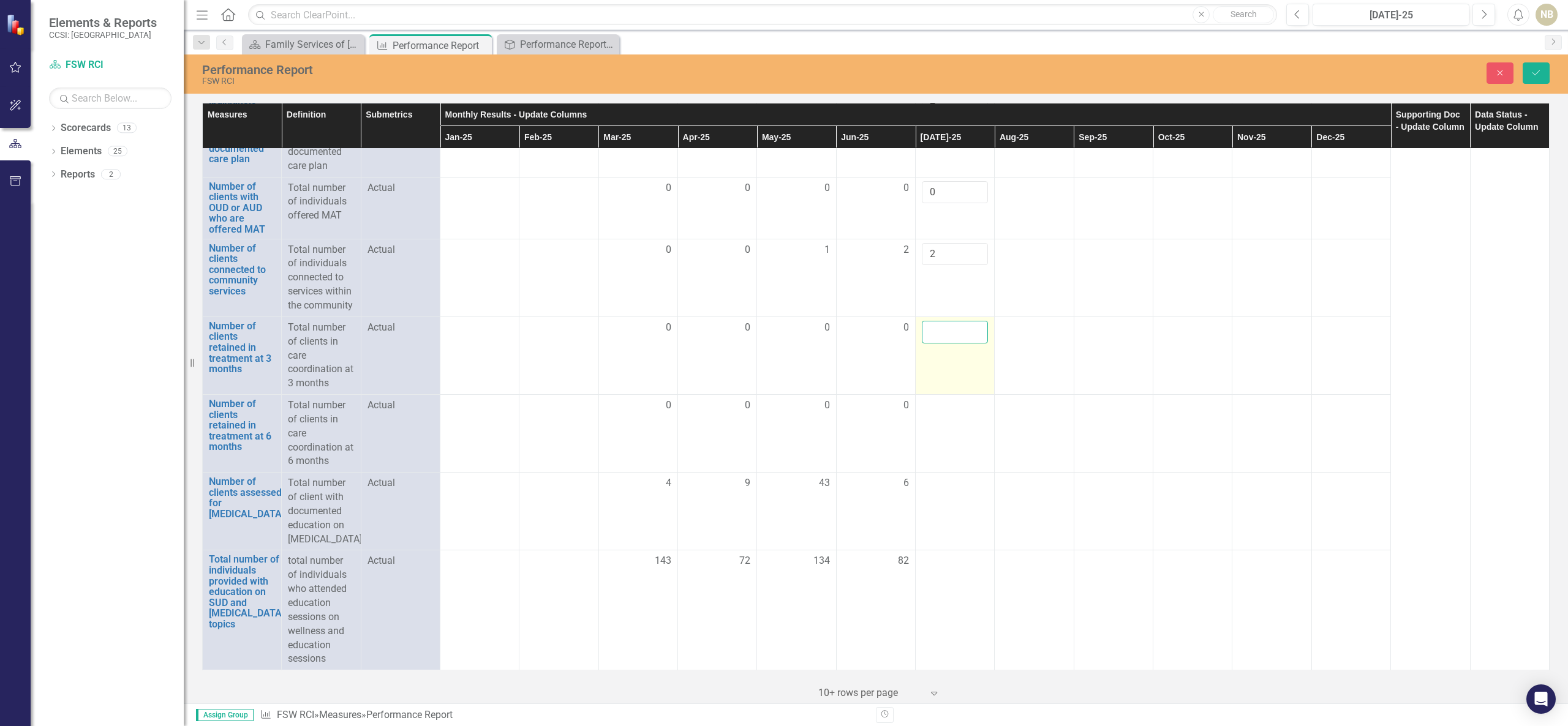
click at [942, 321] on input "number" at bounding box center [954, 332] width 66 height 23
type input "0"
click at [944, 406] on td at bounding box center [954, 433] width 79 height 78
click at [943, 321] on input "0" at bounding box center [954, 332] width 66 height 23
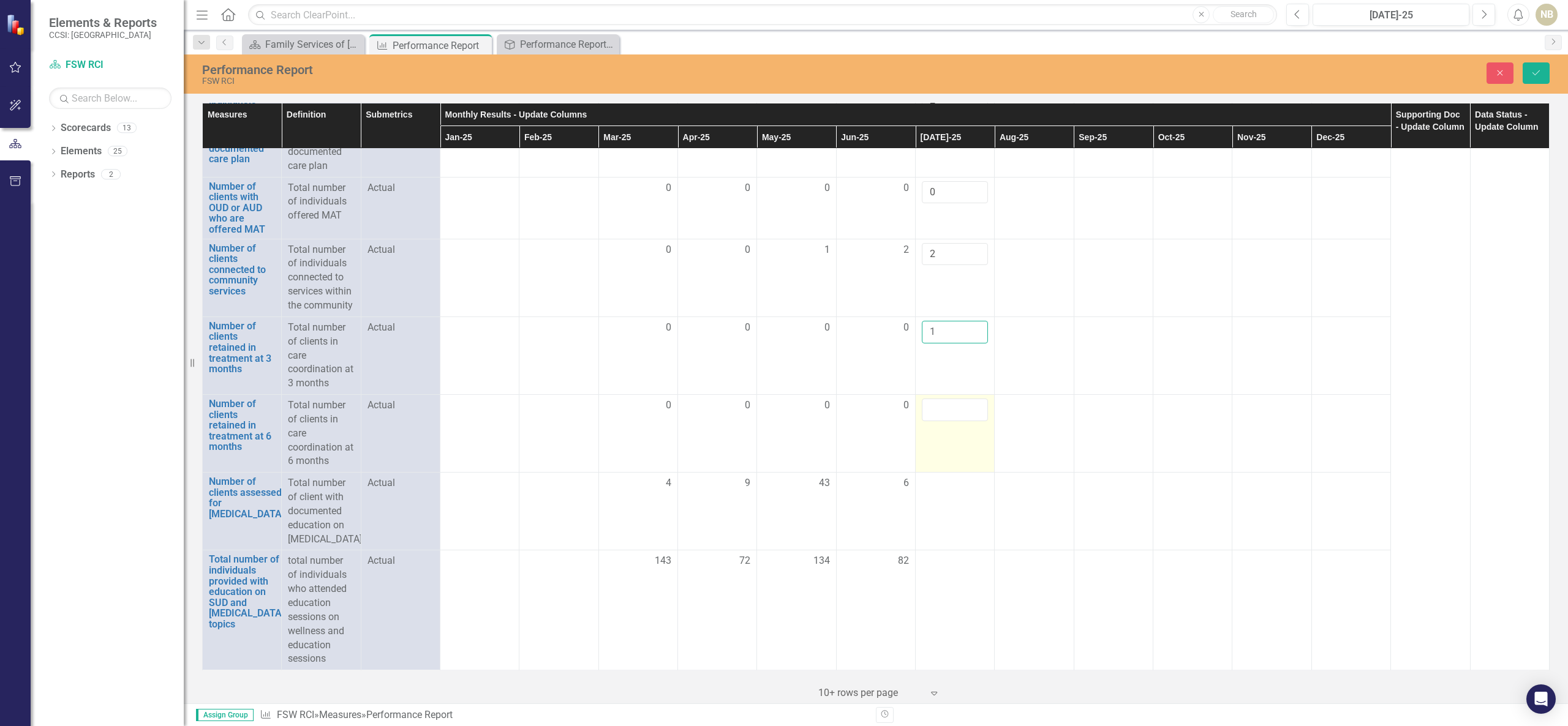
type input "1"
click at [937, 404] on input "number" at bounding box center [954, 410] width 66 height 23
type input "0"
click at [948, 477] on td at bounding box center [954, 511] width 79 height 78
click at [951, 477] on div at bounding box center [954, 484] width 66 height 15
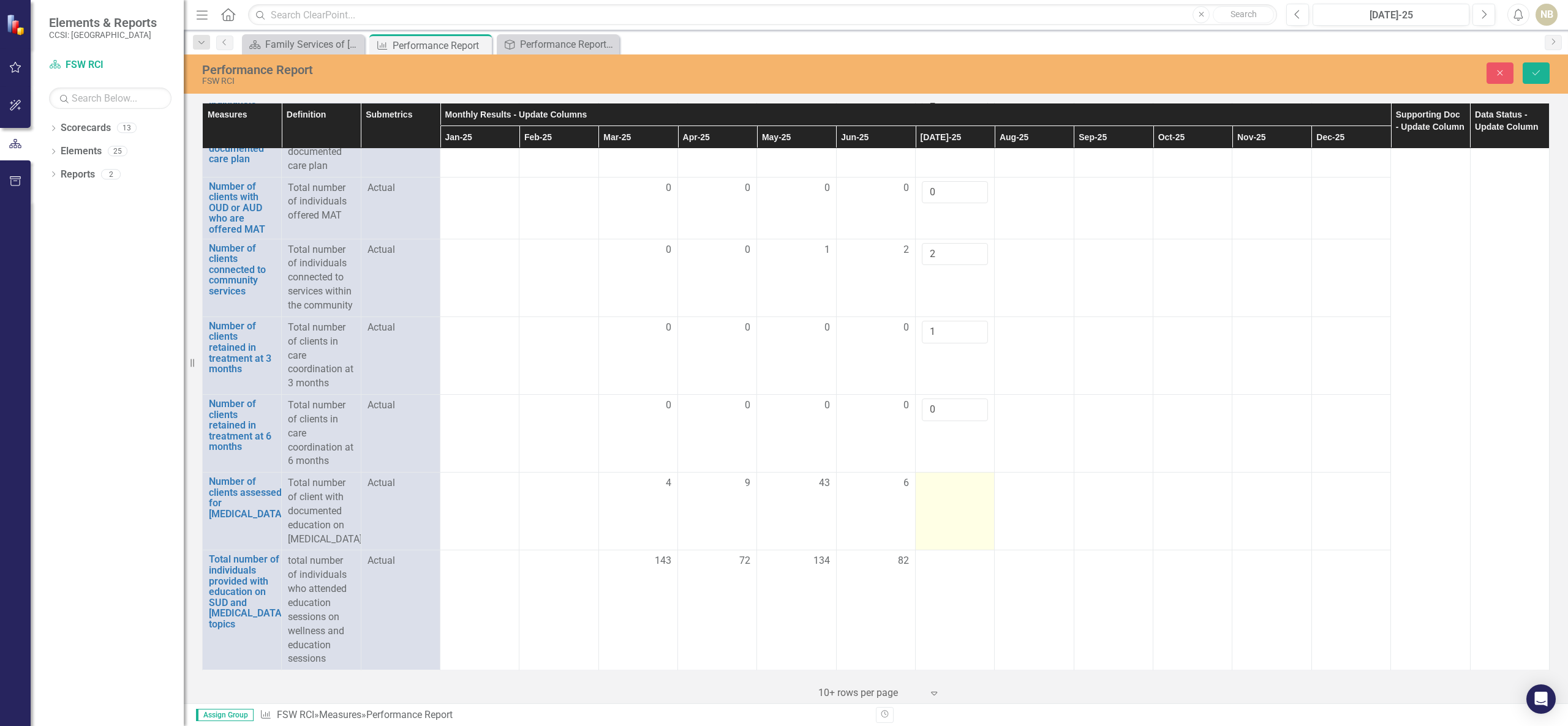
click at [952, 477] on div at bounding box center [954, 484] width 66 height 15
click at [952, 477] on input "number" at bounding box center [954, 488] width 66 height 23
type input "2"
click at [1175, 536] on td at bounding box center [1272, 511] width 79 height 78
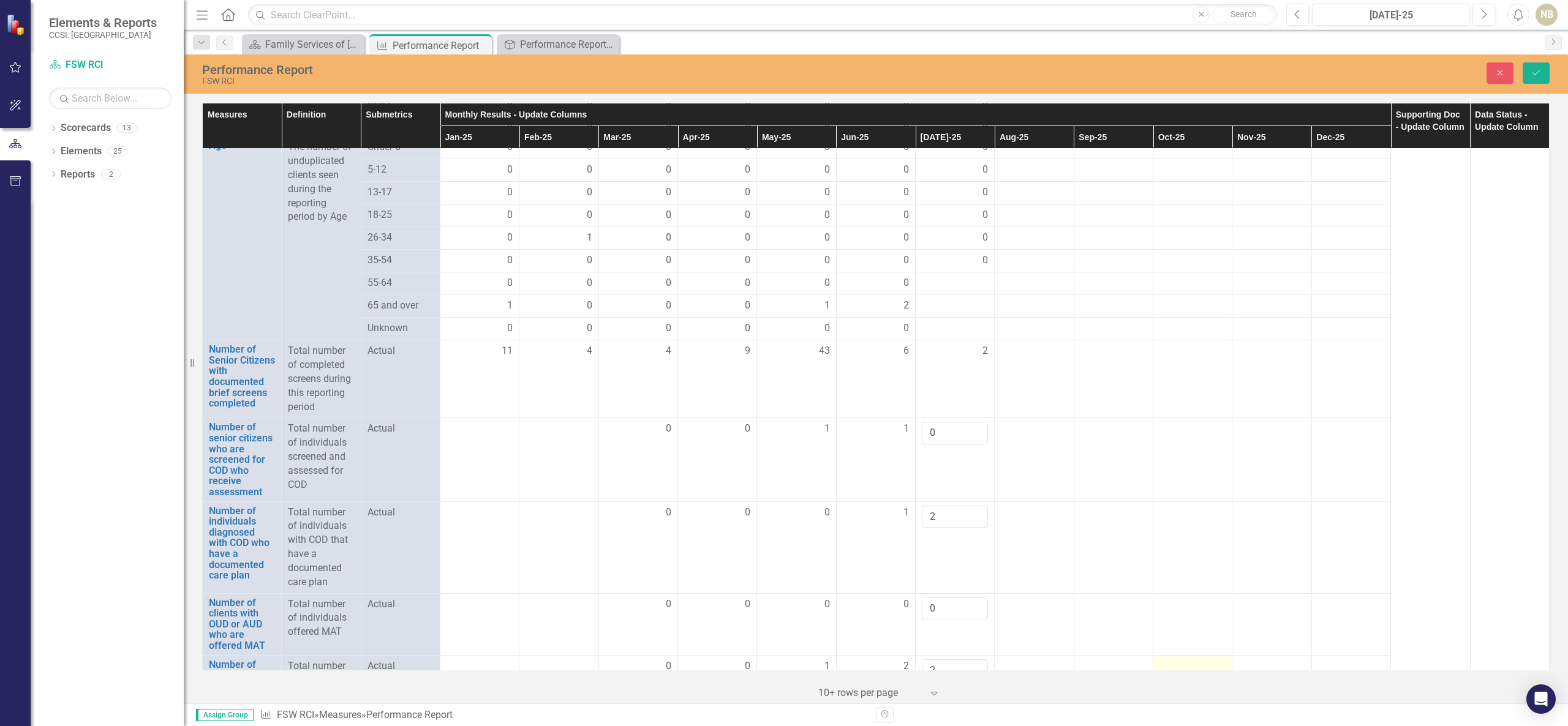
scroll to position [1094, 0]
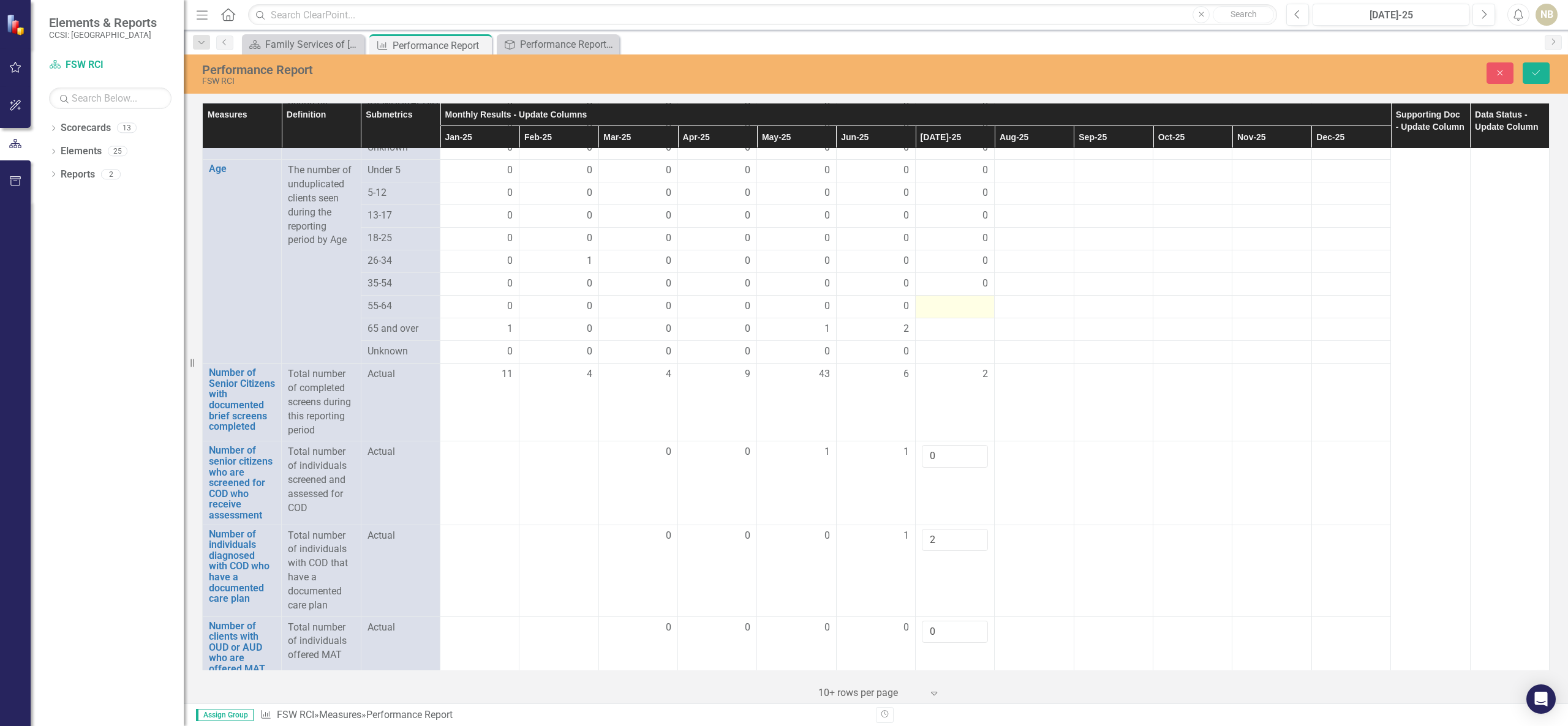
click at [963, 314] on div at bounding box center [954, 307] width 66 height 15
click at [963, 322] on input "number" at bounding box center [954, 311] width 66 height 23
type input "0"
click at [971, 345] on div at bounding box center [954, 337] width 66 height 15
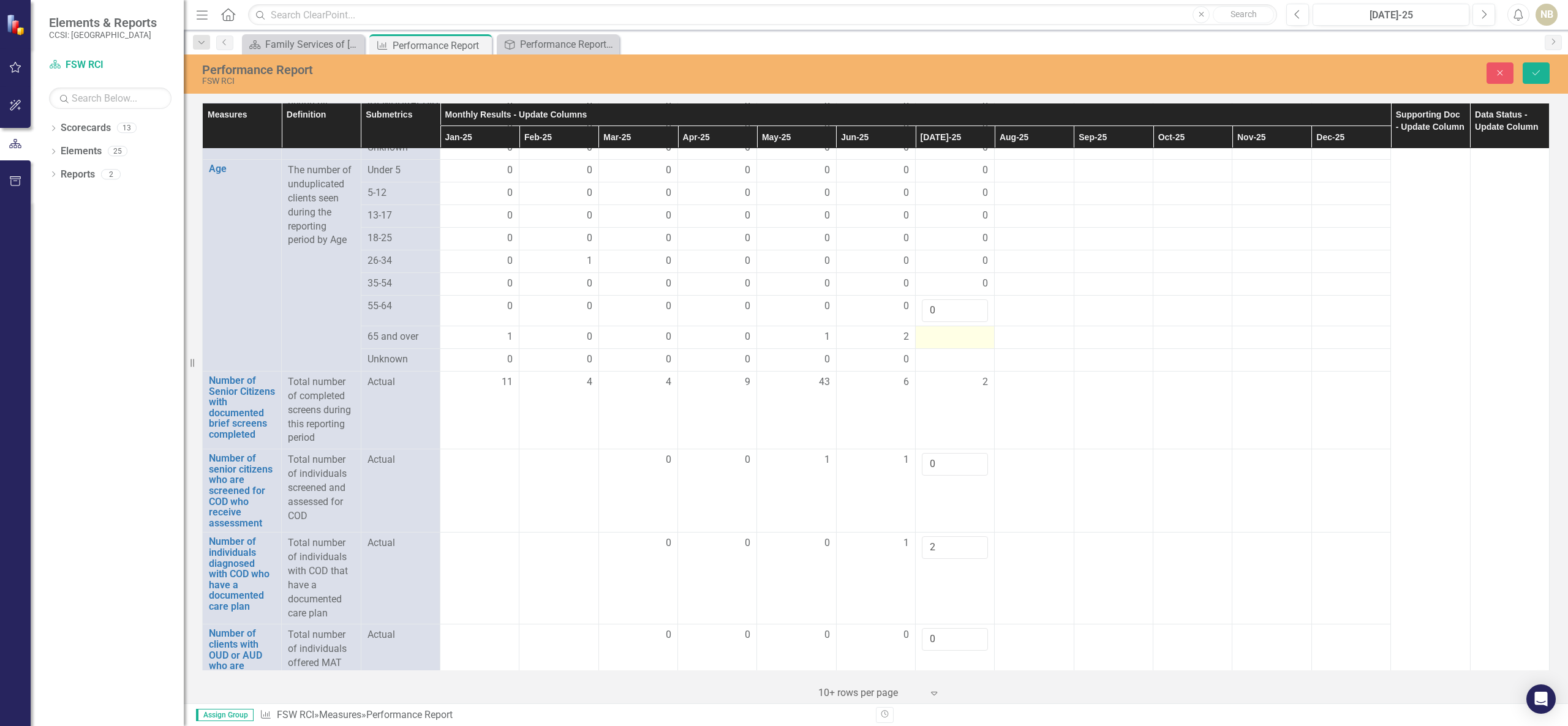
click at [971, 345] on div at bounding box center [954, 337] width 66 height 15
type input "2"
click at [956, 376] on div at bounding box center [954, 368] width 66 height 15
click at [955, 383] on input "number" at bounding box center [954, 372] width 66 height 23
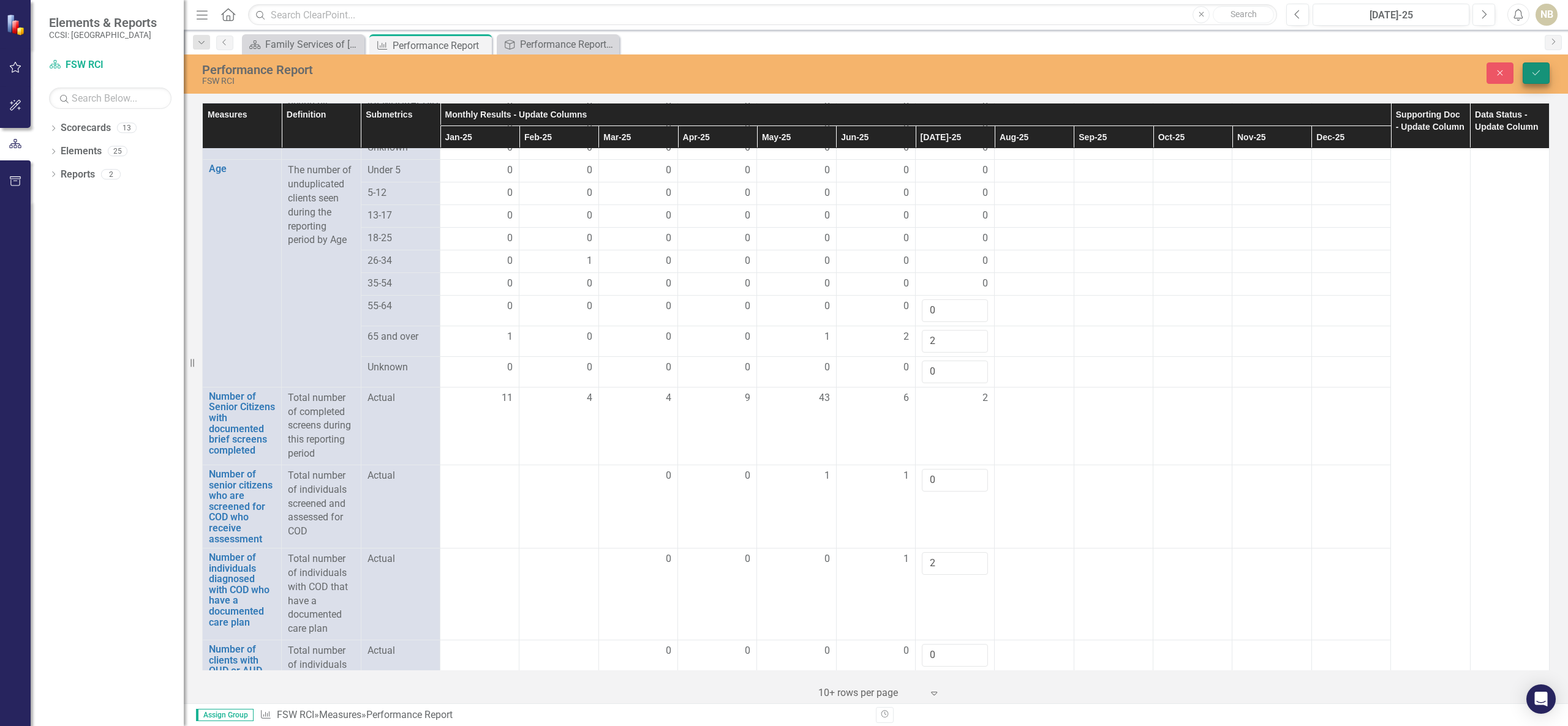
type input "0"
click at [1175, 80] on button "Save" at bounding box center [1536, 73] width 27 height 22
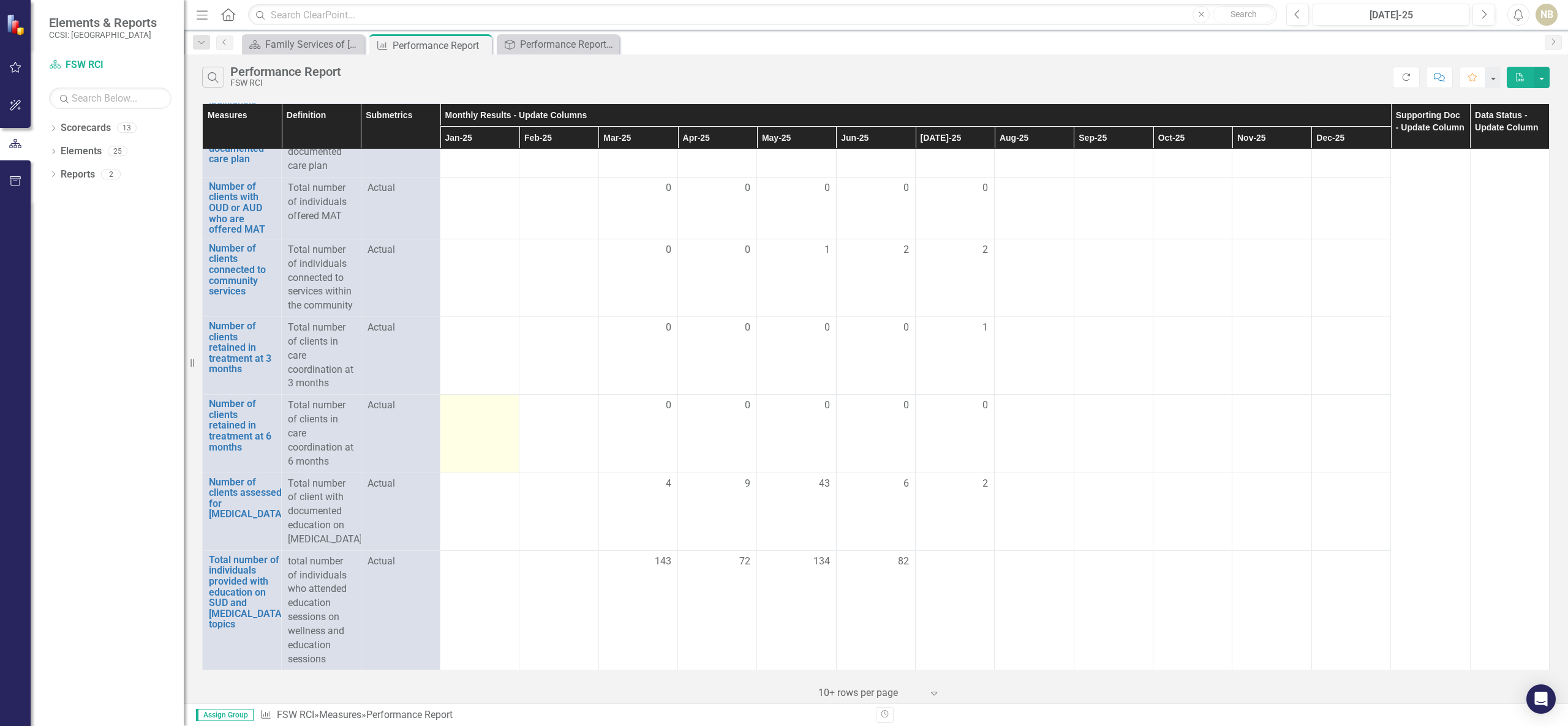
scroll to position [1515, 0]
click at [988, 472] on td "2" at bounding box center [954, 511] width 79 height 78
click at [973, 477] on div "2" at bounding box center [954, 484] width 66 height 15
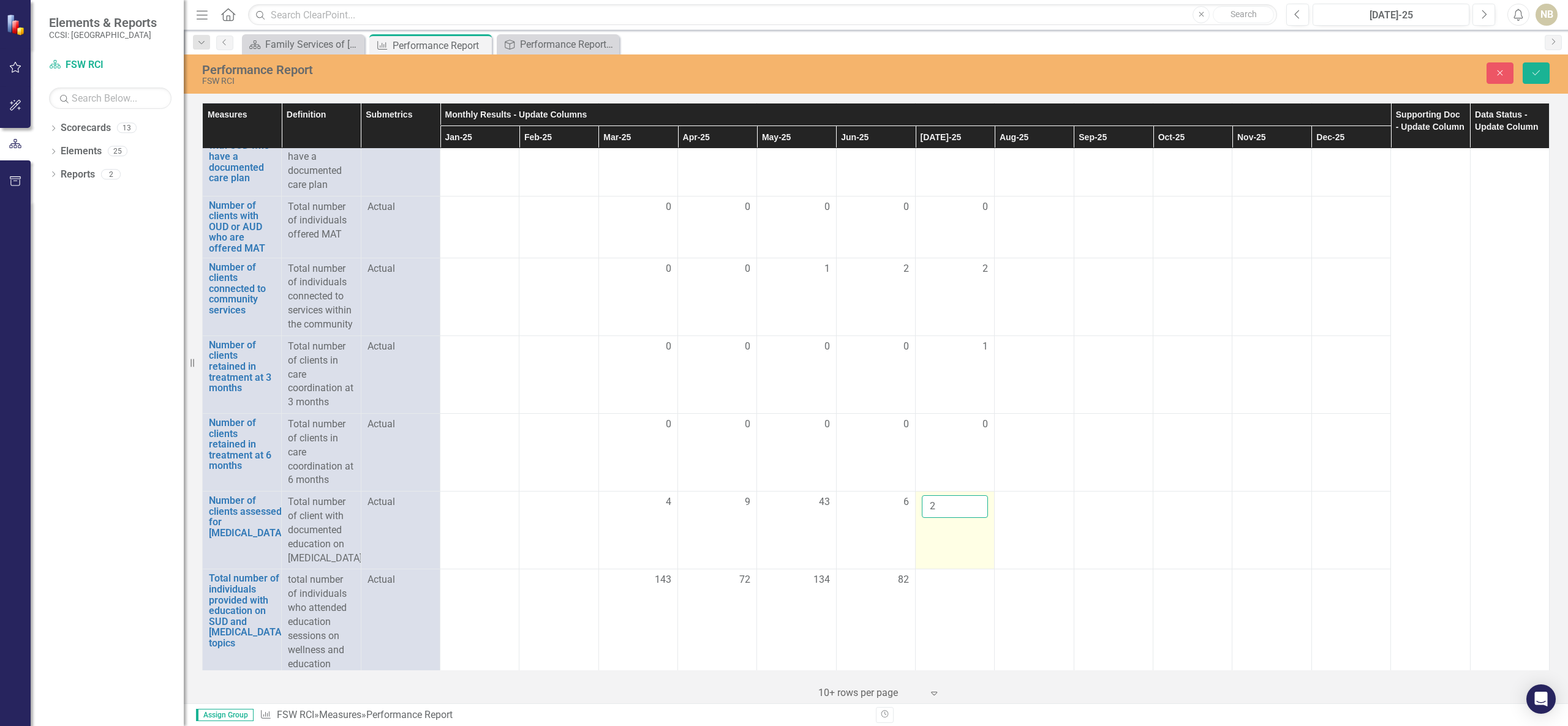
click at [941, 518] on input "2" at bounding box center [954, 506] width 66 height 23
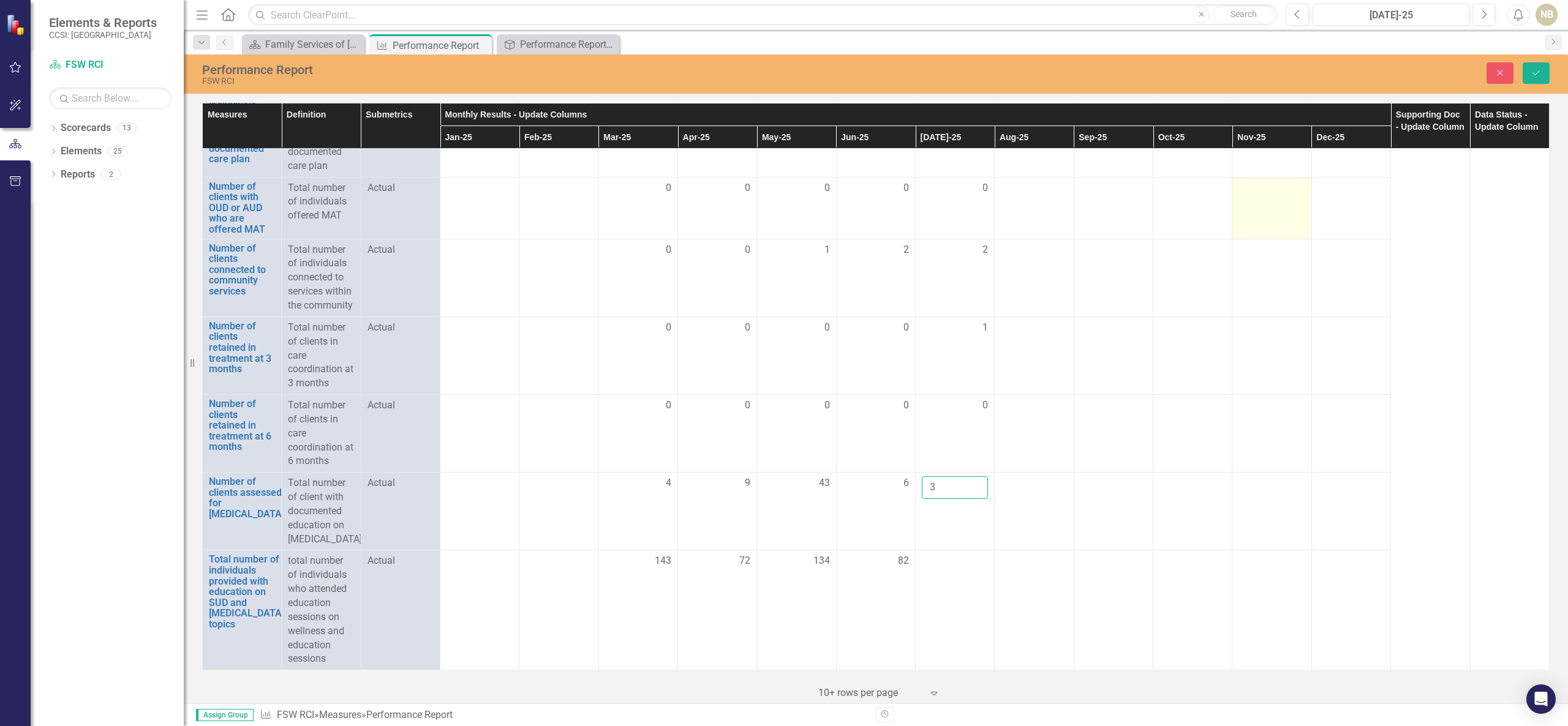
scroll to position [1584, 0]
type input "3"
click at [946, 583] on td at bounding box center [954, 611] width 79 height 120
click at [961, 581] on td at bounding box center [954, 611] width 79 height 120
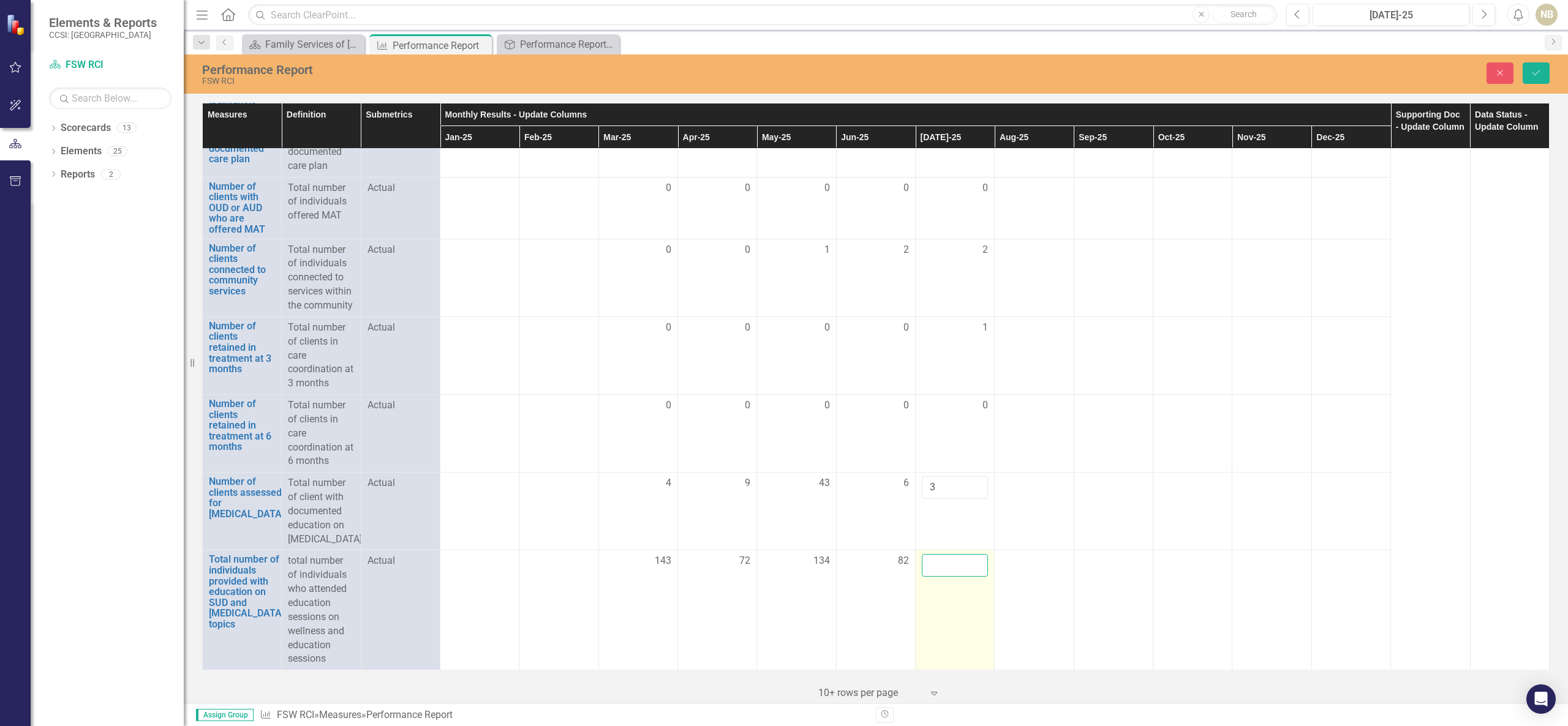
click at [966, 573] on input "number" at bounding box center [954, 566] width 66 height 23
type input "40"
click at [1175, 71] on icon "Save" at bounding box center [1536, 73] width 11 height 9
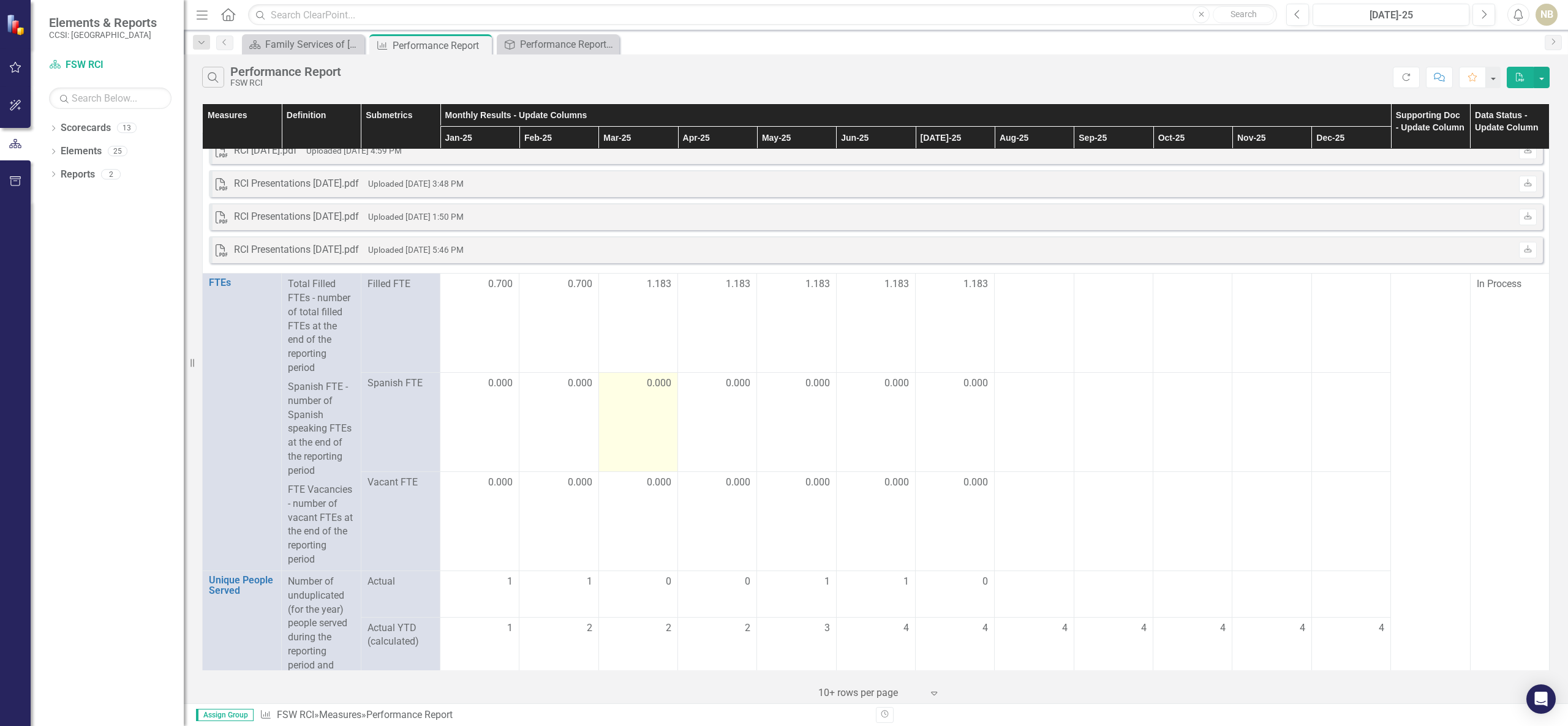
scroll to position [0, 0]
